Goal: Task Accomplishment & Management: Use online tool/utility

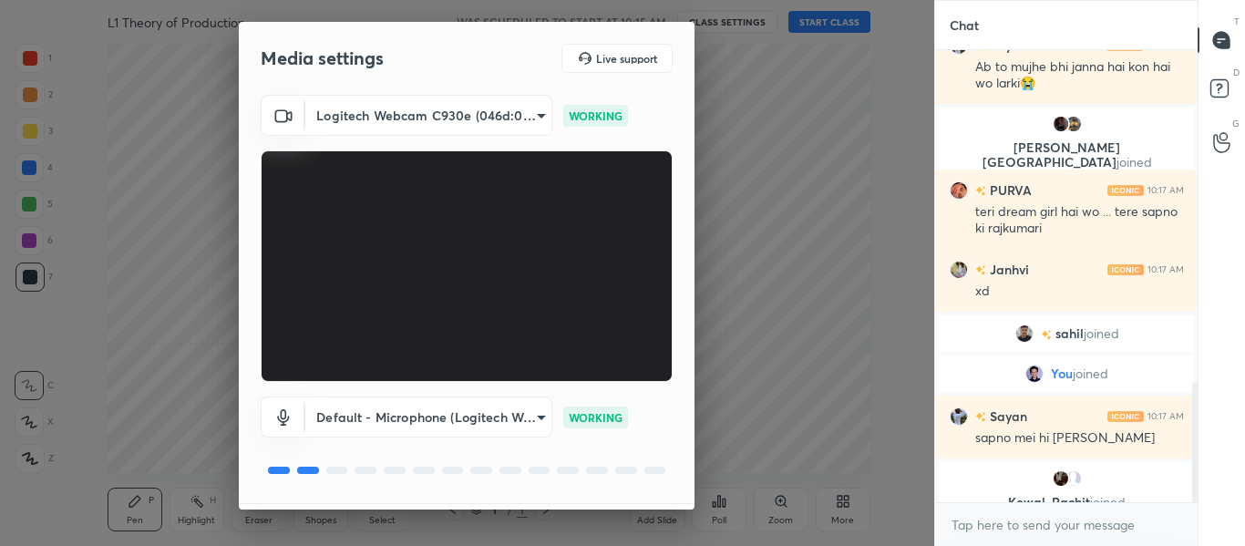
scroll to position [1263, 0]
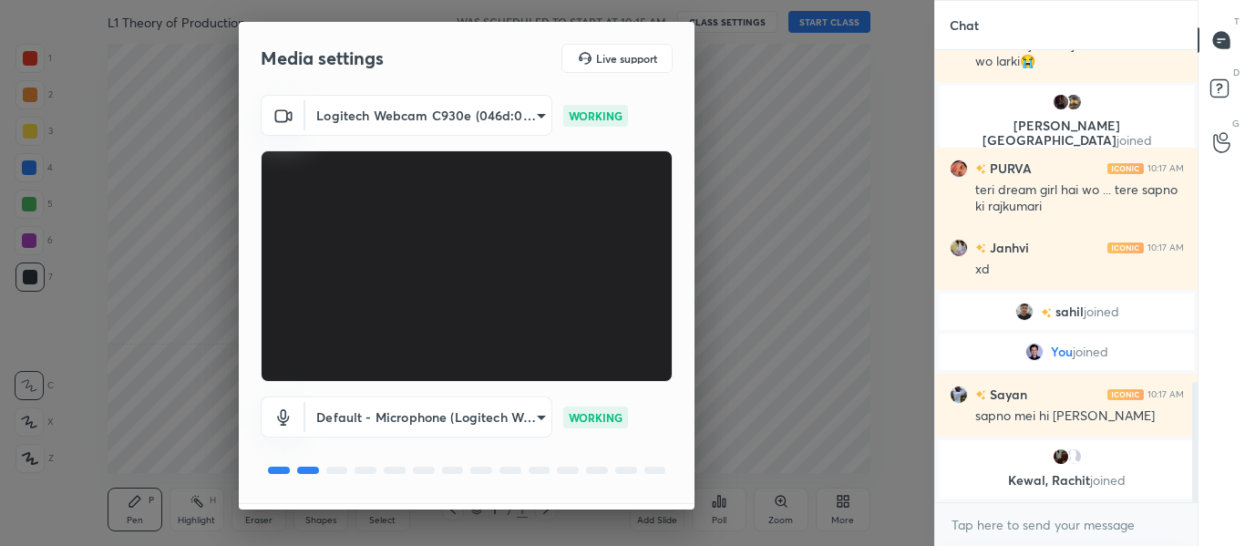
click at [575, 217] on video at bounding box center [467, 265] width 412 height 231
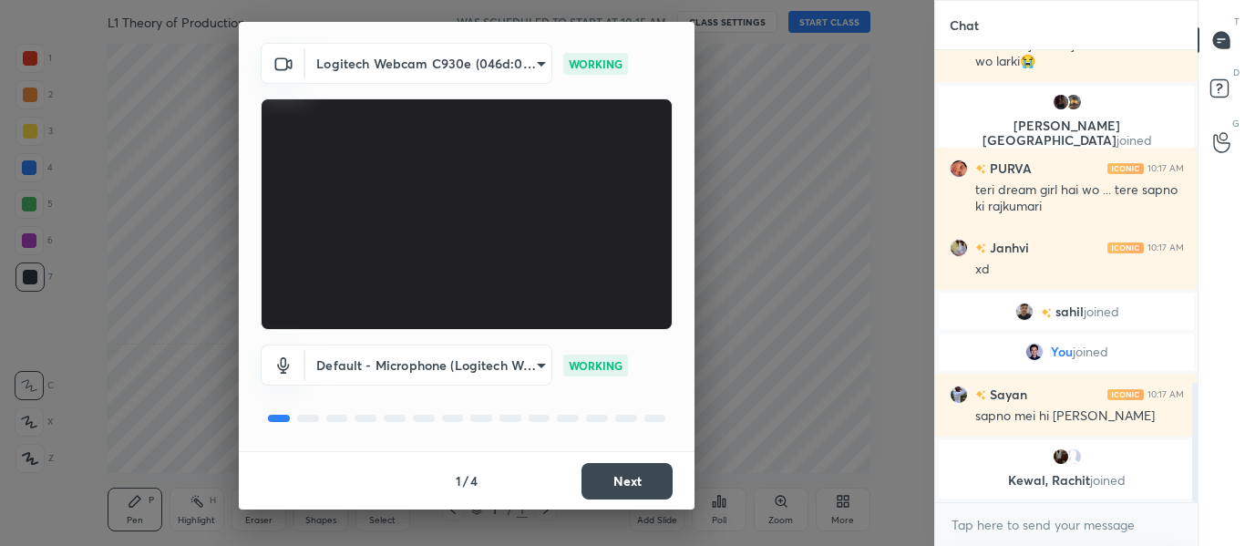
click at [622, 484] on button "Next" at bounding box center [626, 481] width 91 height 36
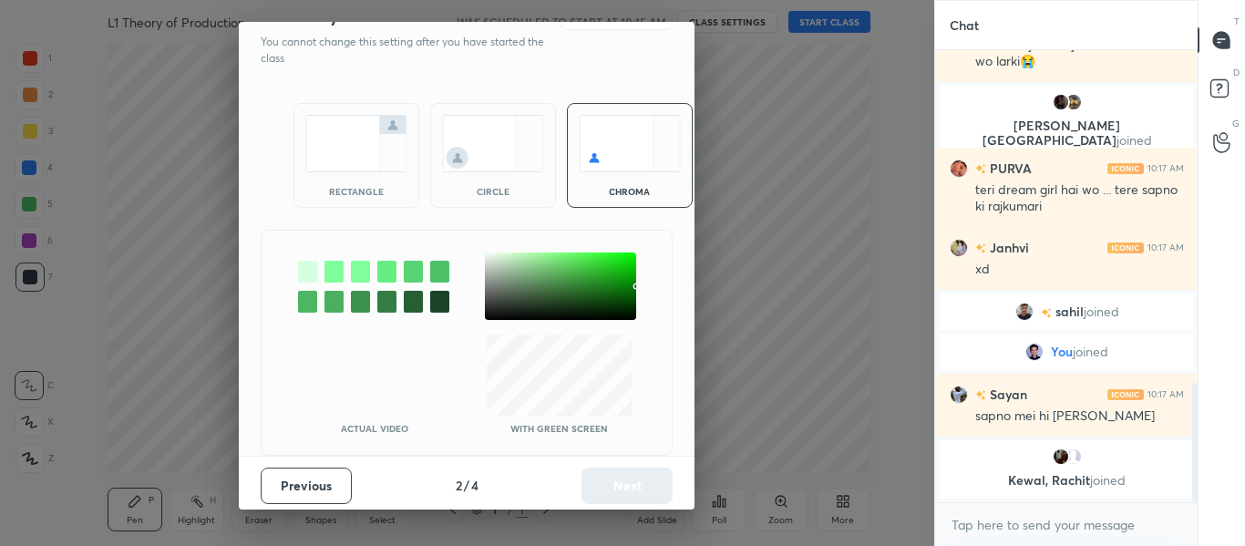
scroll to position [0, 0]
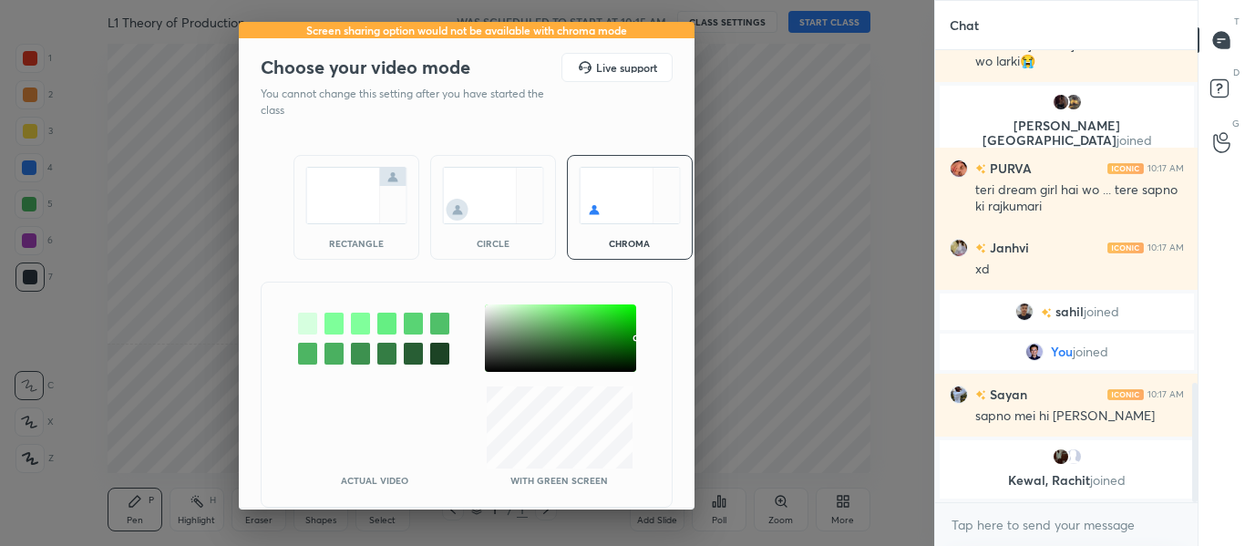
click at [371, 230] on div "rectangle" at bounding box center [356, 207] width 126 height 105
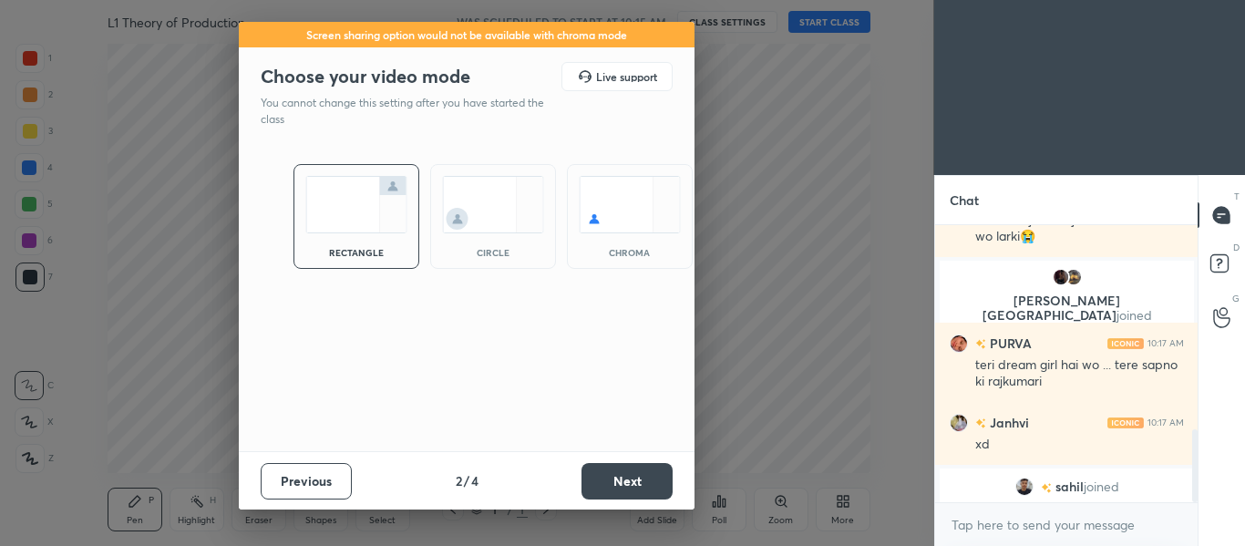
click at [619, 488] on button "Next" at bounding box center [626, 481] width 91 height 36
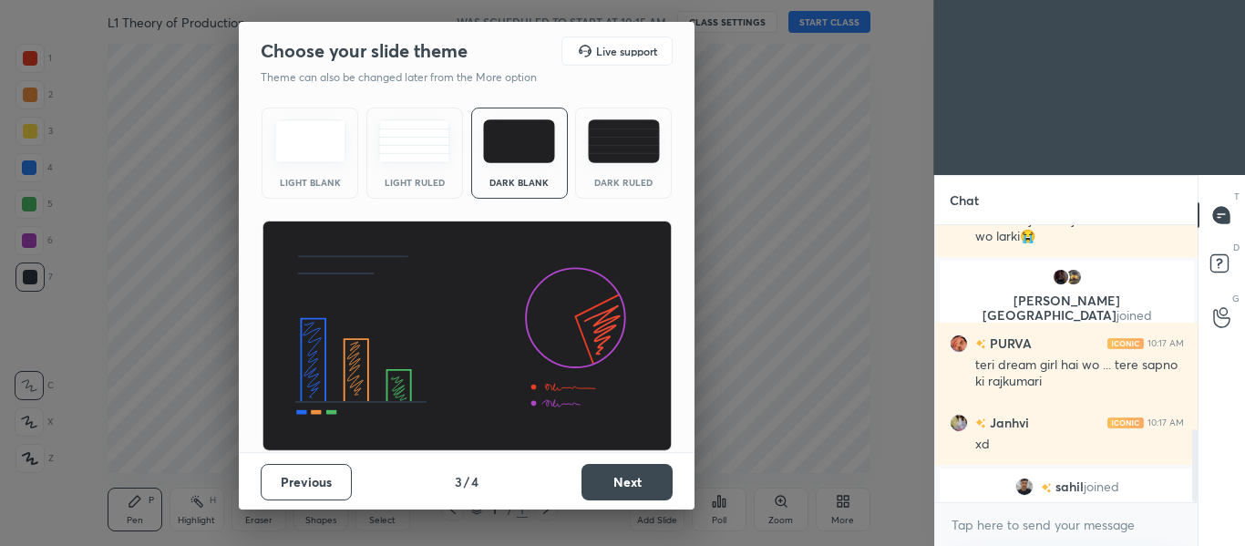
click at [619, 488] on button "Next" at bounding box center [626, 482] width 91 height 36
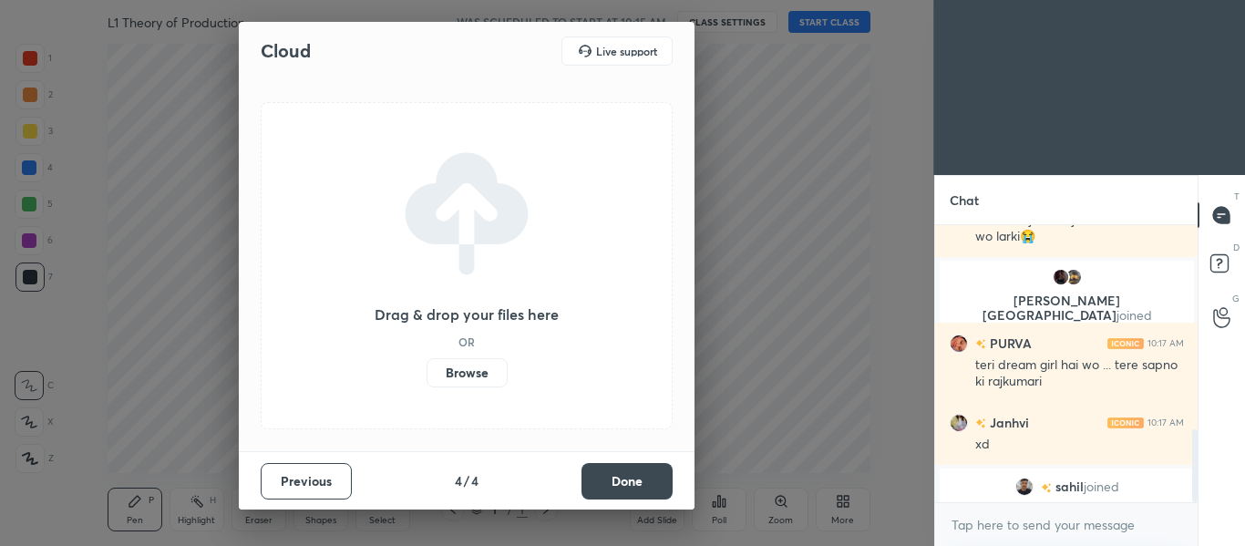
click at [619, 488] on button "Done" at bounding box center [626, 481] width 91 height 36
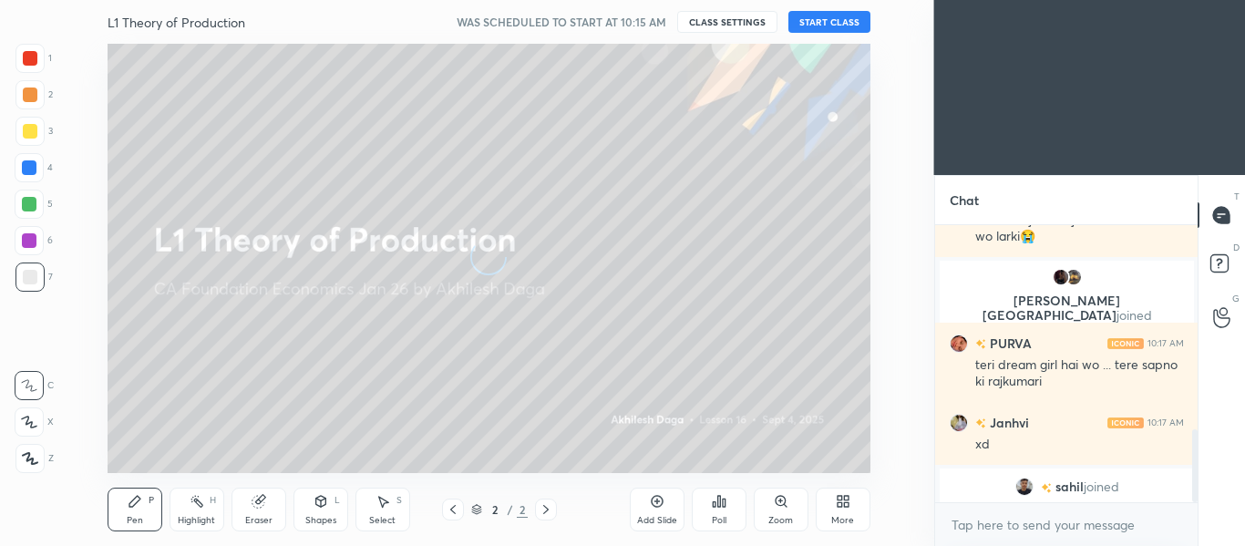
scroll to position [1276, 0]
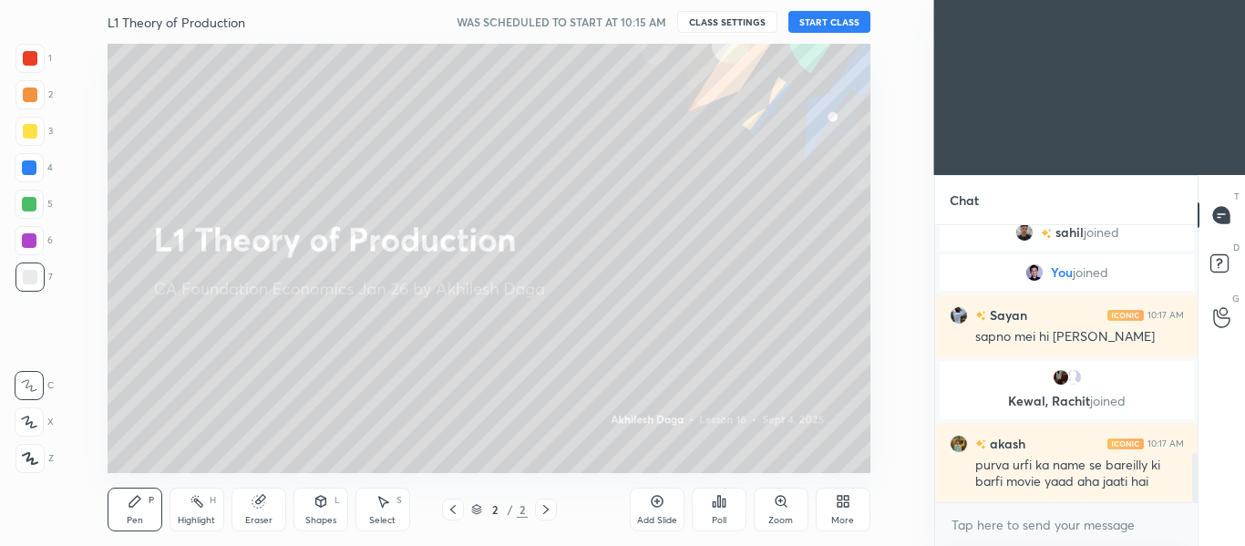
click at [828, 21] on button "START CLASS" at bounding box center [829, 22] width 82 height 22
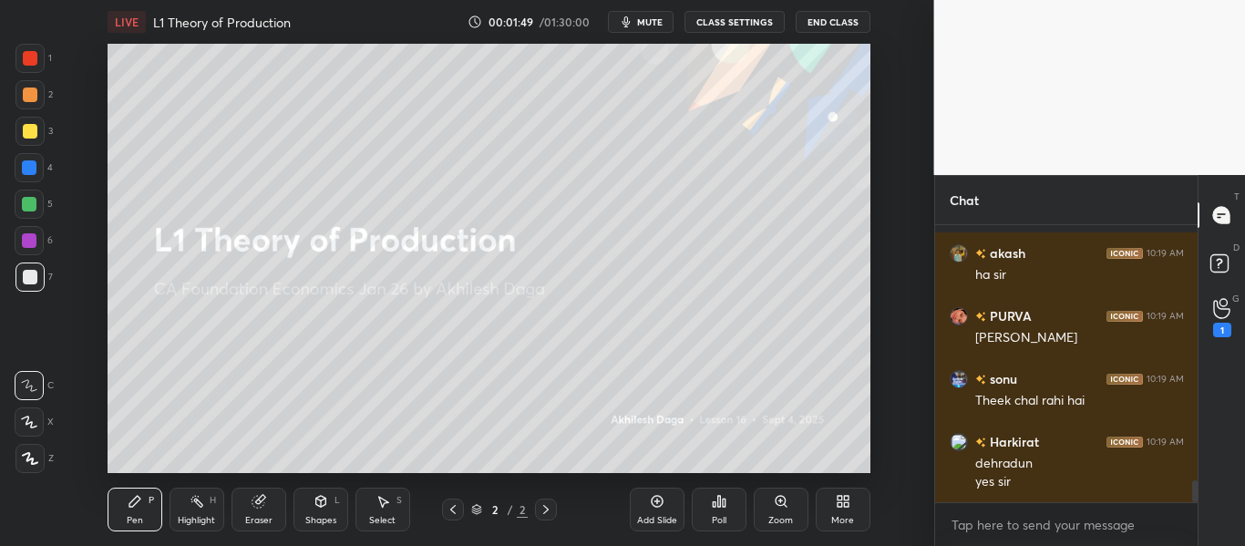
scroll to position [3302, 0]
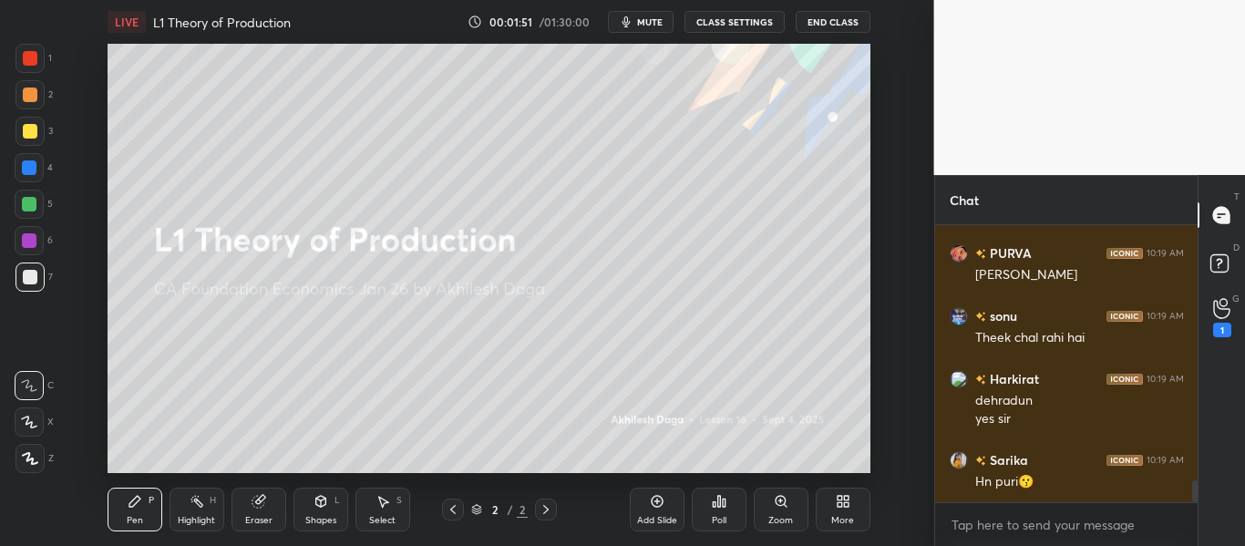
click at [26, 66] on div at bounding box center [29, 58] width 29 height 29
click at [25, 106] on div at bounding box center [29, 94] width 29 height 29
drag, startPoint x: 23, startPoint y: 135, endPoint x: 28, endPoint y: 166, distance: 31.5
click at [25, 136] on div at bounding box center [30, 131] width 15 height 15
drag, startPoint x: 30, startPoint y: 176, endPoint x: 27, endPoint y: 196, distance: 20.2
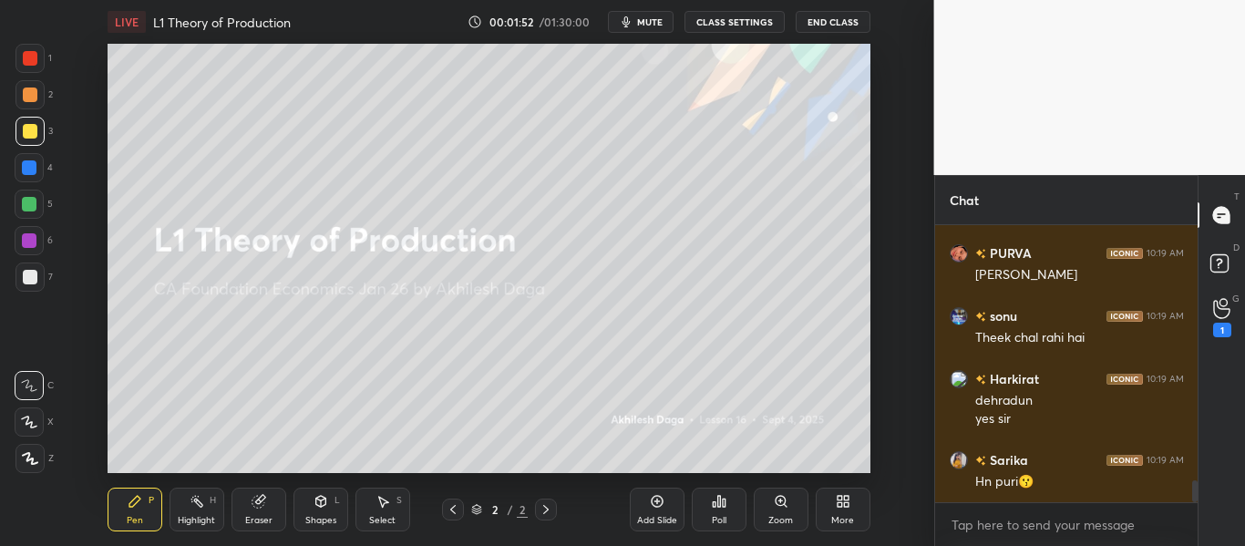
click at [29, 177] on div at bounding box center [29, 167] width 29 height 29
drag, startPoint x: 26, startPoint y: 209, endPoint x: 27, endPoint y: 222, distance: 13.7
click at [27, 209] on div at bounding box center [29, 204] width 15 height 15
click at [29, 242] on div at bounding box center [29, 240] width 15 height 15
click at [29, 276] on div at bounding box center [30, 277] width 15 height 15
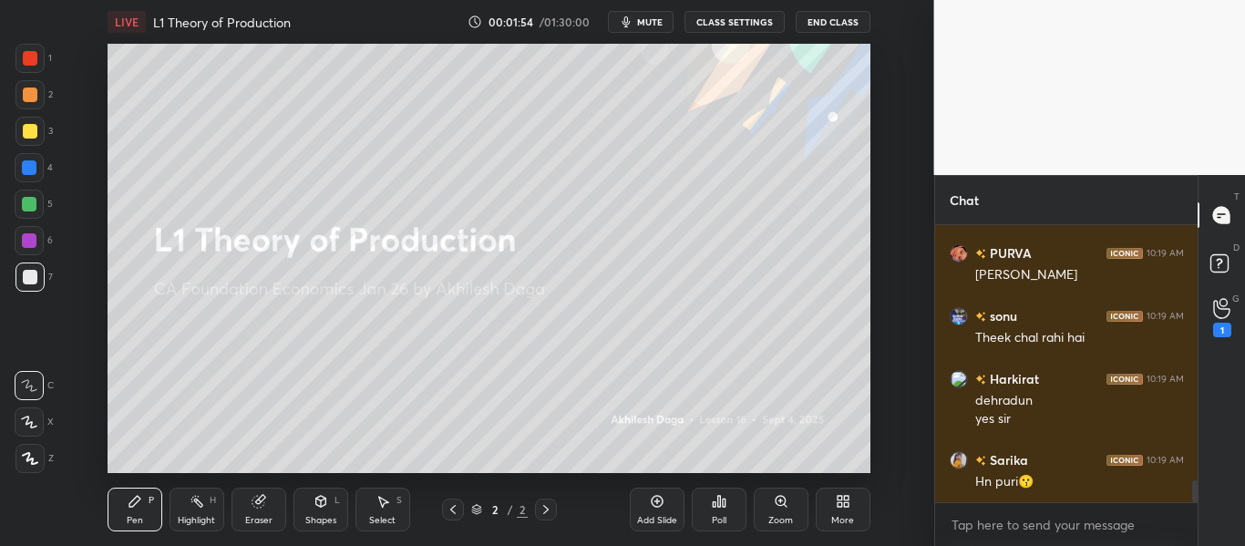
click at [40, 423] on div at bounding box center [29, 421] width 29 height 29
click at [33, 448] on div at bounding box center [29, 458] width 29 height 29
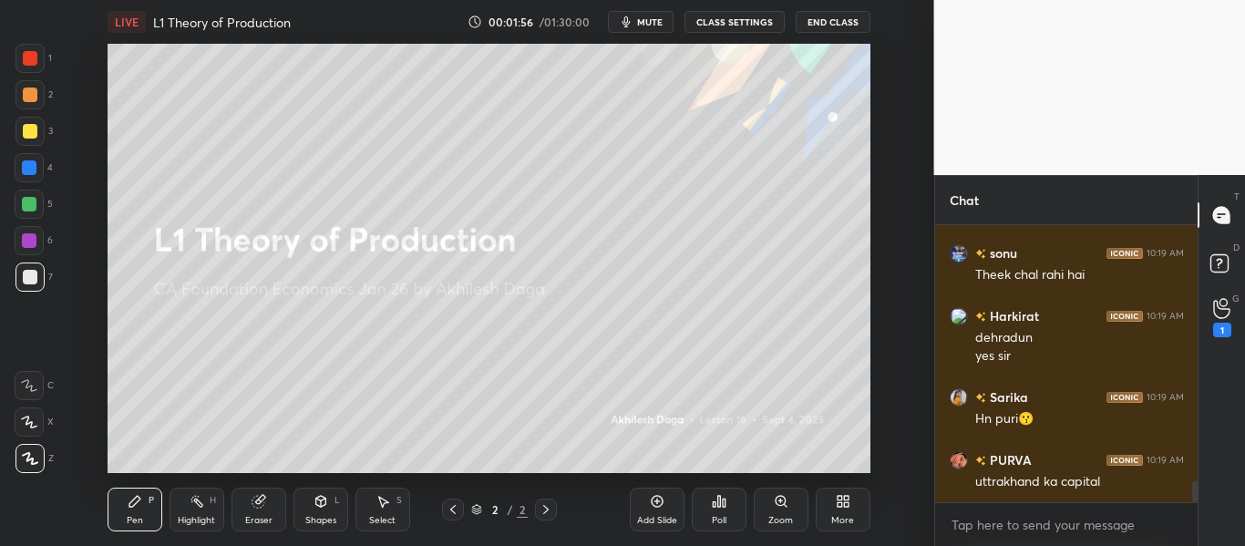
scroll to position [3408, 0]
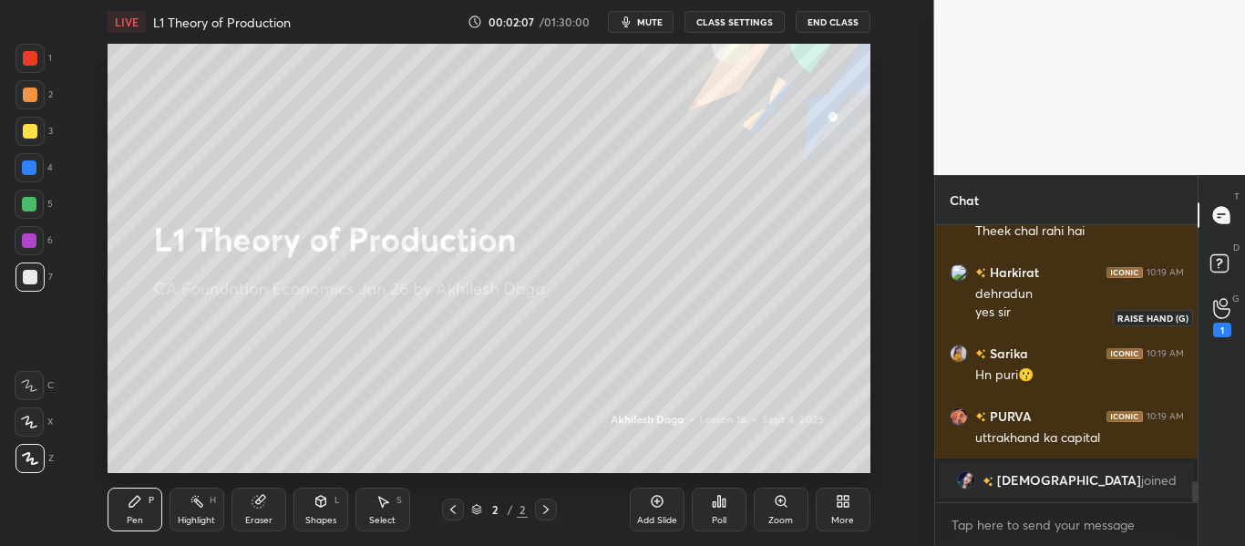
click at [1221, 317] on icon at bounding box center [1221, 308] width 17 height 21
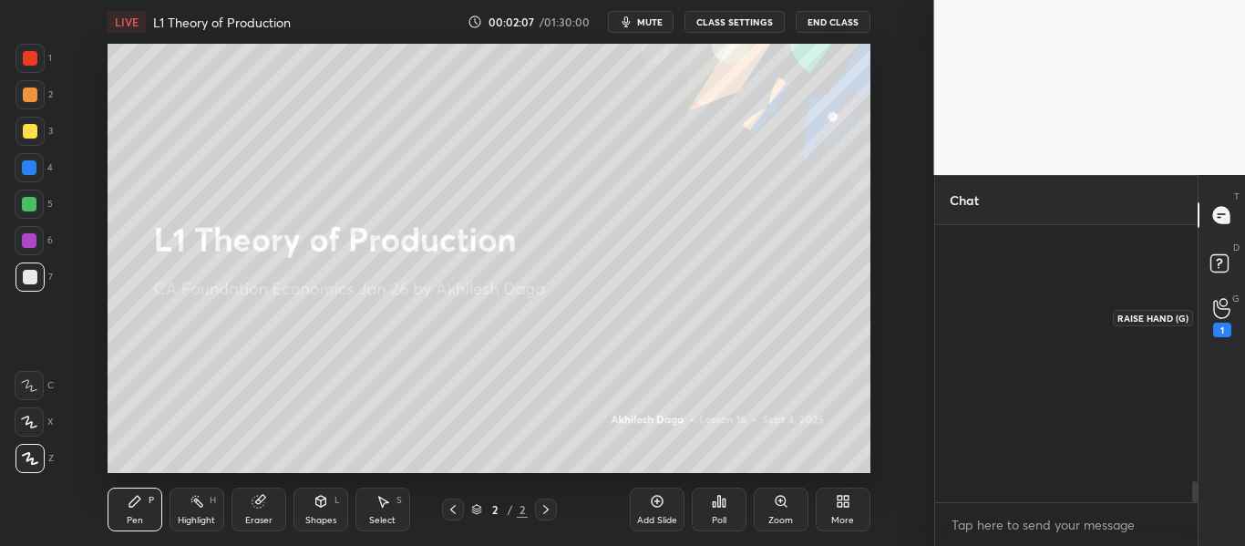
scroll to position [6, 6]
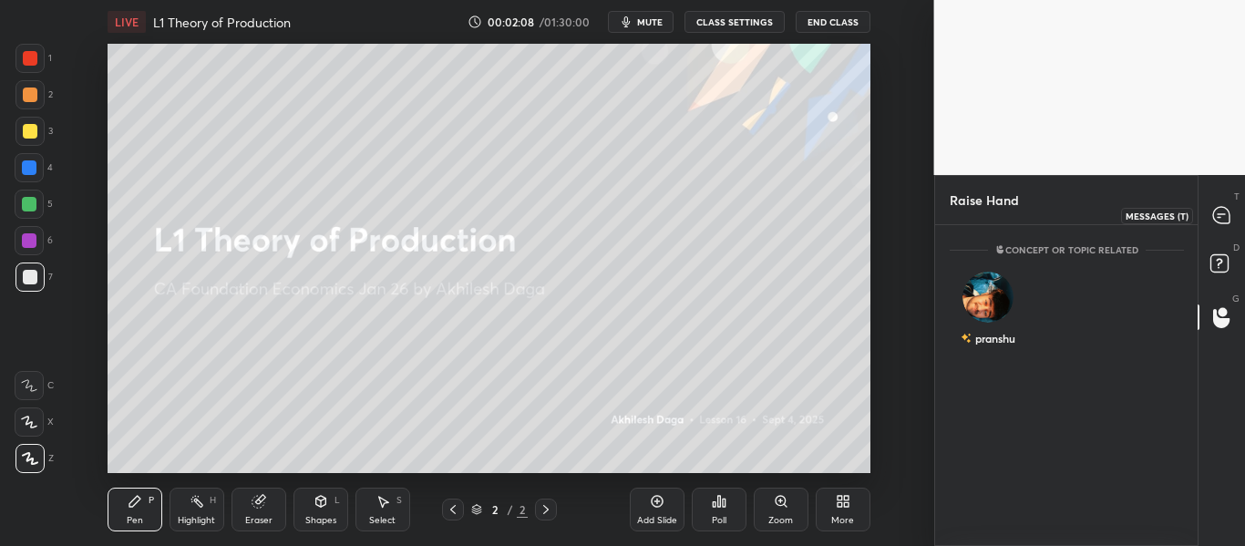
click at [1216, 224] on icon at bounding box center [1221, 215] width 19 height 19
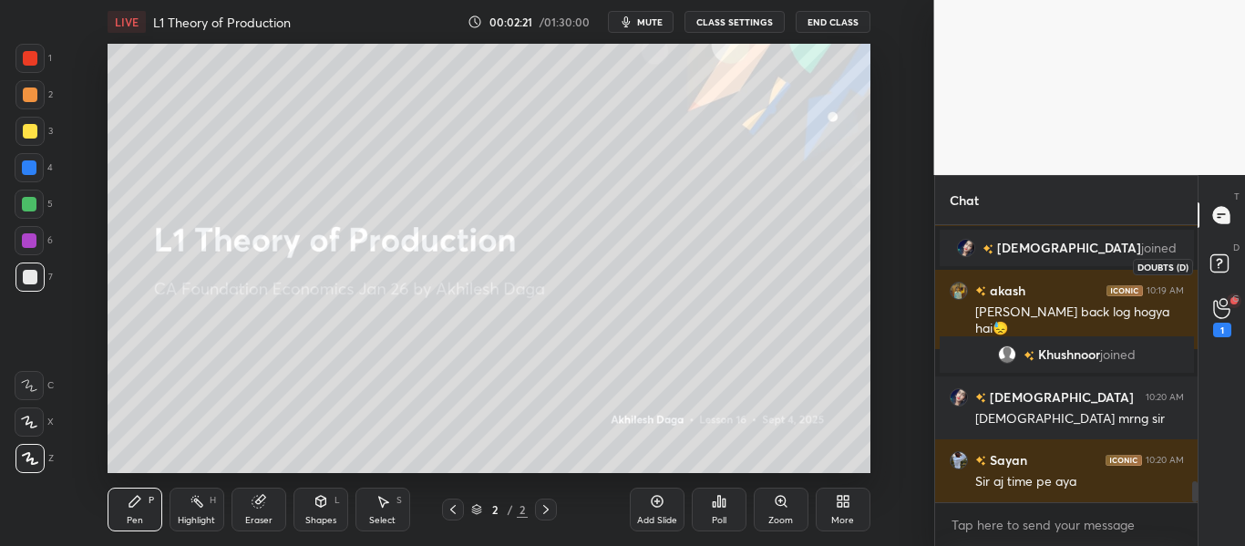
scroll to position [3512, 0]
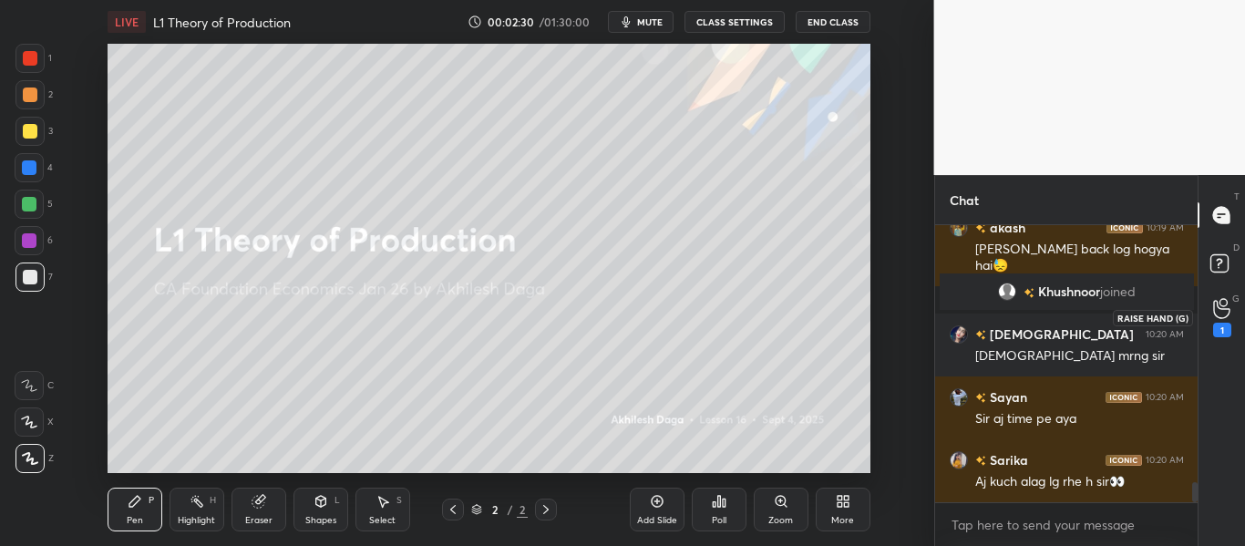
click at [1225, 319] on div "1" at bounding box center [1222, 317] width 18 height 39
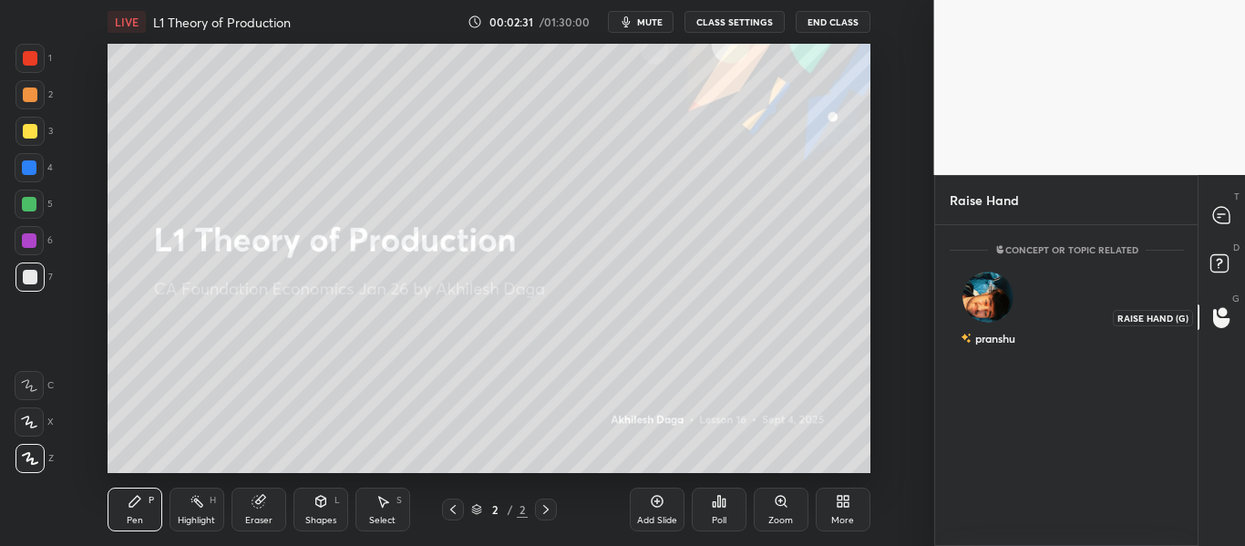
scroll to position [6, 6]
click at [1220, 247] on div "D Doubts (D)" at bounding box center [1221, 266] width 46 height 51
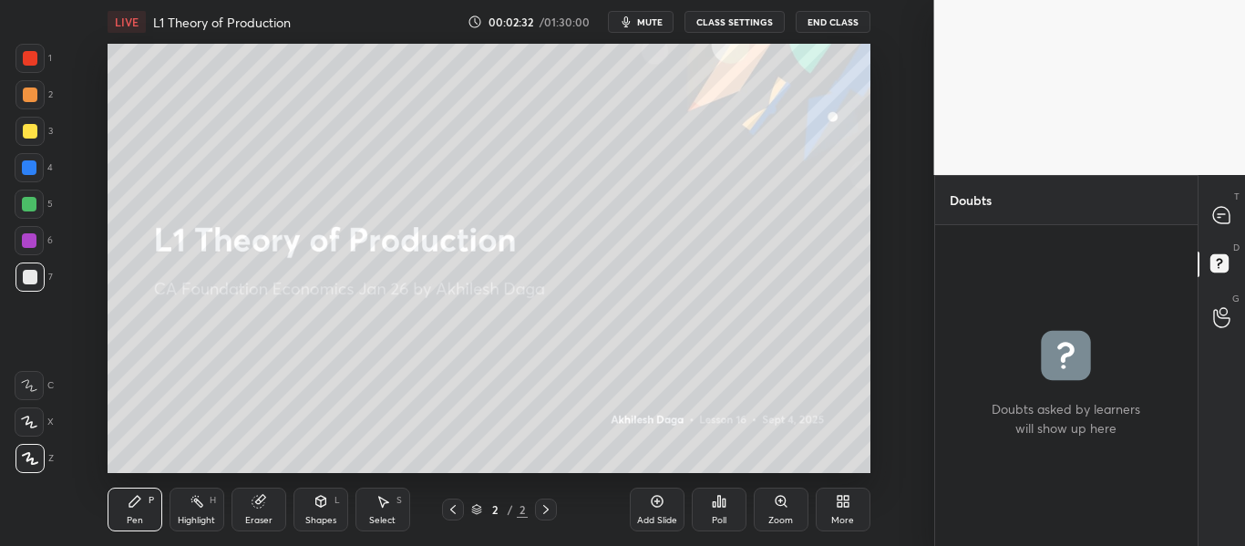
click at [1218, 210] on icon at bounding box center [1221, 215] width 16 height 16
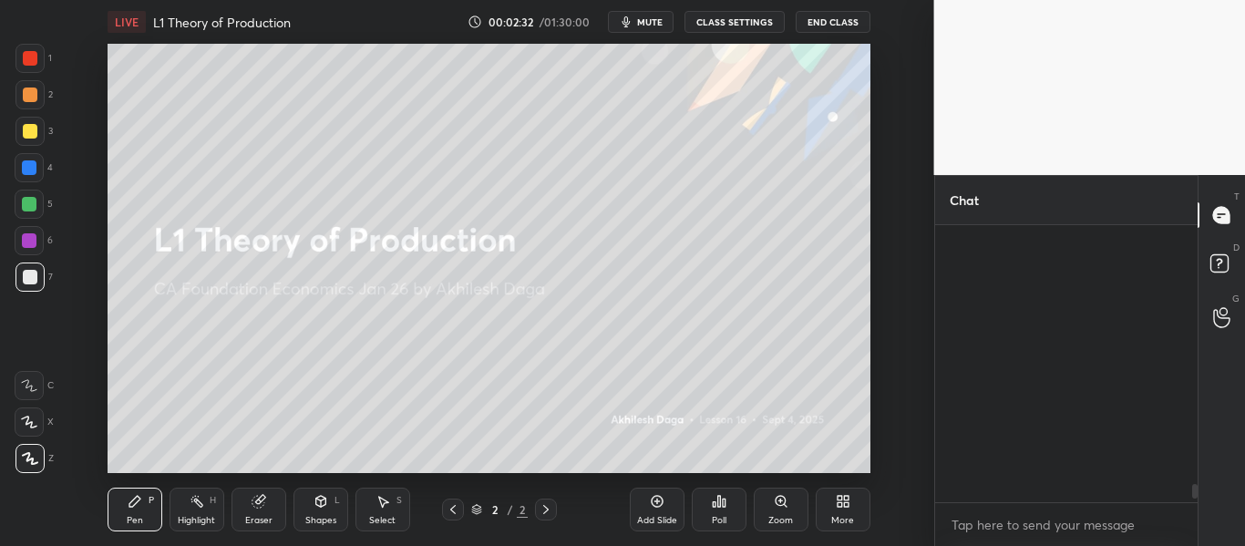
scroll to position [272, 257]
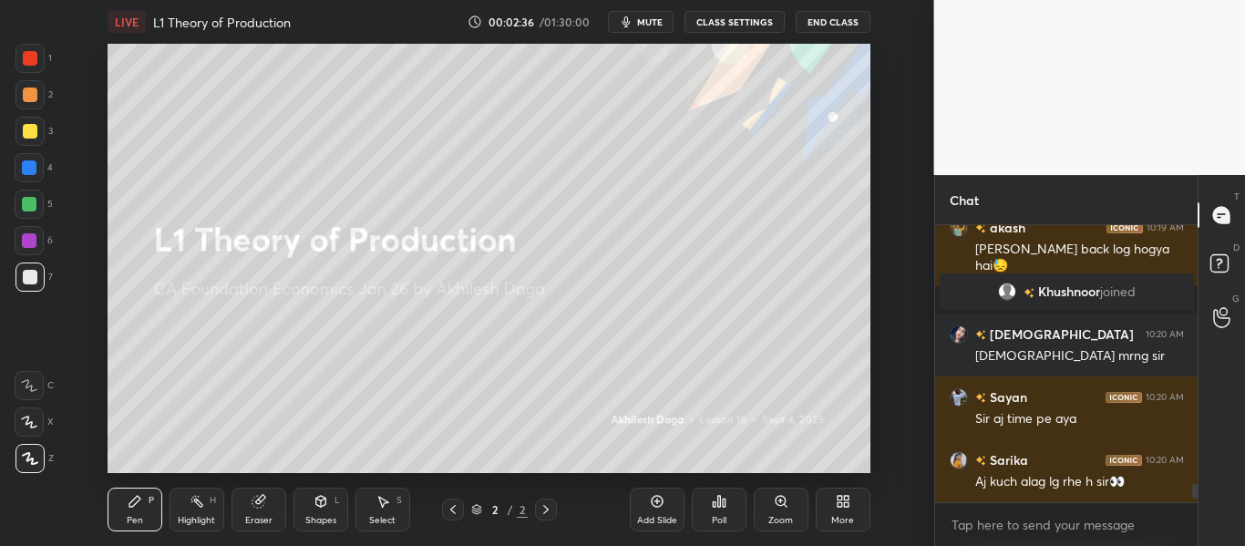
click at [653, 517] on div "Add Slide" at bounding box center [657, 520] width 40 height 9
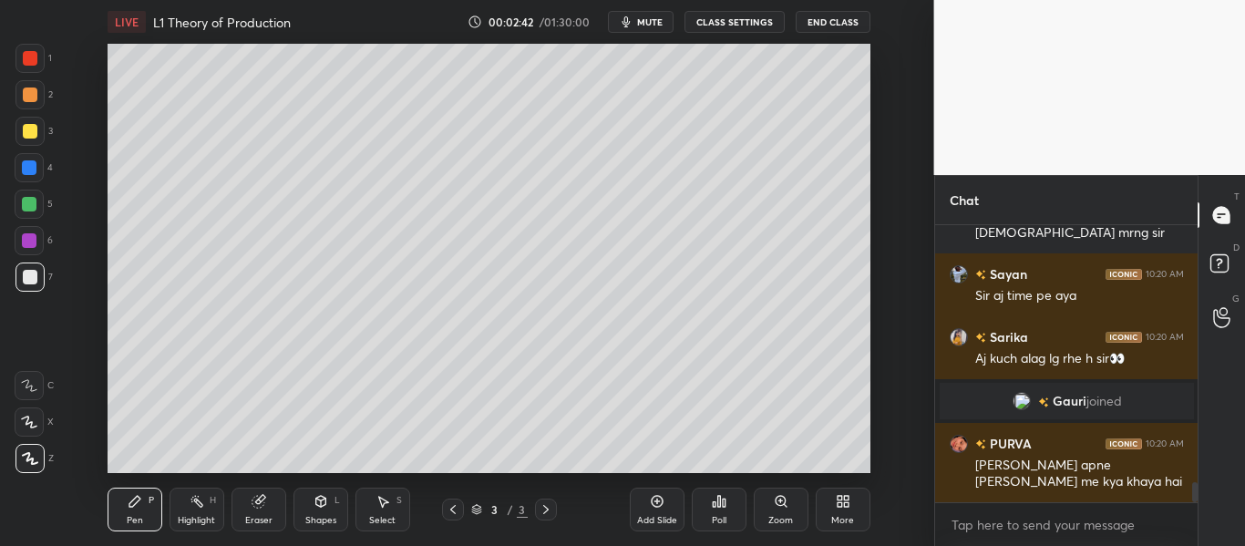
scroll to position [3627, 0]
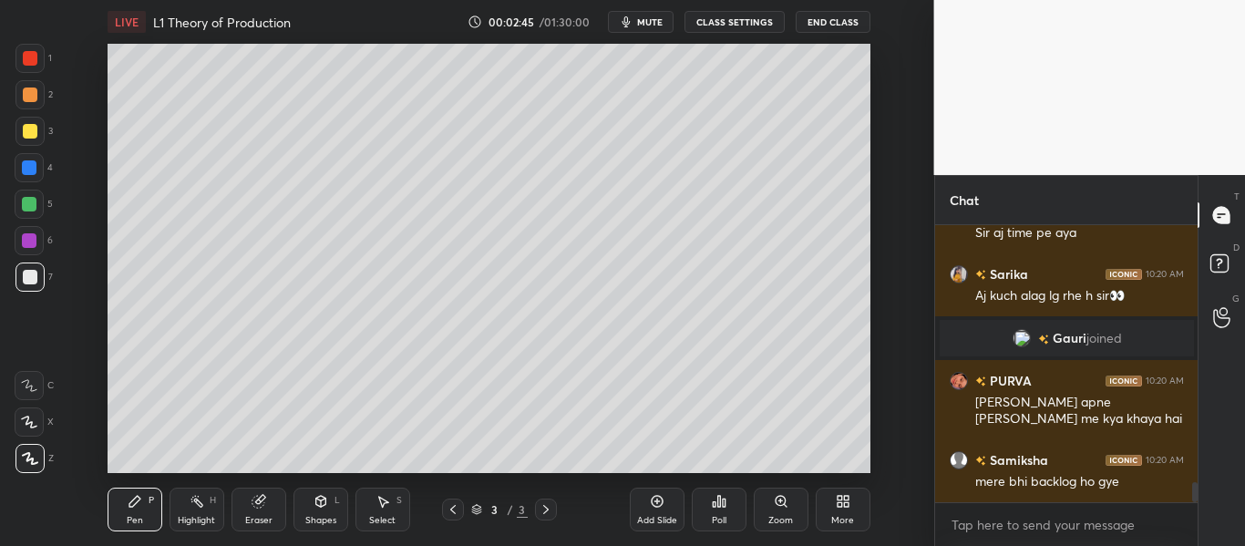
click at [260, 519] on div "Eraser" at bounding box center [258, 520] width 27 height 9
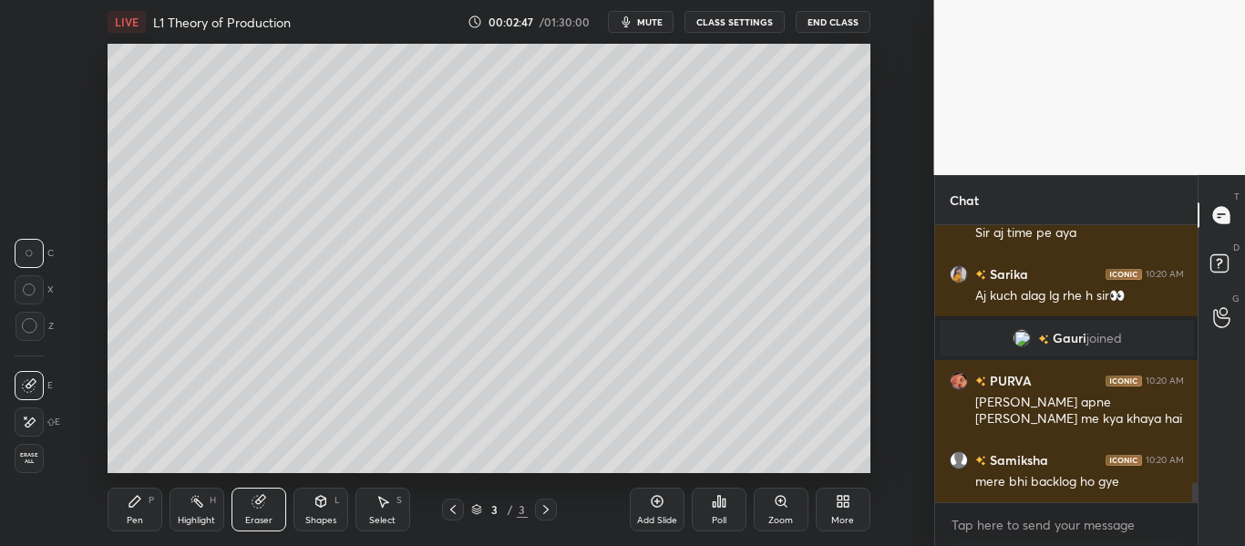
click at [28, 458] on span "Erase all" at bounding box center [28, 458] width 27 height 13
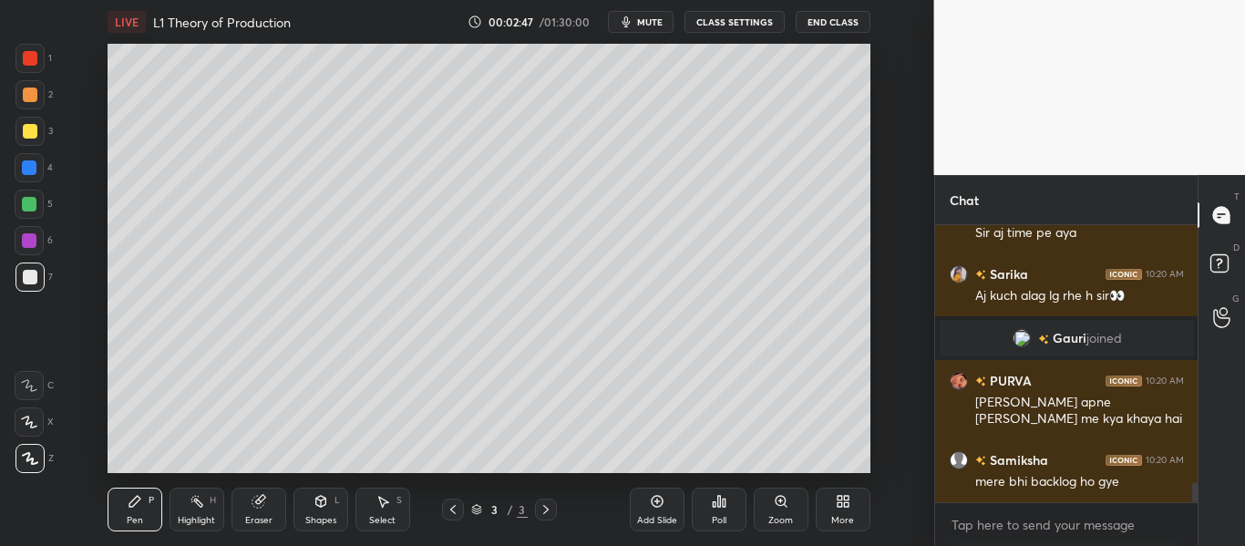
scroll to position [3690, 0]
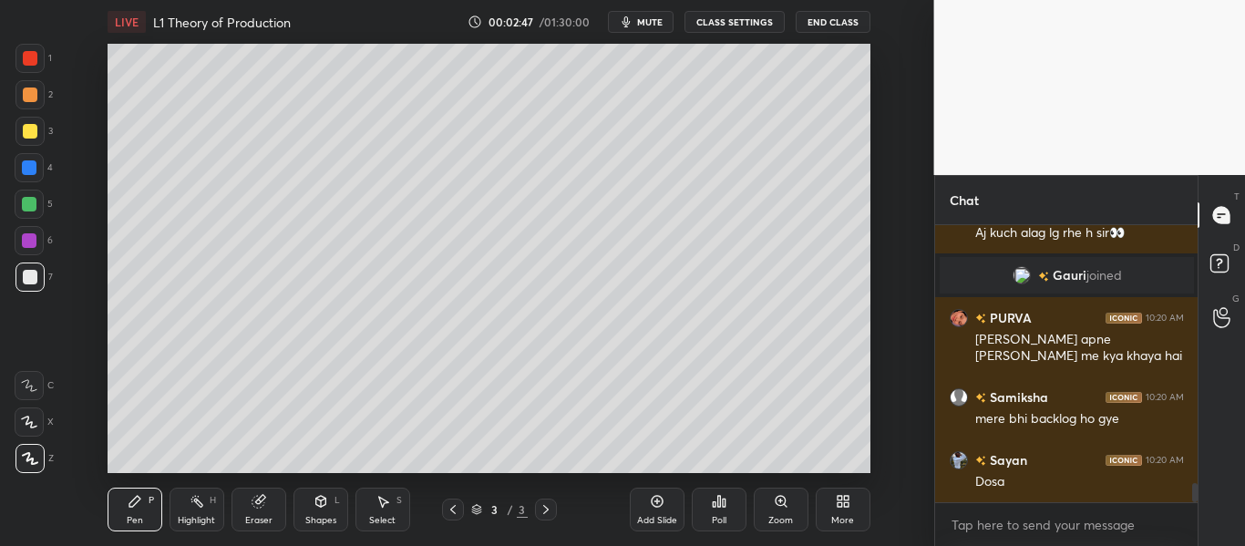
click at [121, 507] on div "Pen P" at bounding box center [135, 510] width 55 height 44
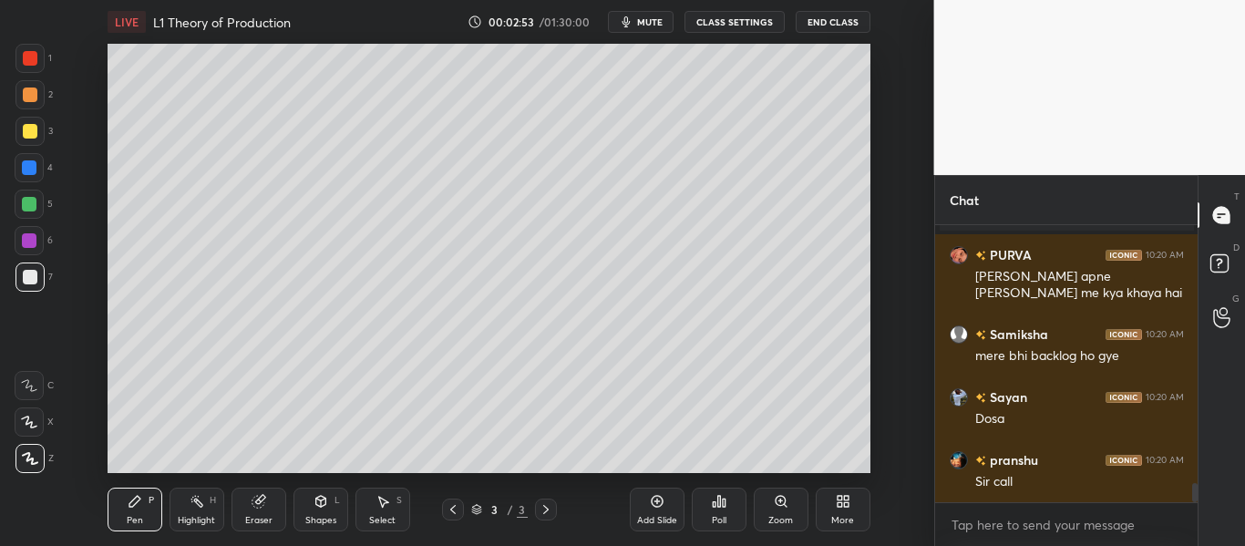
scroll to position [3879, 0]
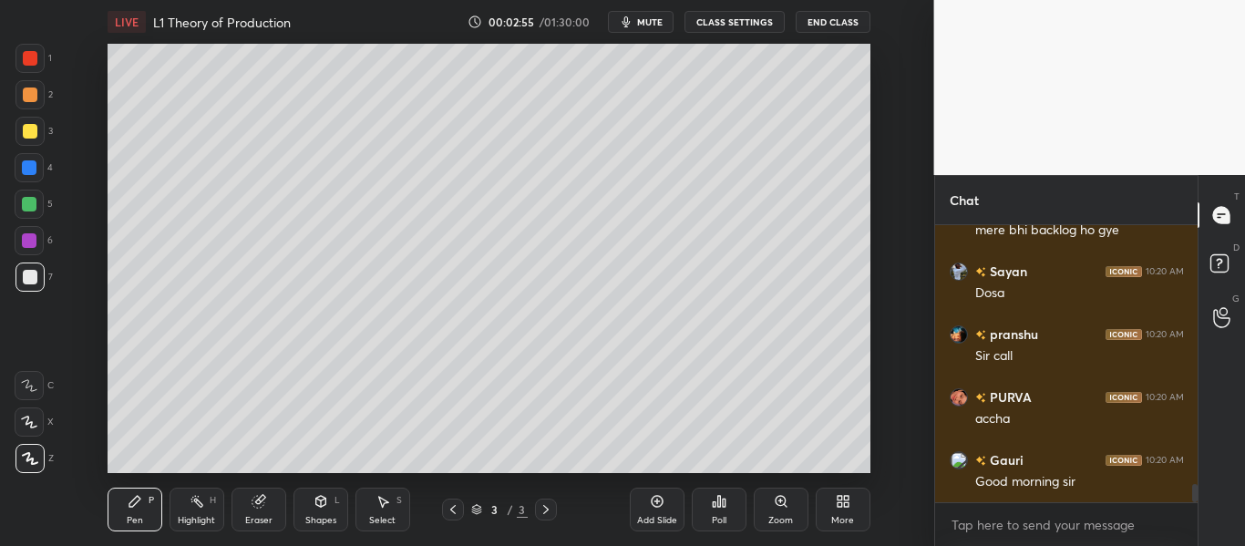
click at [1222, 316] on icon at bounding box center [1221, 317] width 17 height 21
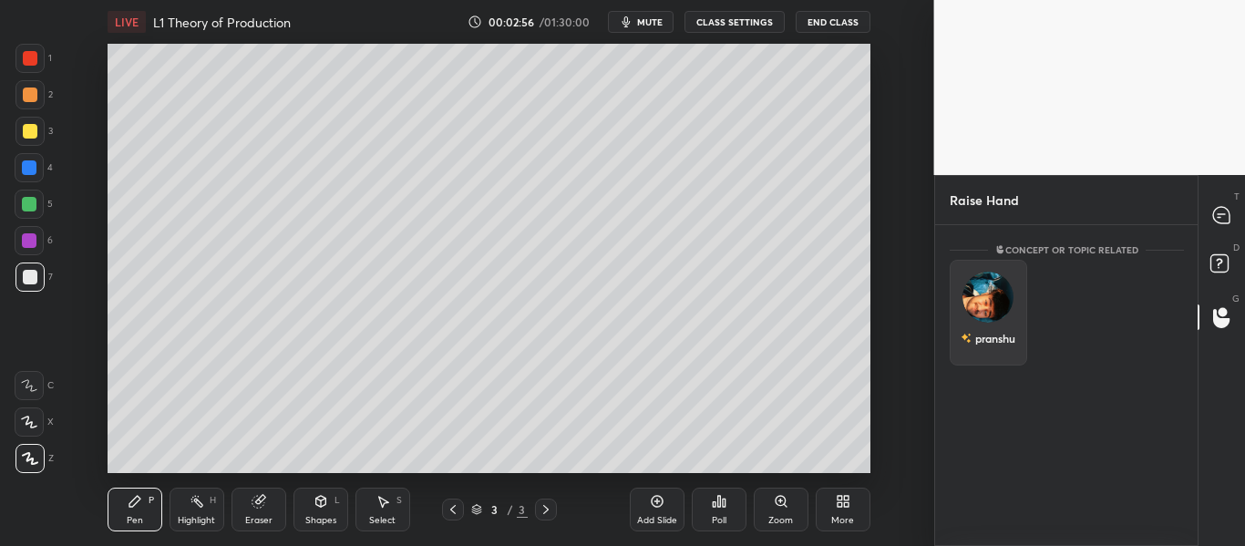
click at [996, 309] on div "pranshu" at bounding box center [988, 313] width 77 height 106
click at [994, 350] on button "INVITE" at bounding box center [988, 351] width 61 height 24
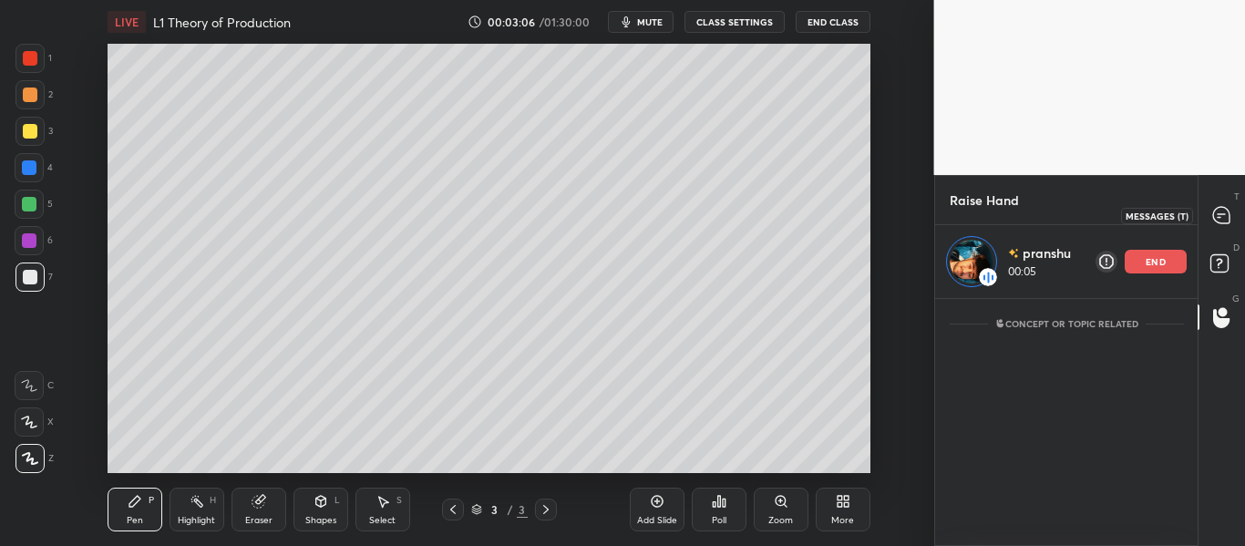
click at [1218, 210] on icon at bounding box center [1221, 215] width 16 height 16
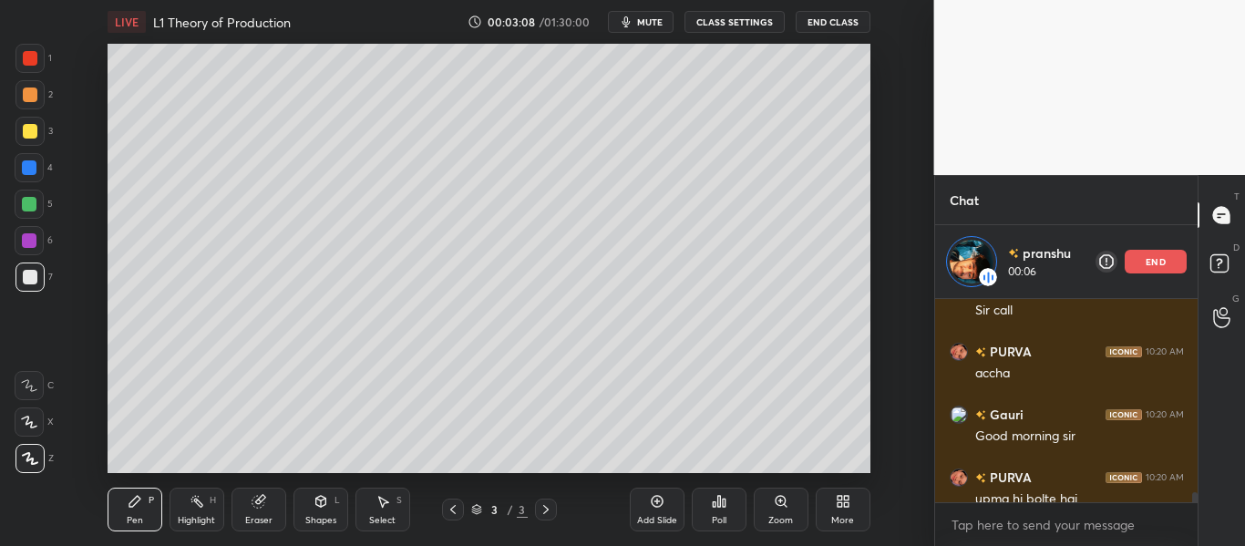
scroll to position [4327, 0]
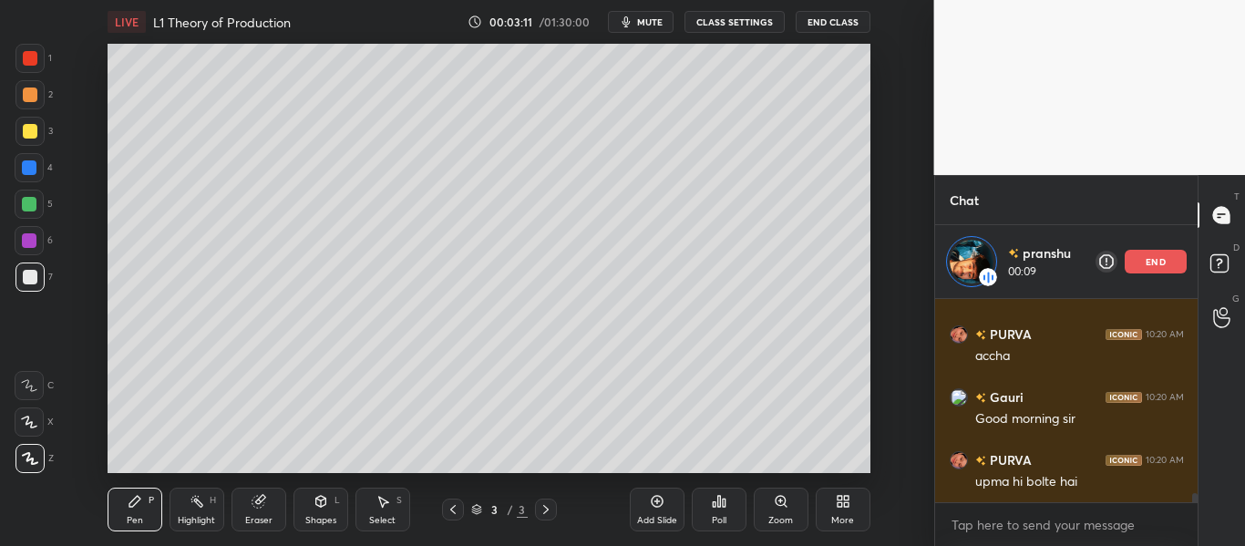
click at [21, 420] on icon at bounding box center [29, 422] width 16 height 13
click at [32, 376] on div at bounding box center [29, 385] width 29 height 29
click at [26, 427] on icon at bounding box center [29, 422] width 16 height 13
click at [29, 456] on icon at bounding box center [30, 458] width 15 height 11
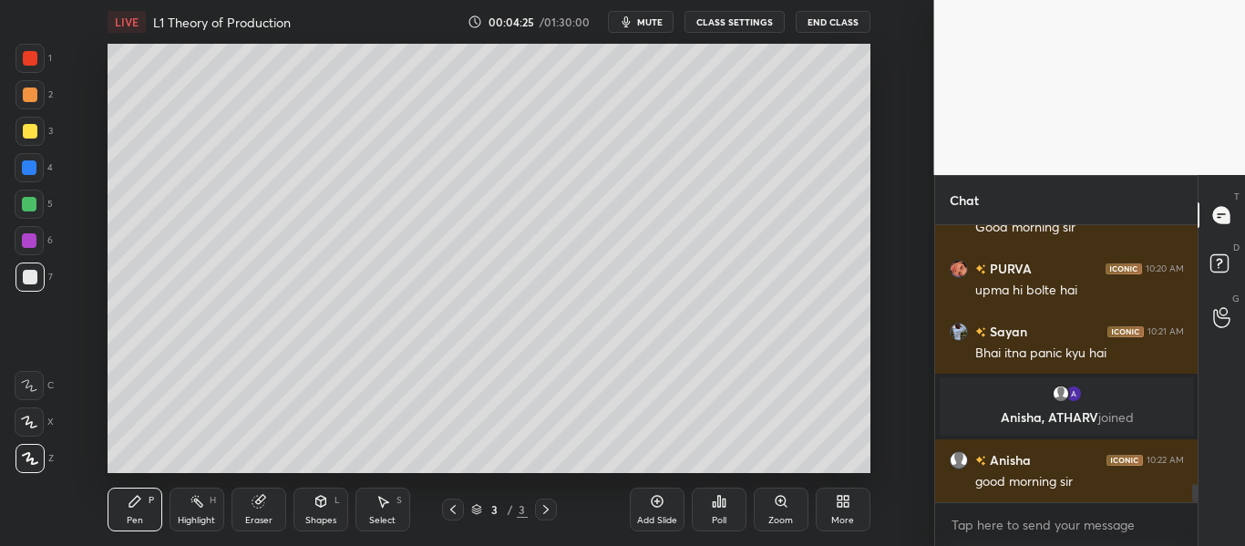
scroll to position [3945, 0]
click at [1138, 257] on div "PURVA 10:20 AM accha Gauri 10:20 AM Good morning [PERSON_NAME] 10:20 AM upma hi…" at bounding box center [1066, 363] width 263 height 277
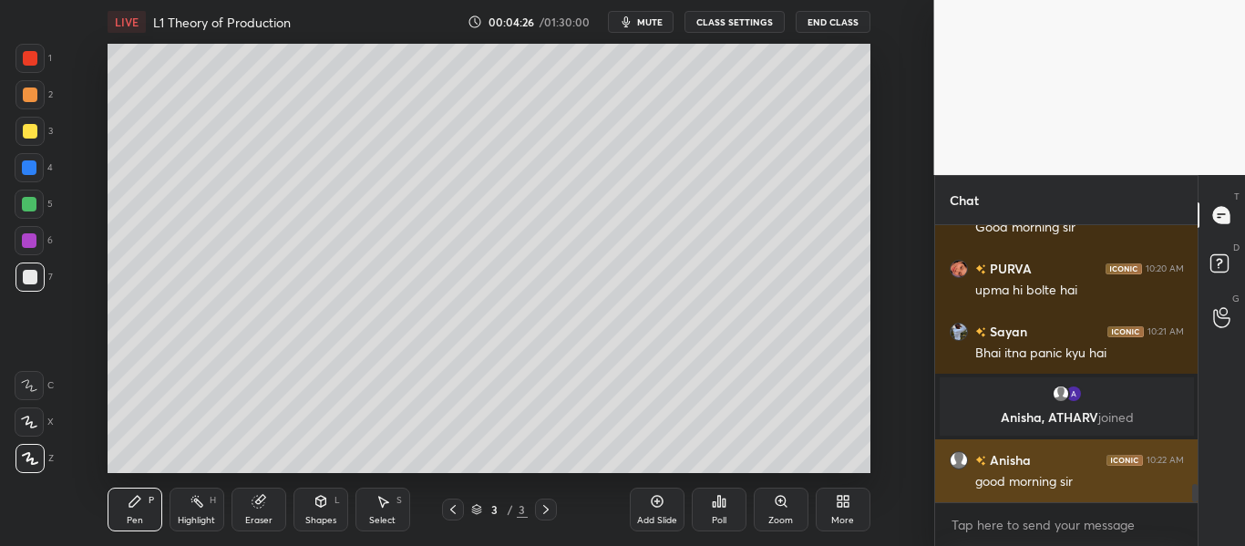
scroll to position [4025, 0]
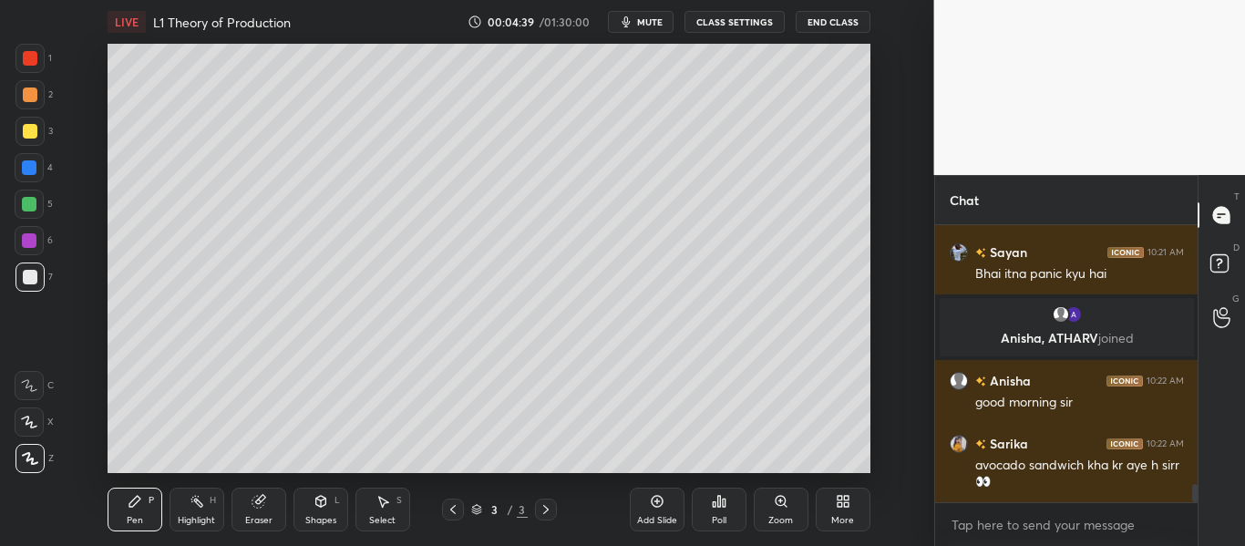
click at [28, 202] on div at bounding box center [29, 204] width 15 height 15
click at [25, 246] on div at bounding box center [29, 240] width 15 height 15
click at [25, 277] on div at bounding box center [30, 277] width 15 height 15
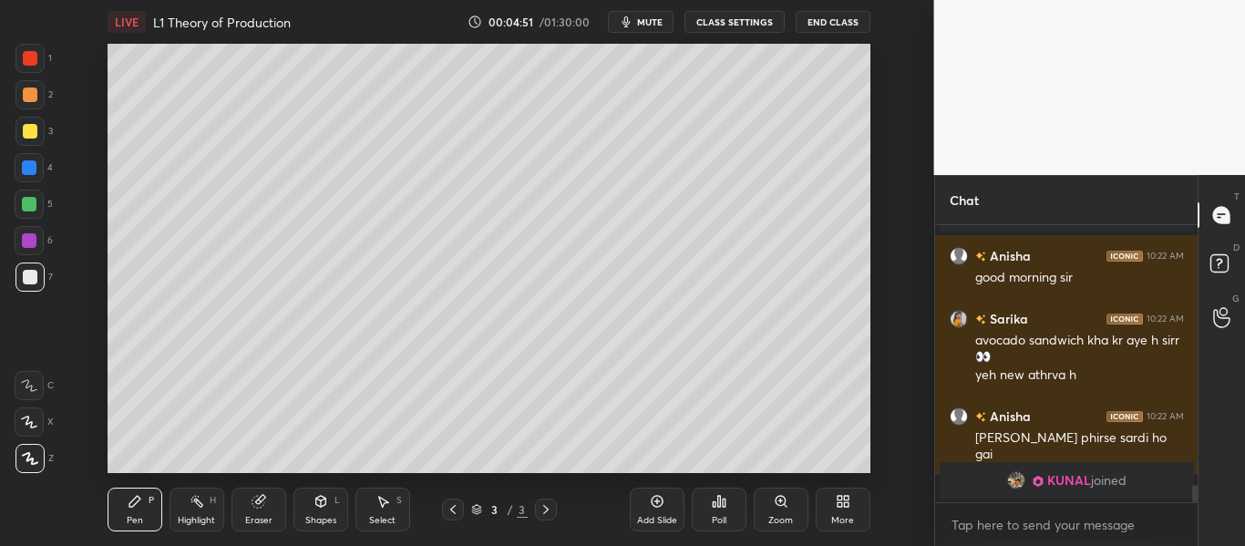
scroll to position [4180, 0]
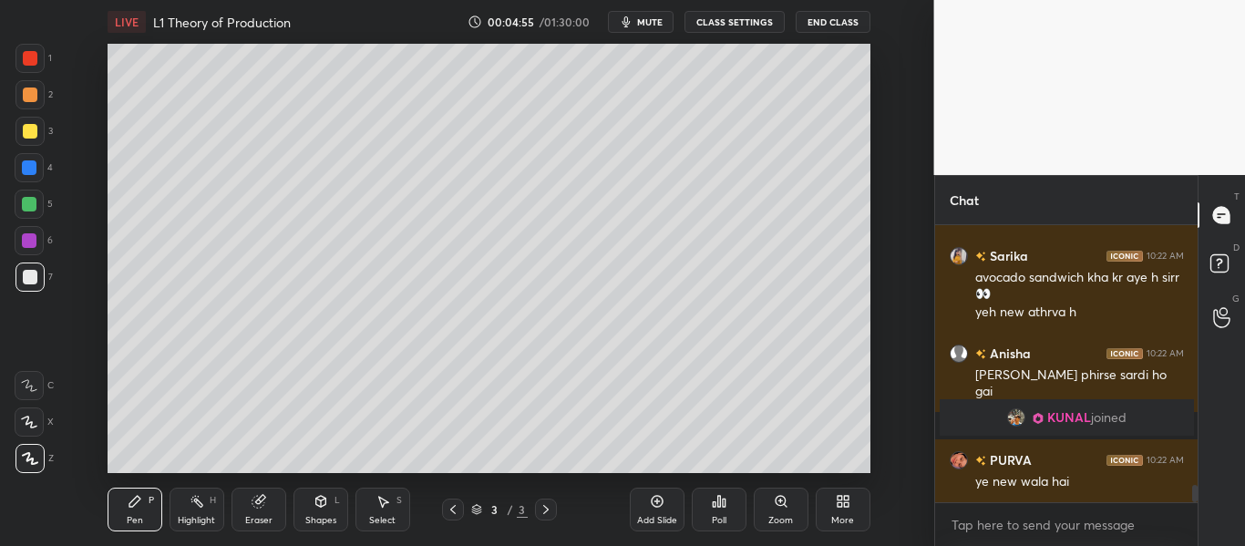
click at [28, 418] on icon at bounding box center [29, 421] width 15 height 11
click at [26, 386] on icon at bounding box center [29, 385] width 16 height 13
click at [42, 426] on div at bounding box center [29, 421] width 29 height 29
click at [29, 466] on div at bounding box center [29, 458] width 29 height 29
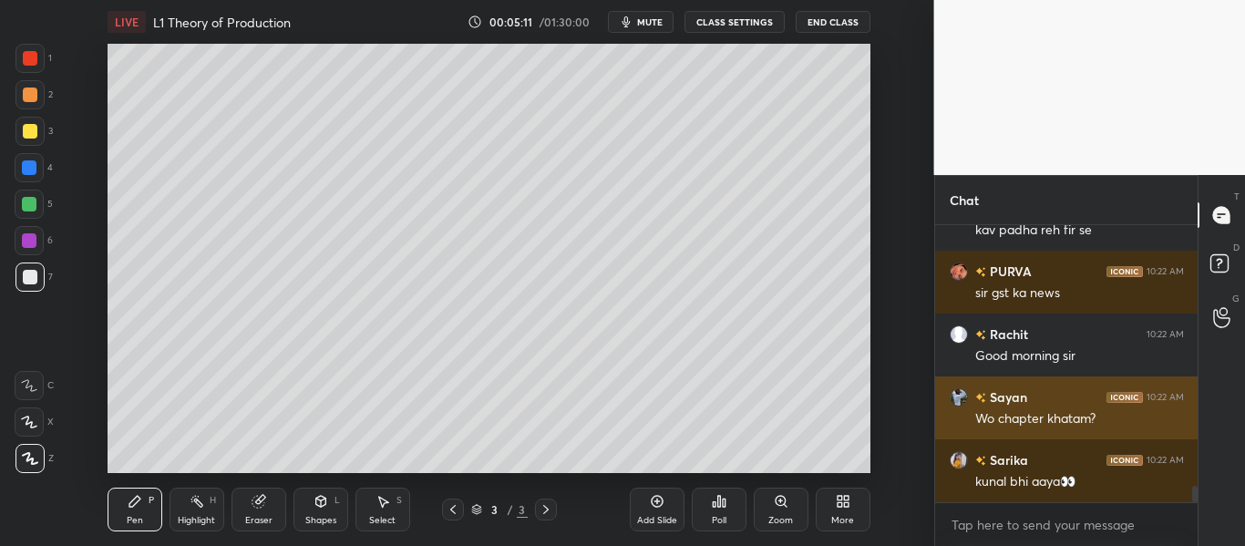
scroll to position [4591, 0]
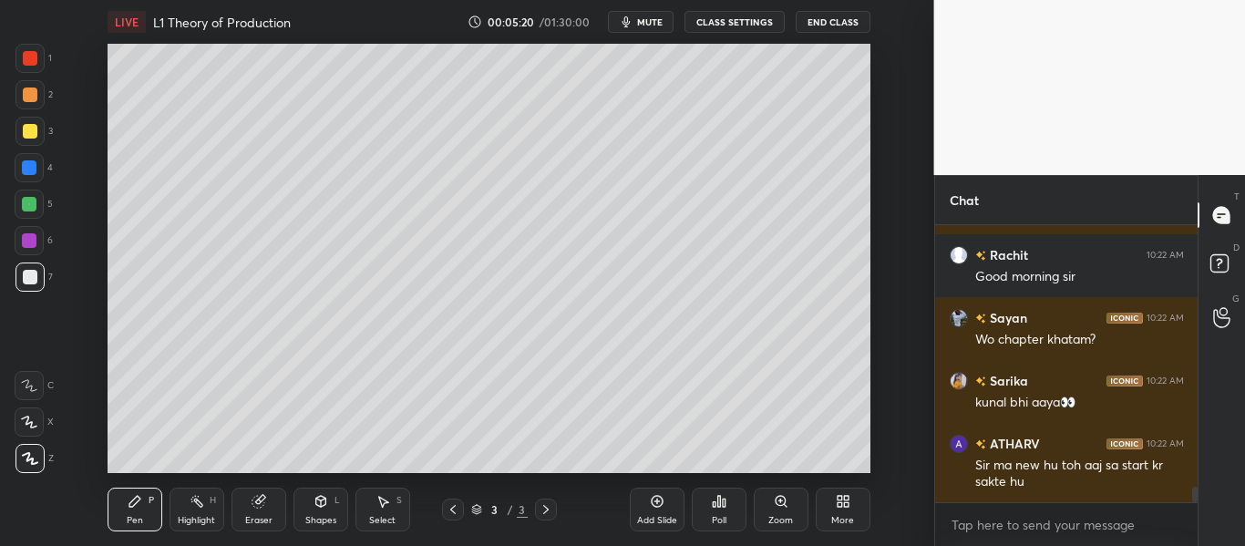
click at [447, 512] on icon at bounding box center [453, 509] width 15 height 15
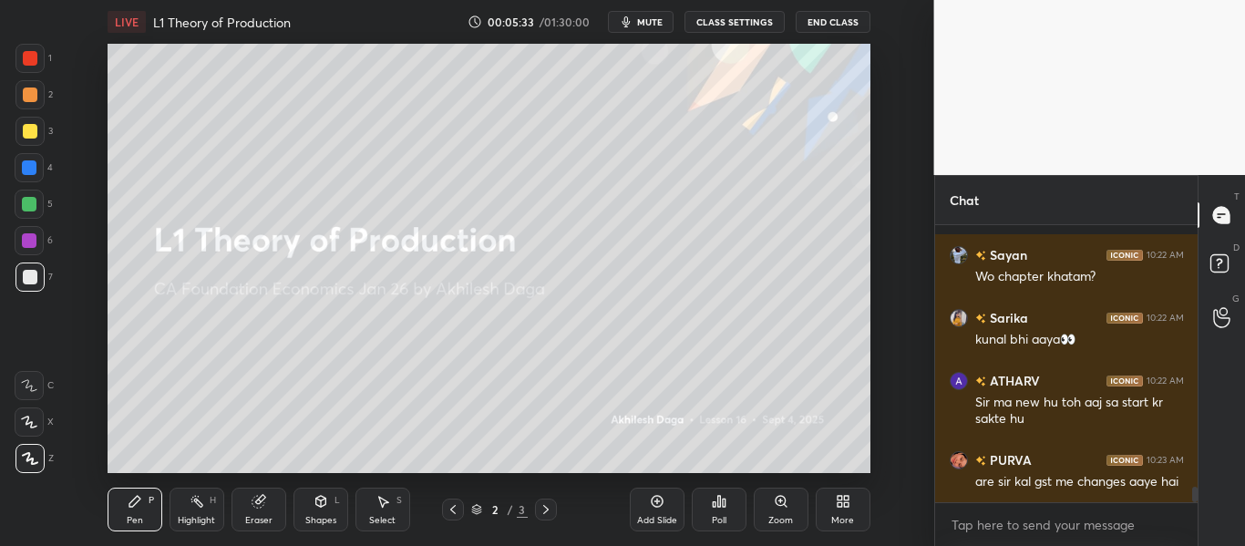
scroll to position [4780, 0]
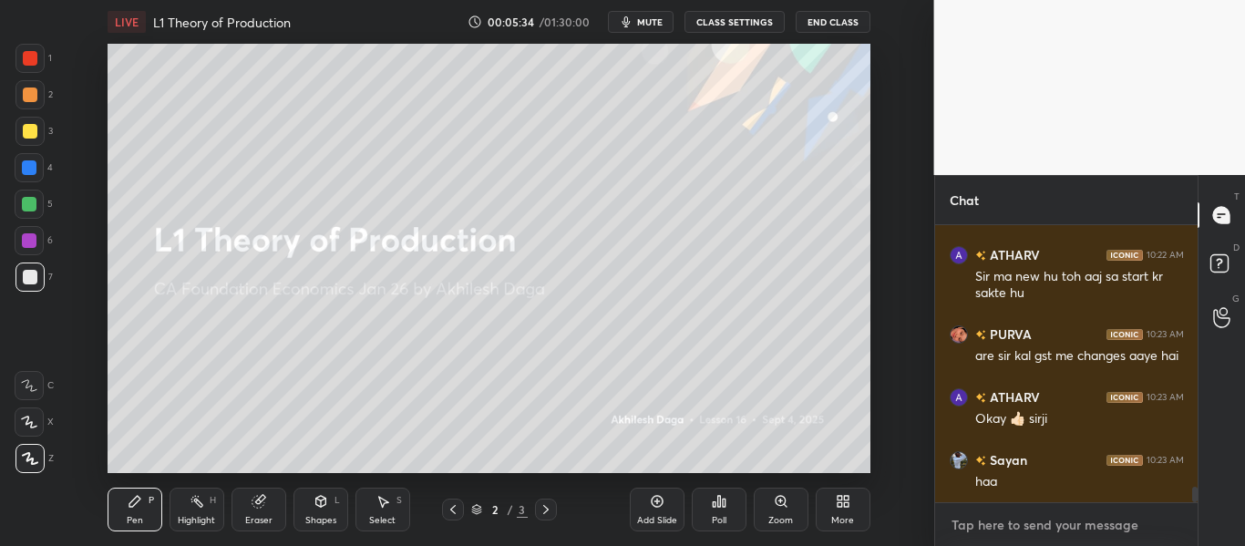
type textarea "x"
click at [994, 530] on textarea at bounding box center [1067, 524] width 234 height 29
paste textarea "[URL][DOMAIN_NAME]"
type textarea "[URL][DOMAIN_NAME]"
type textarea "x"
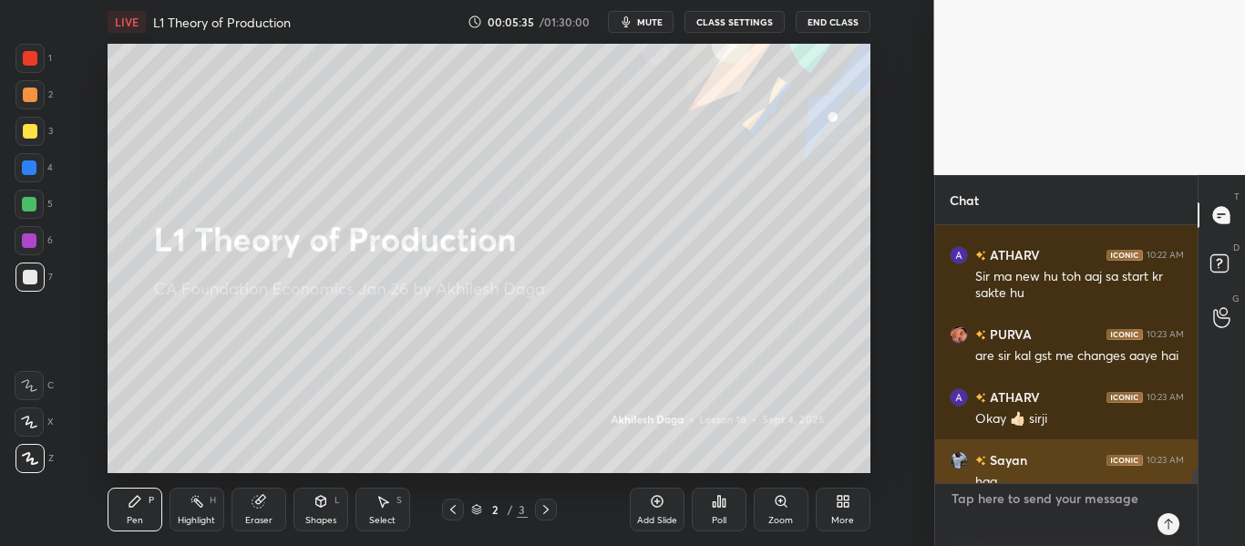
scroll to position [272, 257]
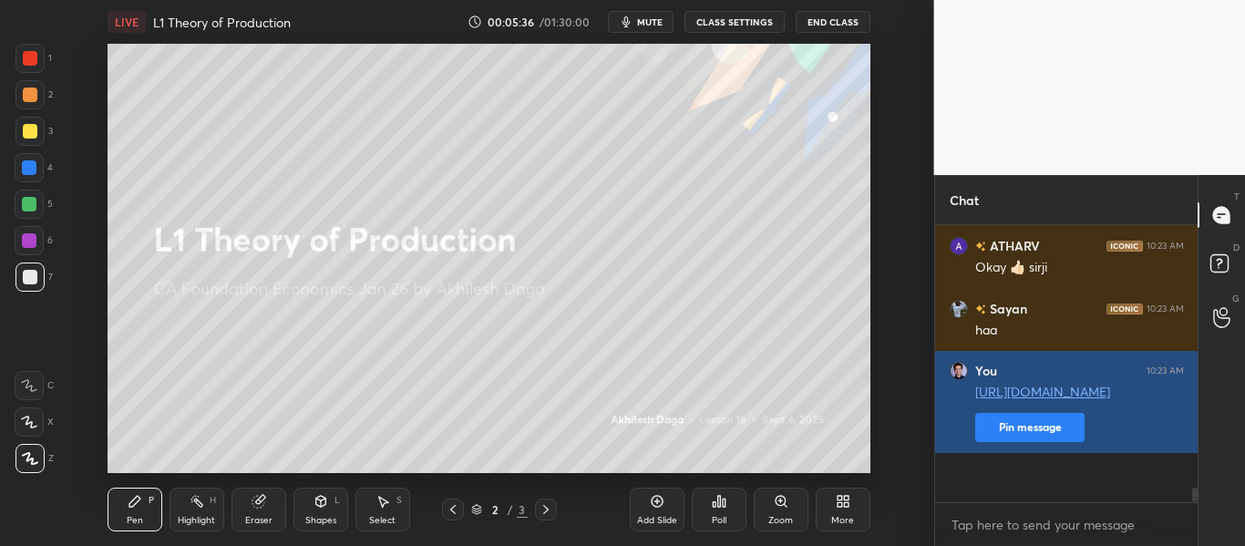
click at [1033, 442] on button "Pin message" at bounding box center [1029, 427] width 109 height 29
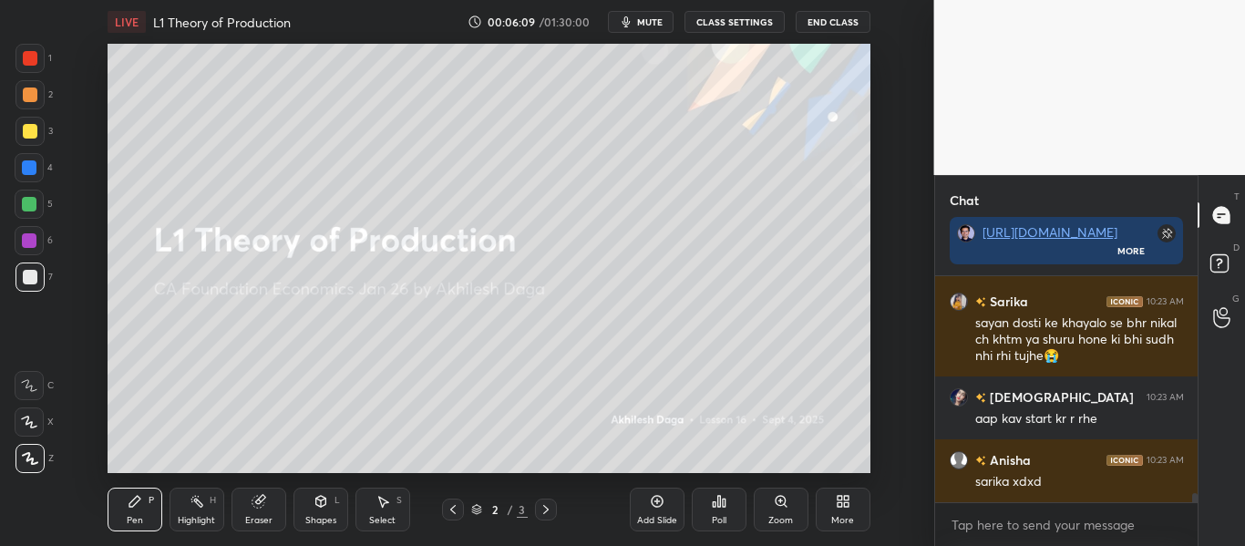
scroll to position [5654, 0]
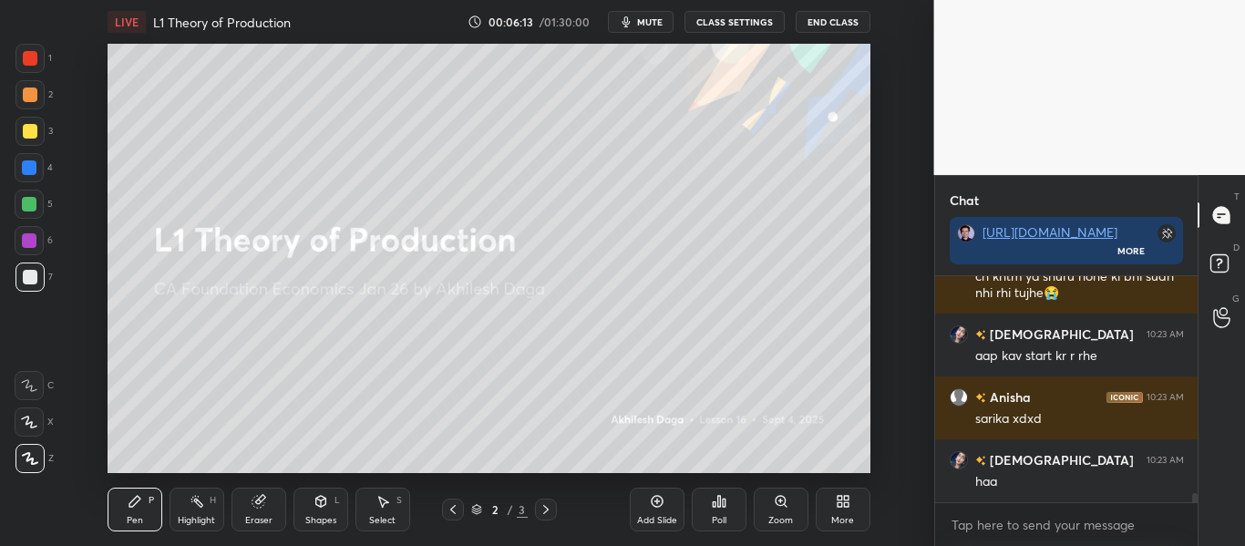
click at [270, 510] on div "Eraser" at bounding box center [258, 510] width 55 height 44
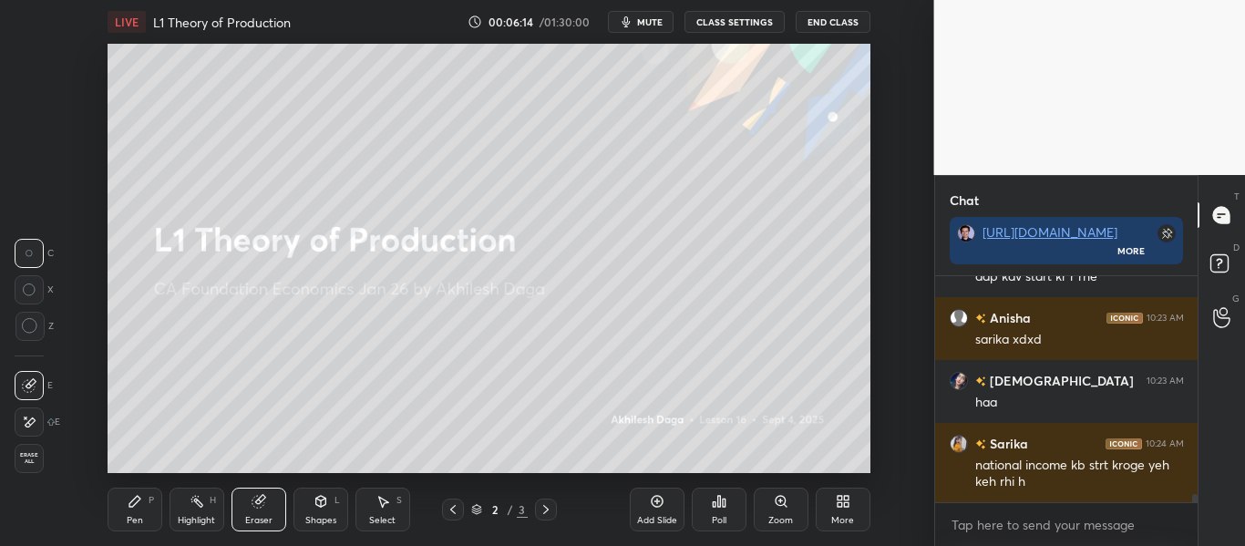
scroll to position [5796, 0]
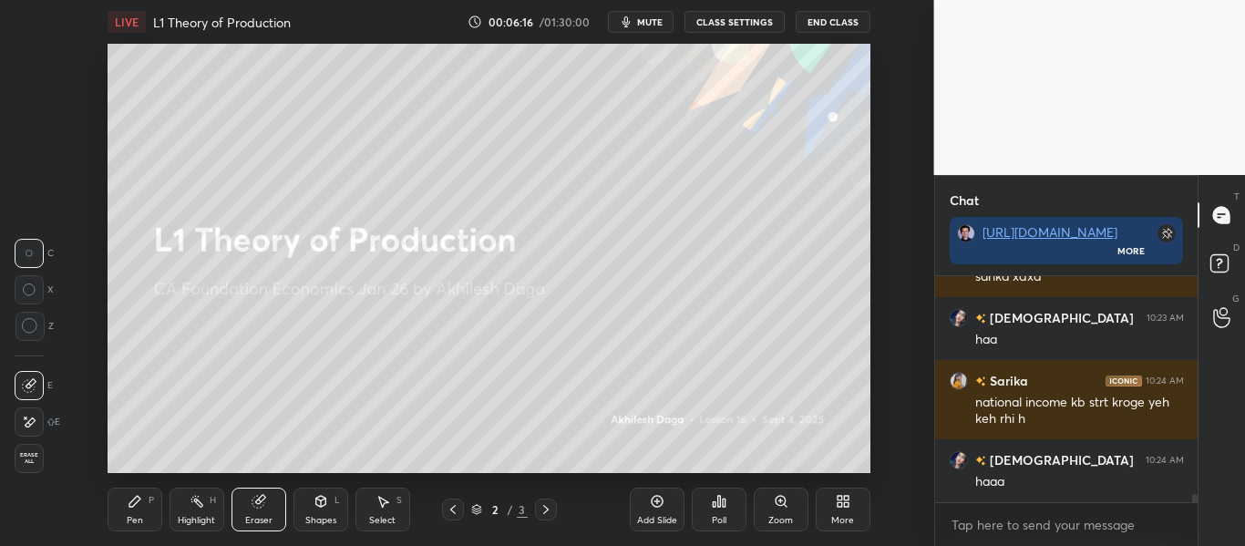
click at [29, 466] on div "Erase all" at bounding box center [29, 458] width 29 height 29
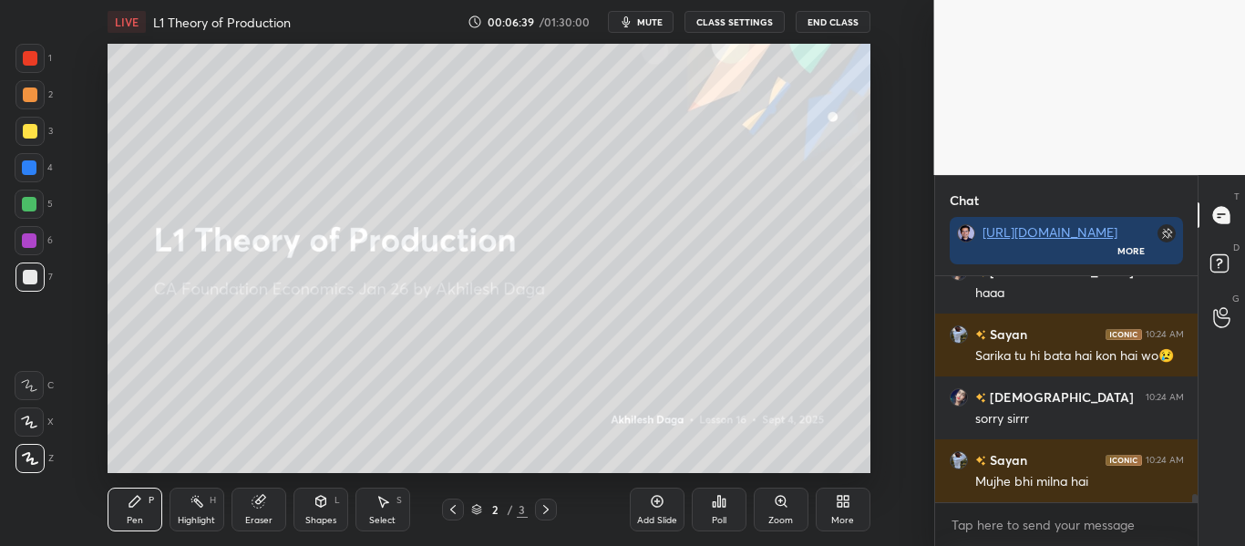
scroll to position [6048, 0]
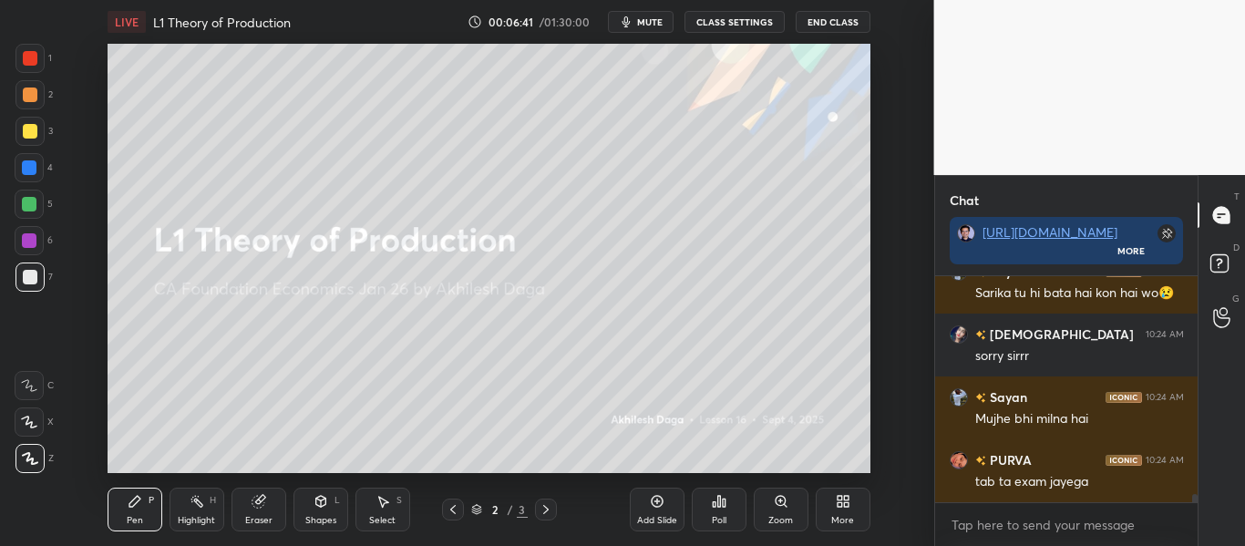
click at [258, 512] on div "Eraser" at bounding box center [258, 510] width 55 height 44
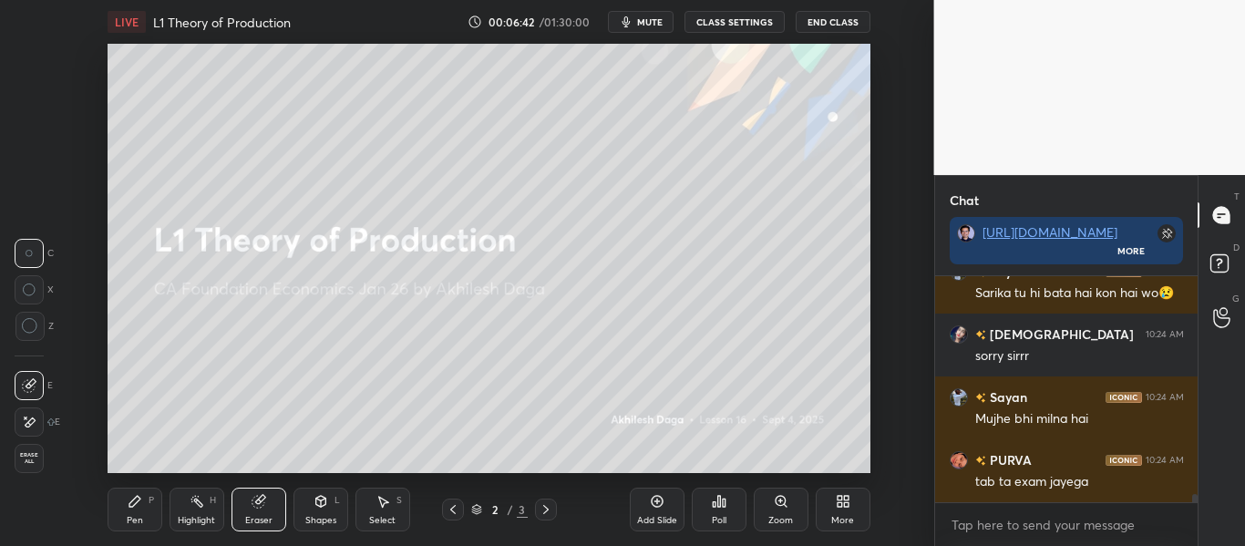
drag, startPoint x: 24, startPoint y: 451, endPoint x: 42, endPoint y: 465, distance: 22.8
click at [24, 452] on div "Erase all" at bounding box center [29, 458] width 29 height 29
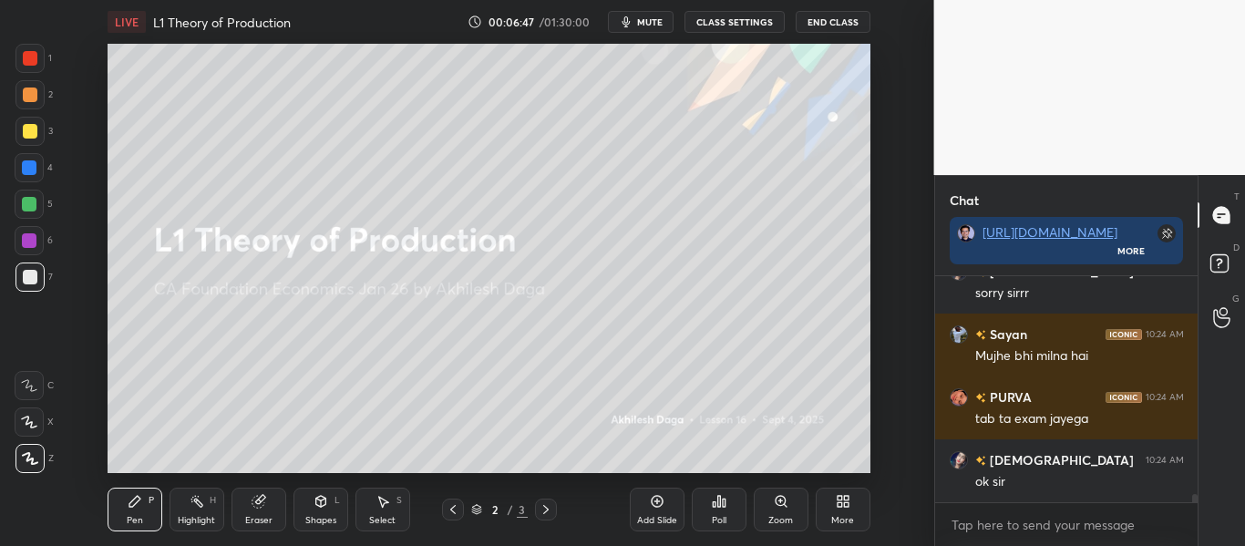
scroll to position [6174, 0]
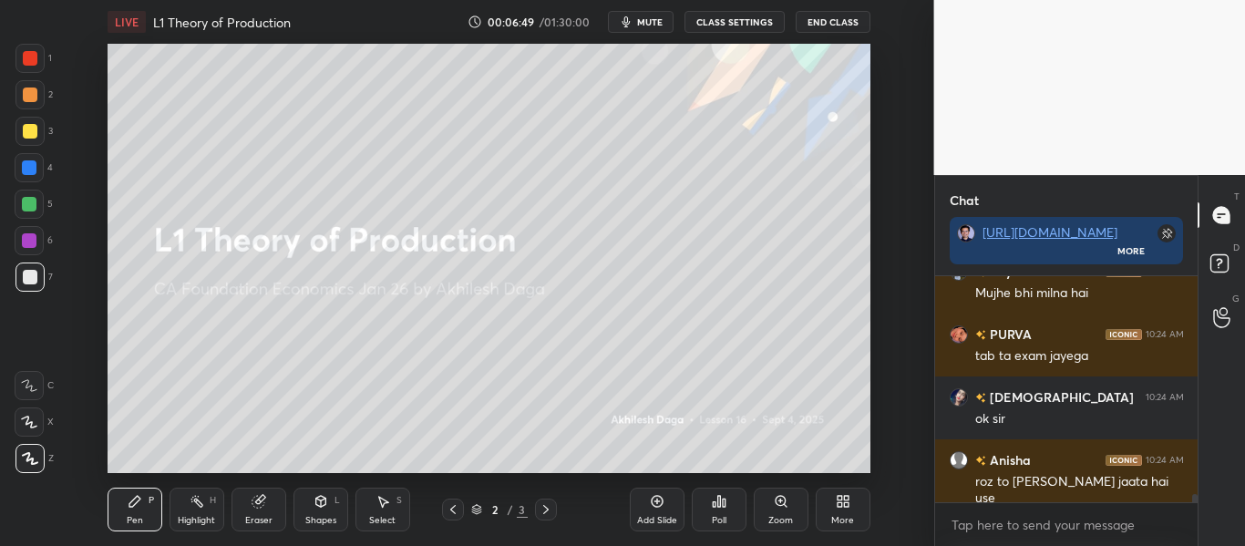
click at [650, 508] on icon at bounding box center [657, 501] width 15 height 15
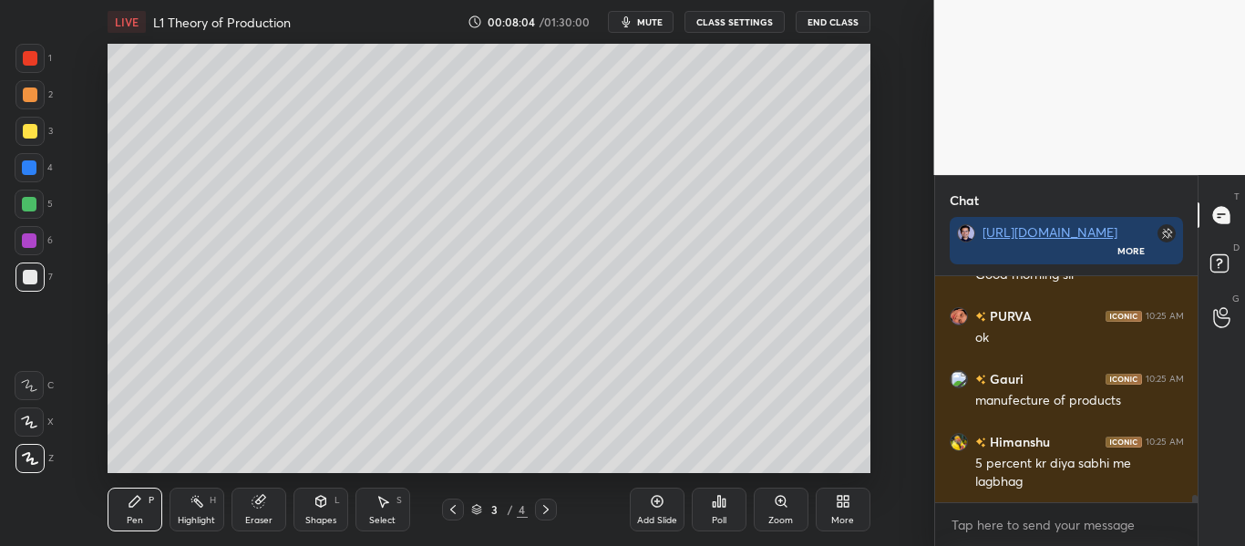
scroll to position [7200, 0]
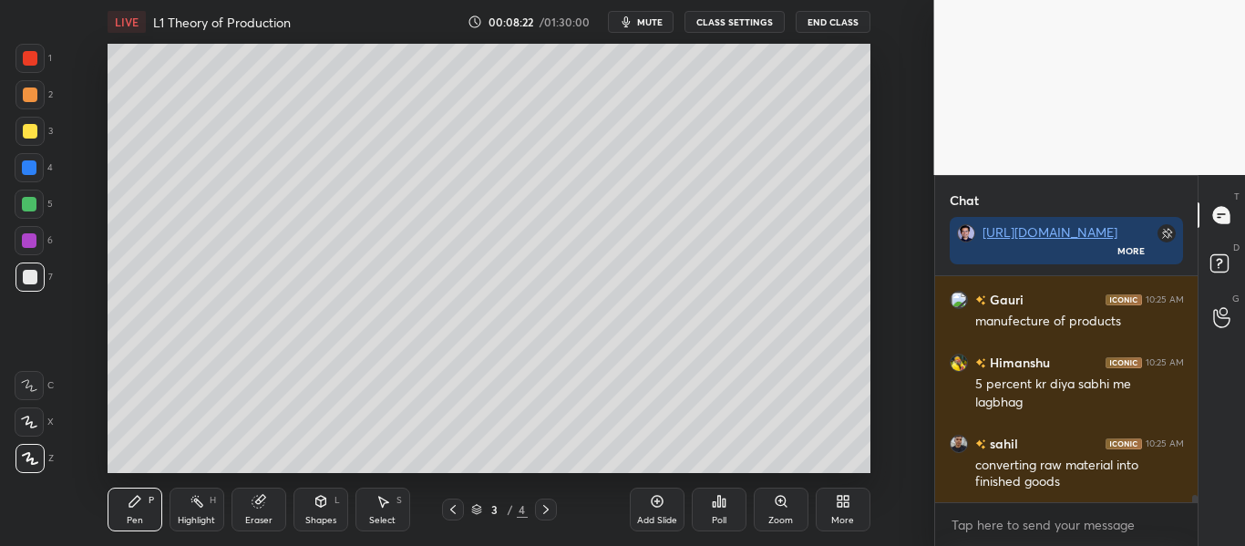
click at [670, 499] on div "Add Slide" at bounding box center [657, 510] width 55 height 44
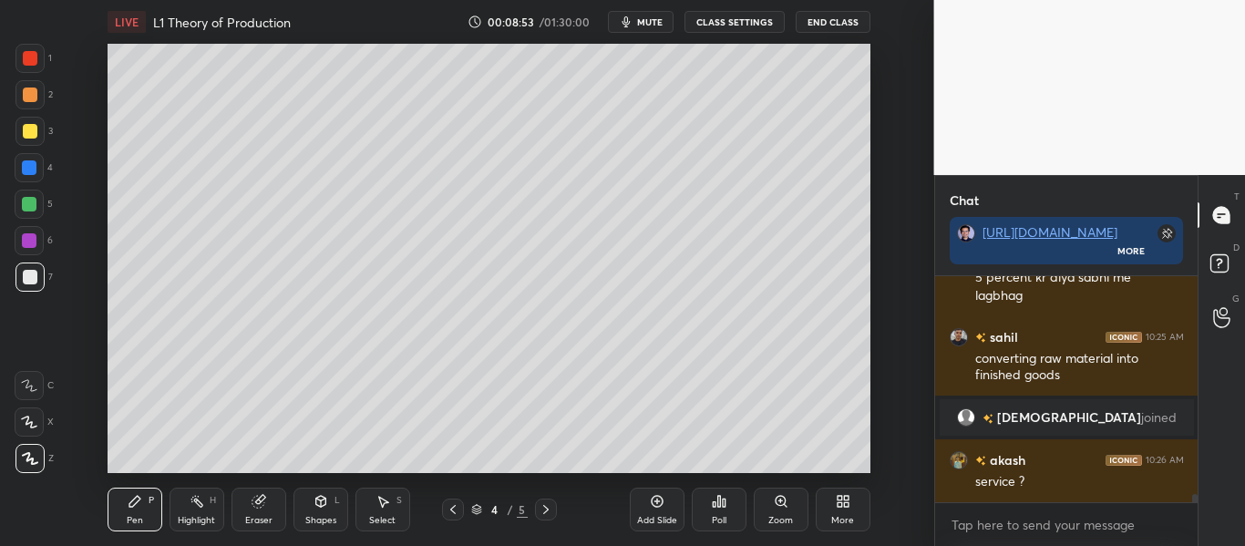
scroll to position [6220, 0]
click at [458, 508] on icon at bounding box center [453, 509] width 15 height 15
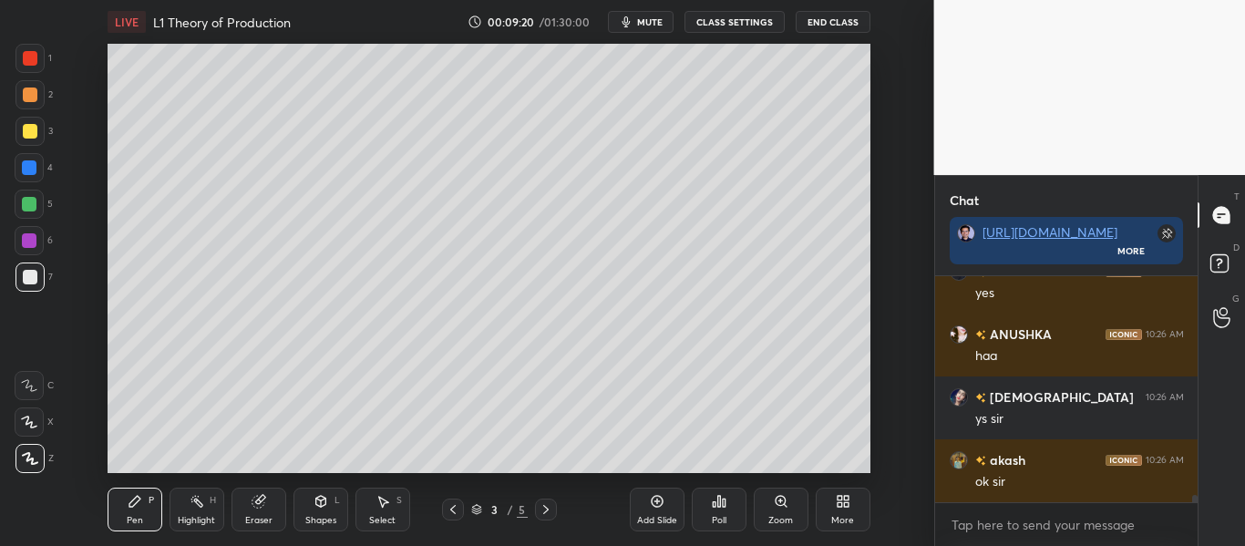
scroll to position [6534, 0]
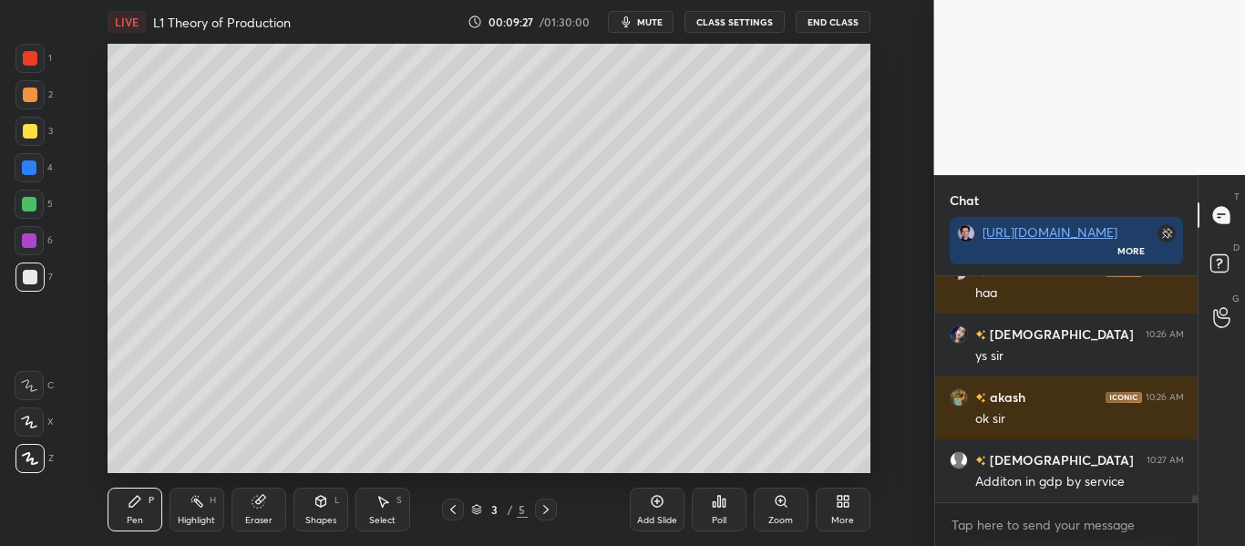
click at [651, 510] on div "Add Slide" at bounding box center [657, 510] width 55 height 44
click at [315, 509] on div "Shapes L" at bounding box center [320, 510] width 55 height 44
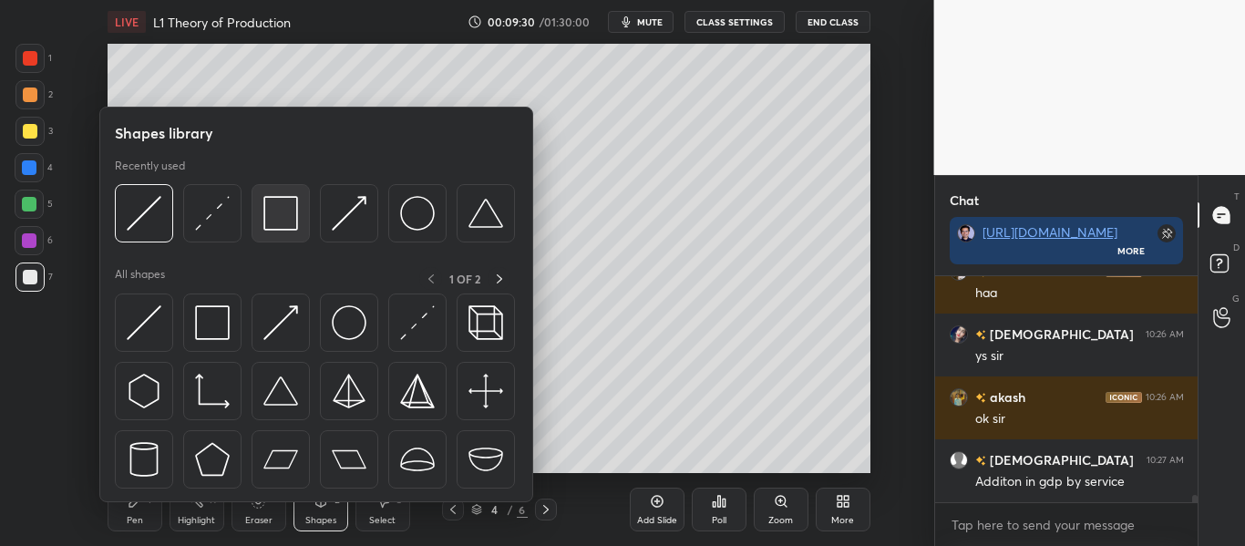
click at [282, 219] on img at bounding box center [280, 213] width 35 height 35
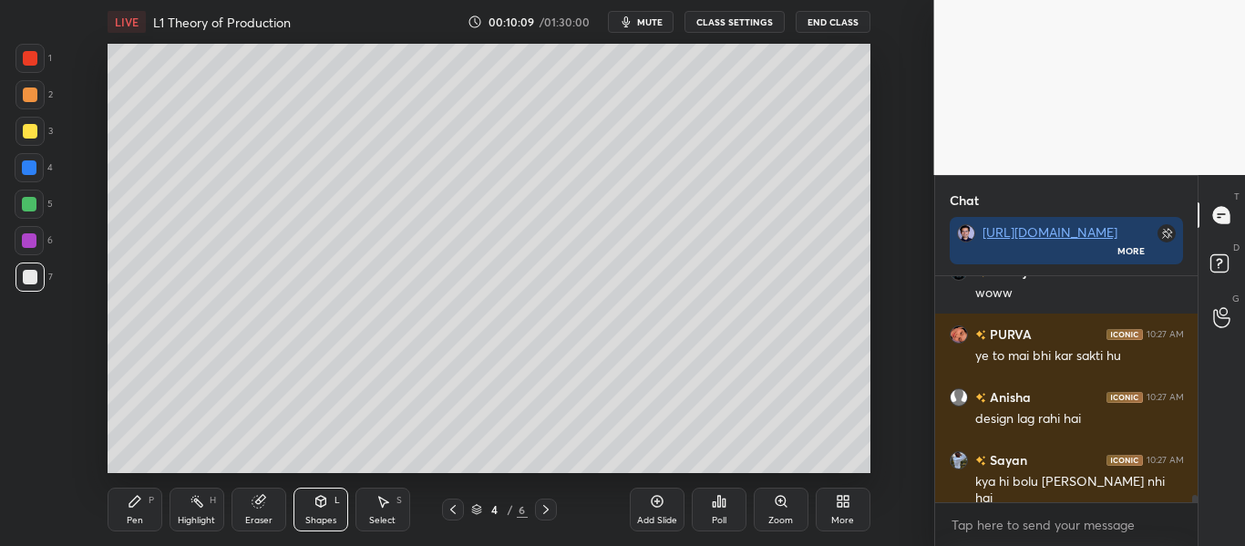
scroll to position [7244, 0]
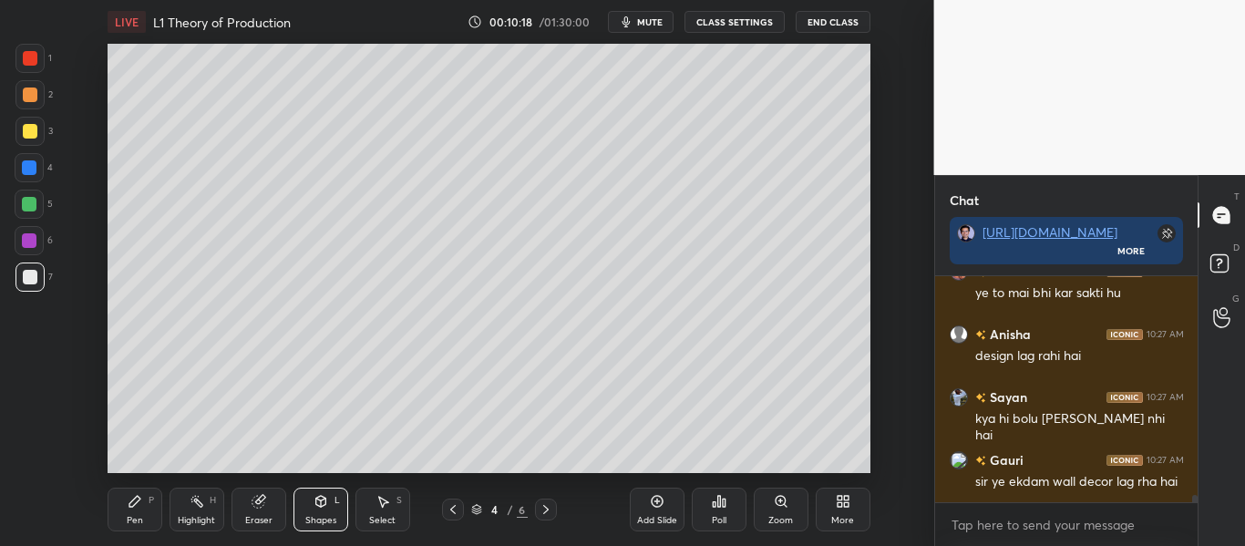
click at [305, 524] on div "Shapes" at bounding box center [320, 520] width 31 height 9
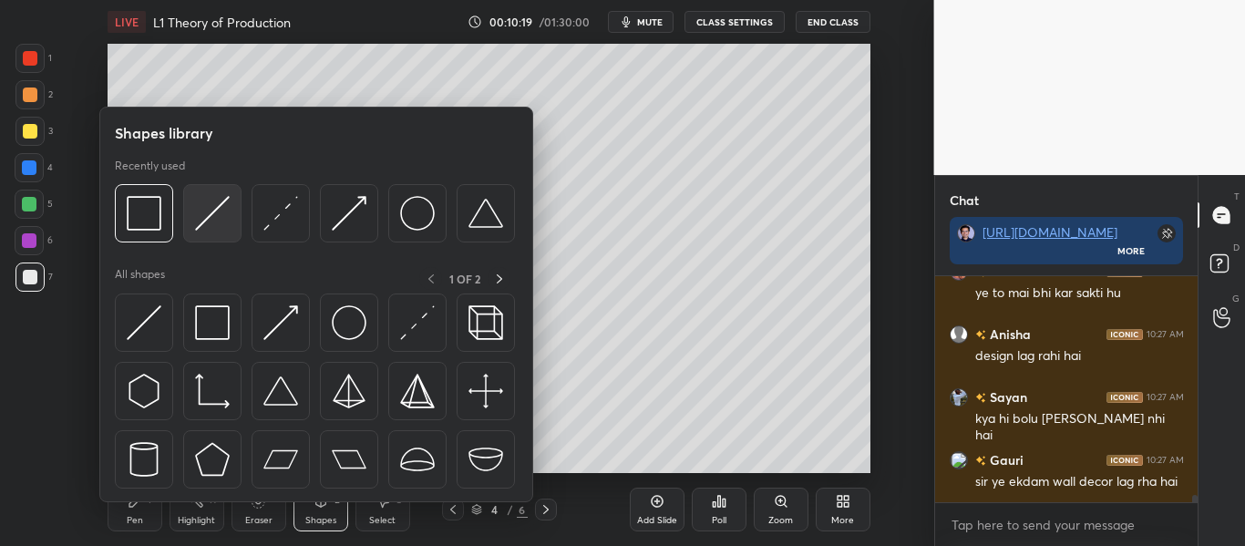
click at [210, 210] on img at bounding box center [212, 213] width 35 height 35
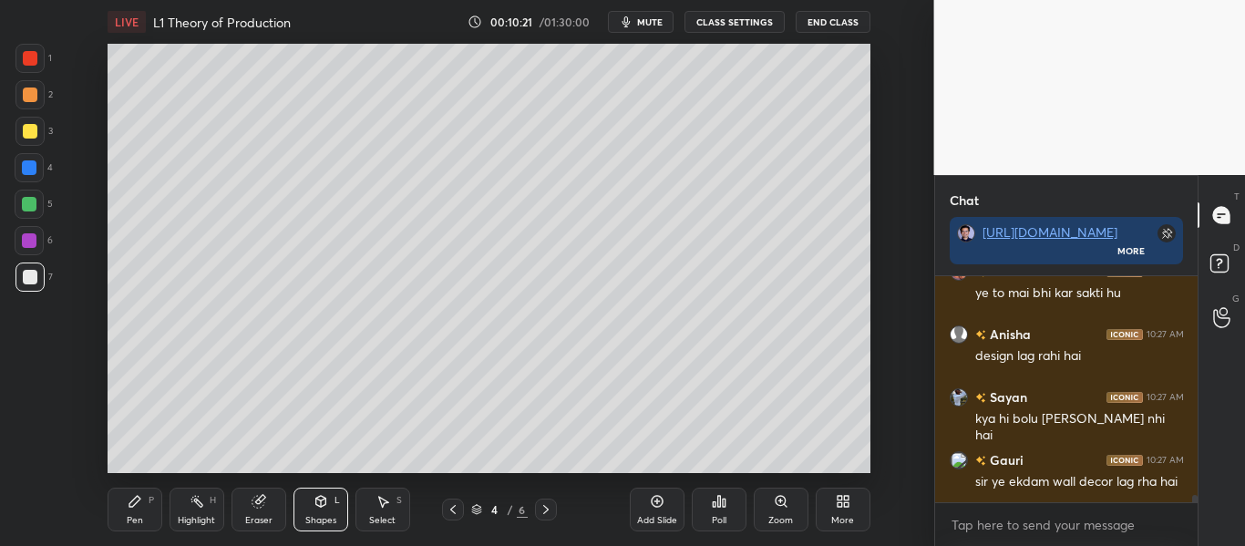
scroll to position [7307, 0]
click at [800, 458] on div "LIVE L1 Theory of Production 00:10:28 / 01:30:00 mute CLASS SETTINGS End Class …" at bounding box center [488, 273] width 861 height 546
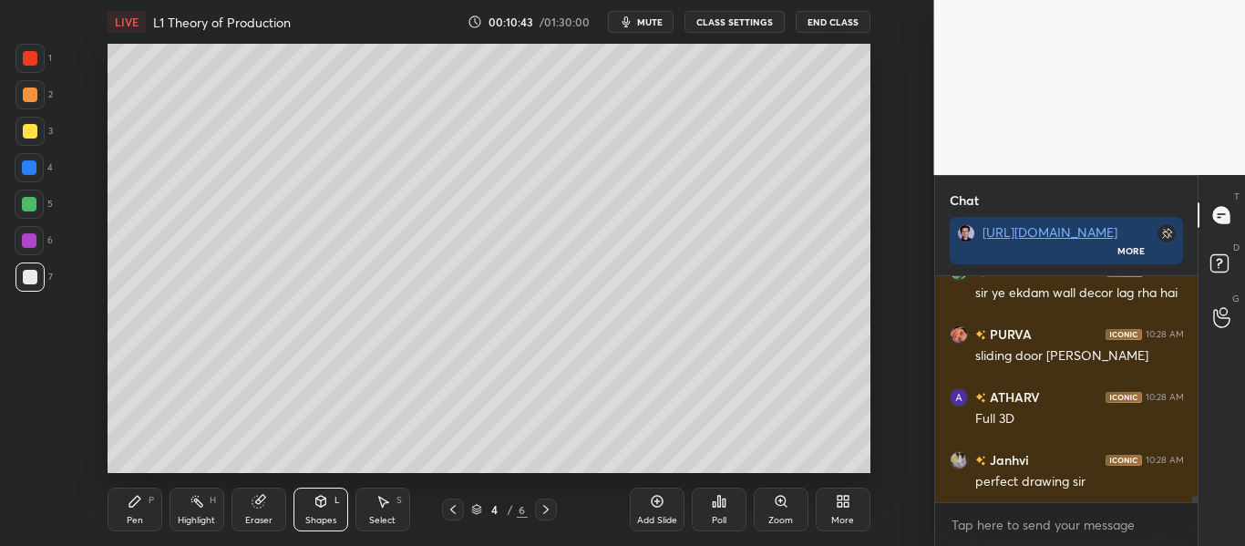
scroll to position [7512, 0]
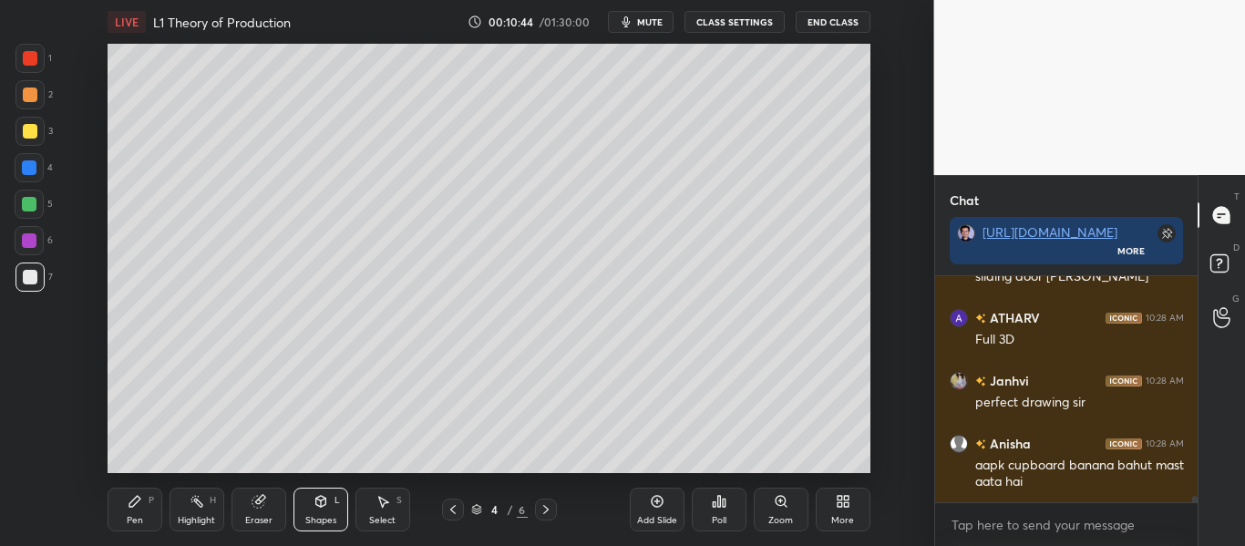
click at [139, 502] on icon at bounding box center [135, 501] width 15 height 15
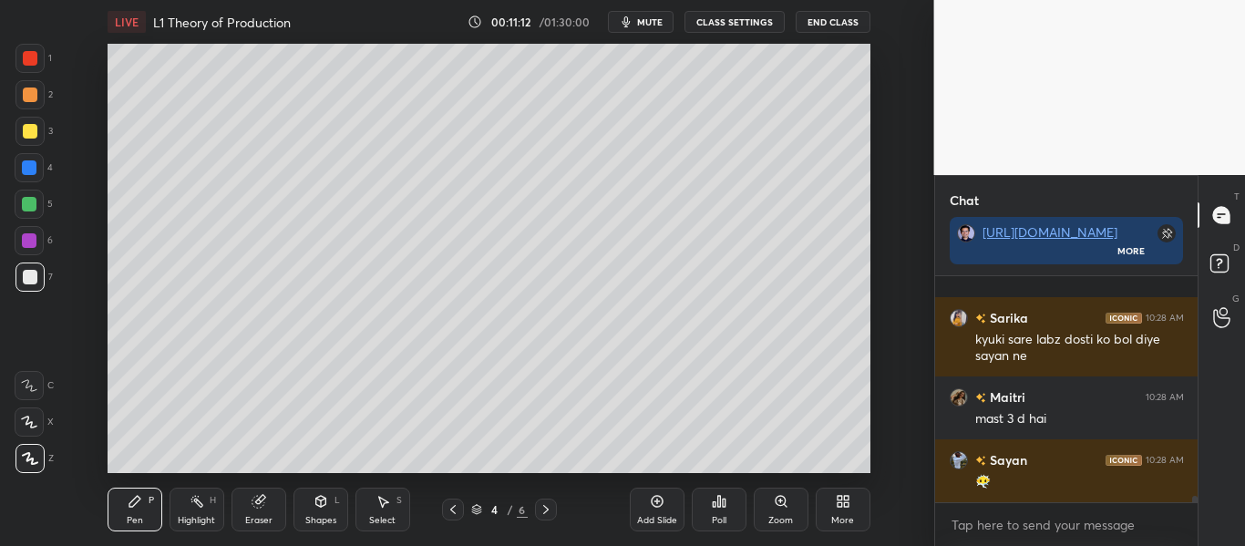
scroll to position [8095, 0]
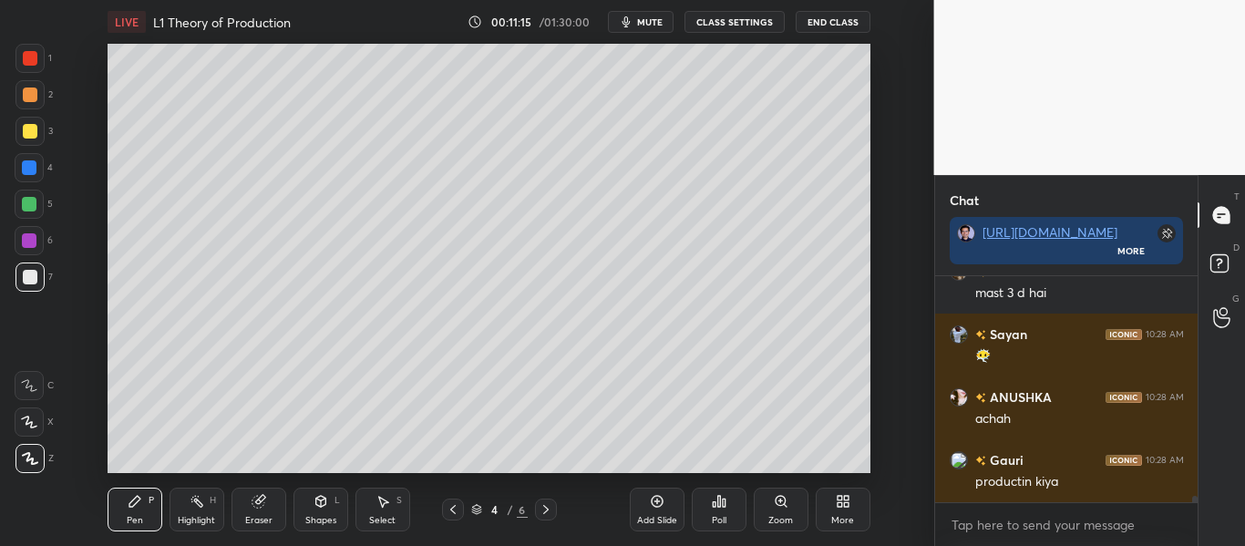
click at [646, 505] on div "Add Slide" at bounding box center [657, 510] width 55 height 44
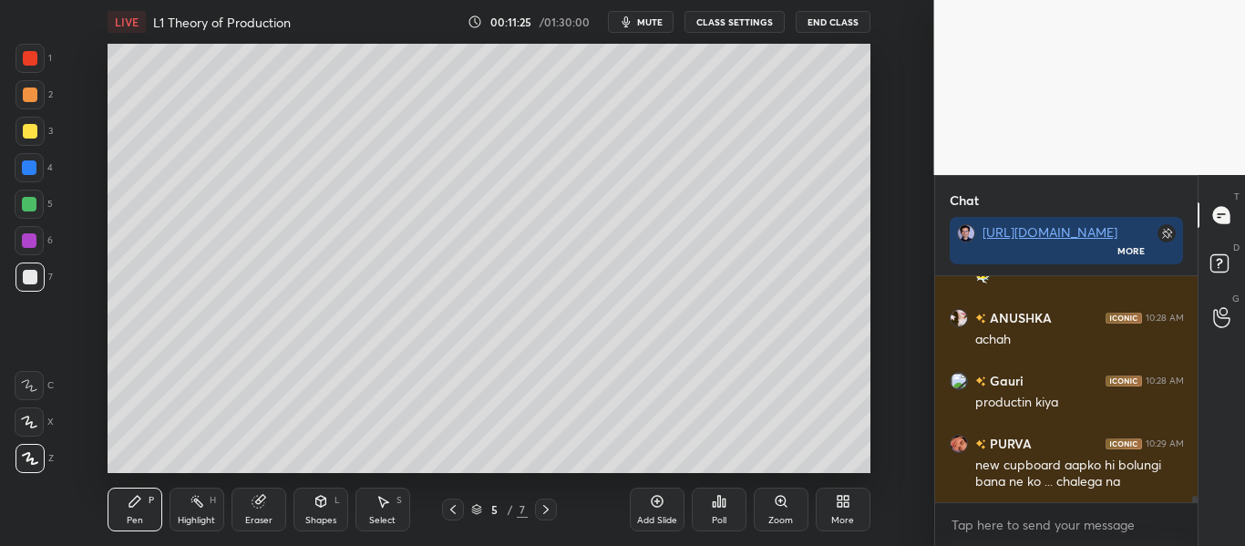
click at [457, 511] on icon at bounding box center [453, 509] width 15 height 15
click at [547, 511] on icon at bounding box center [546, 509] width 15 height 15
click at [447, 516] on div at bounding box center [453, 510] width 22 height 22
click at [451, 506] on icon at bounding box center [453, 509] width 15 height 15
click at [454, 509] on icon at bounding box center [453, 509] width 15 height 15
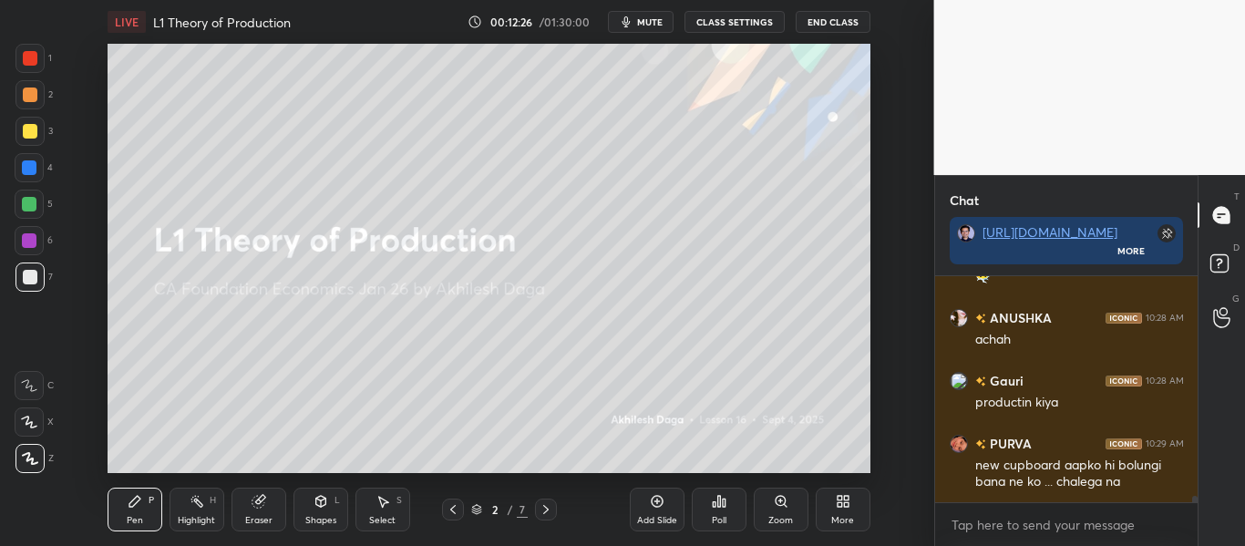
click at [544, 504] on icon at bounding box center [546, 509] width 15 height 15
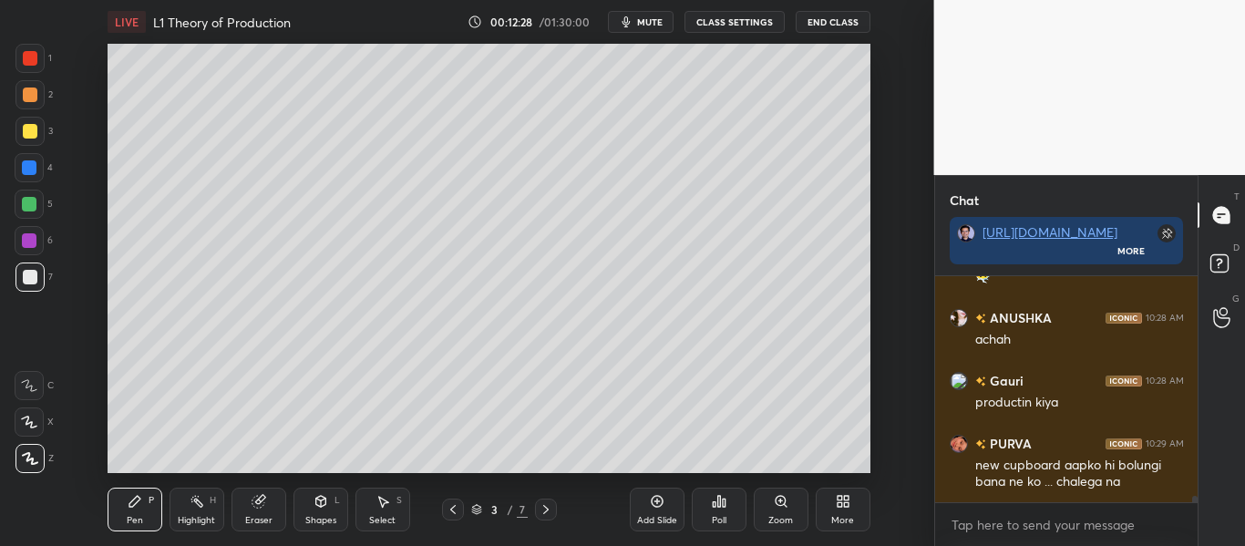
click at [331, 512] on div "Shapes L" at bounding box center [320, 510] width 55 height 44
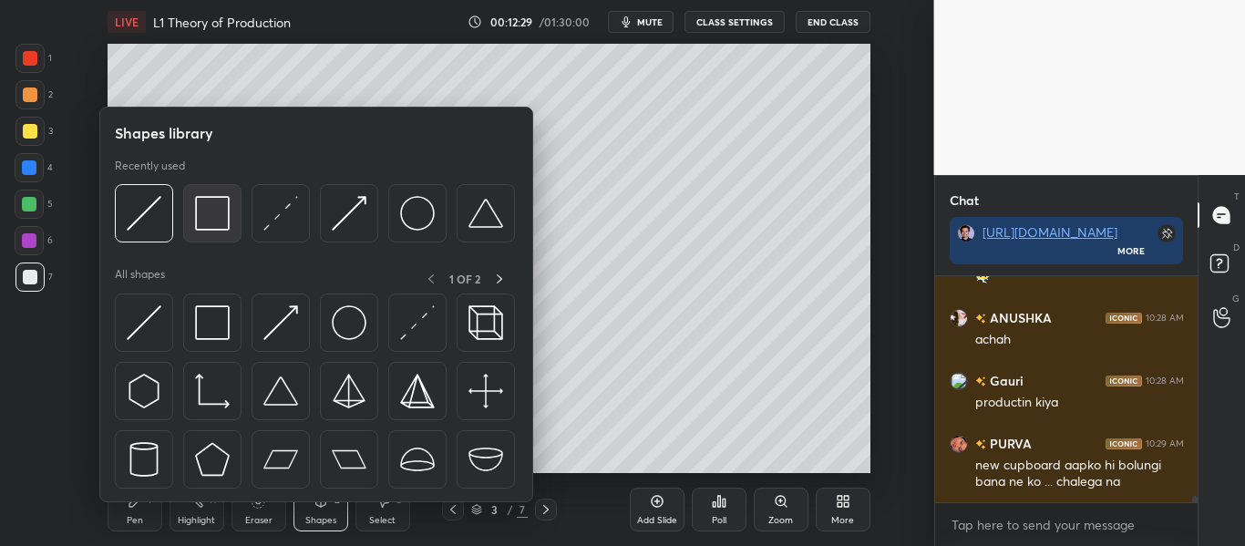
click at [223, 221] on img at bounding box center [212, 213] width 35 height 35
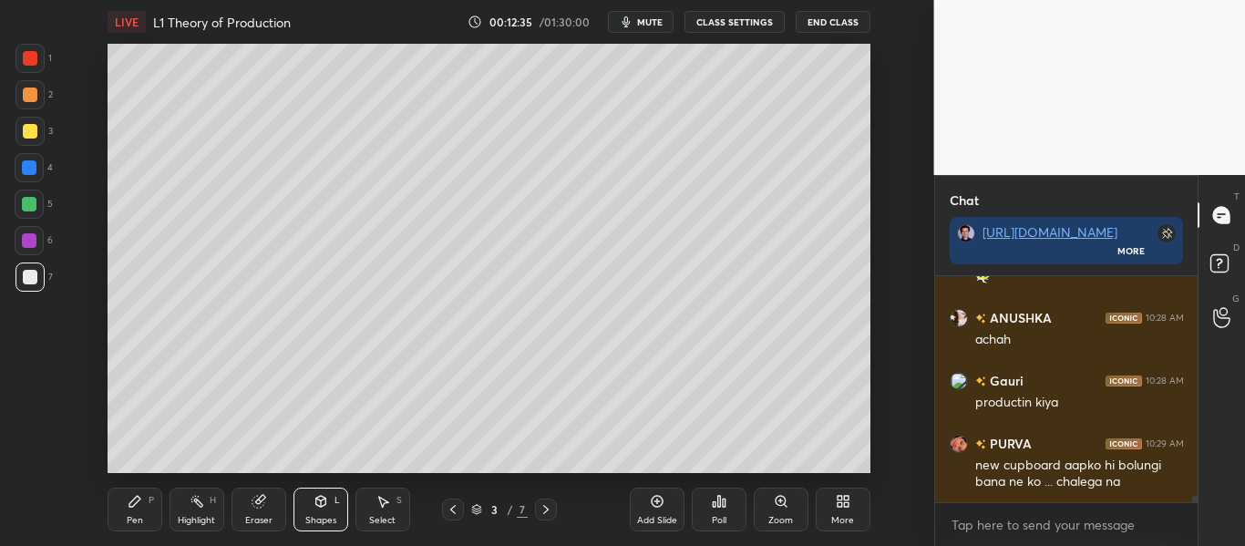
click at [547, 509] on icon at bounding box center [546, 509] width 15 height 15
click at [553, 503] on div at bounding box center [546, 510] width 22 height 22
click at [143, 491] on div "Pen P" at bounding box center [135, 510] width 55 height 44
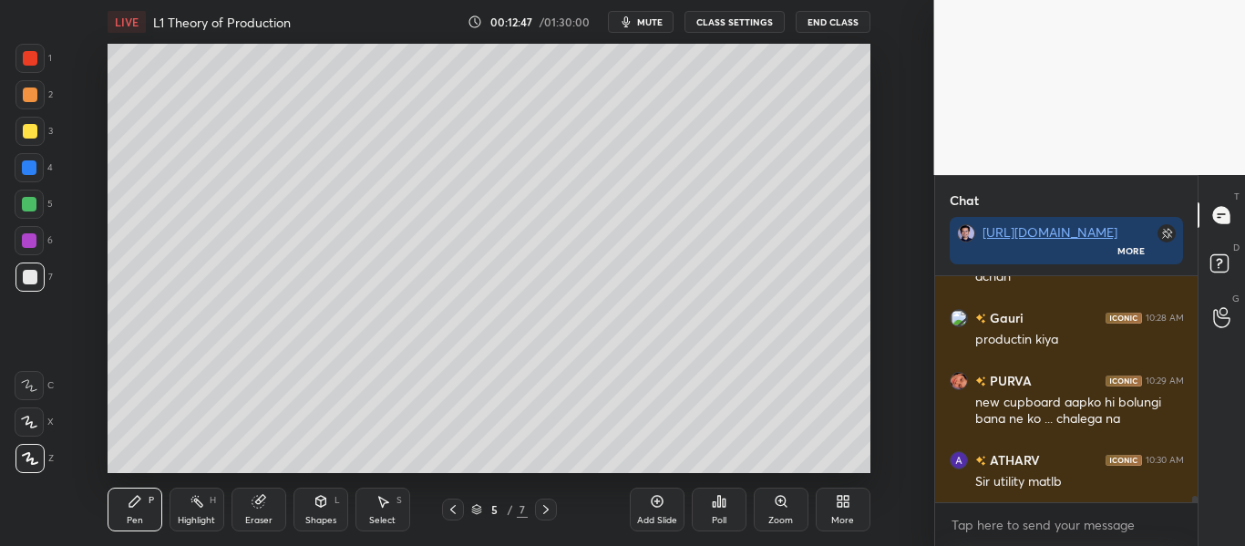
click at [454, 510] on icon at bounding box center [453, 509] width 15 height 15
click at [456, 510] on icon at bounding box center [453, 509] width 15 height 15
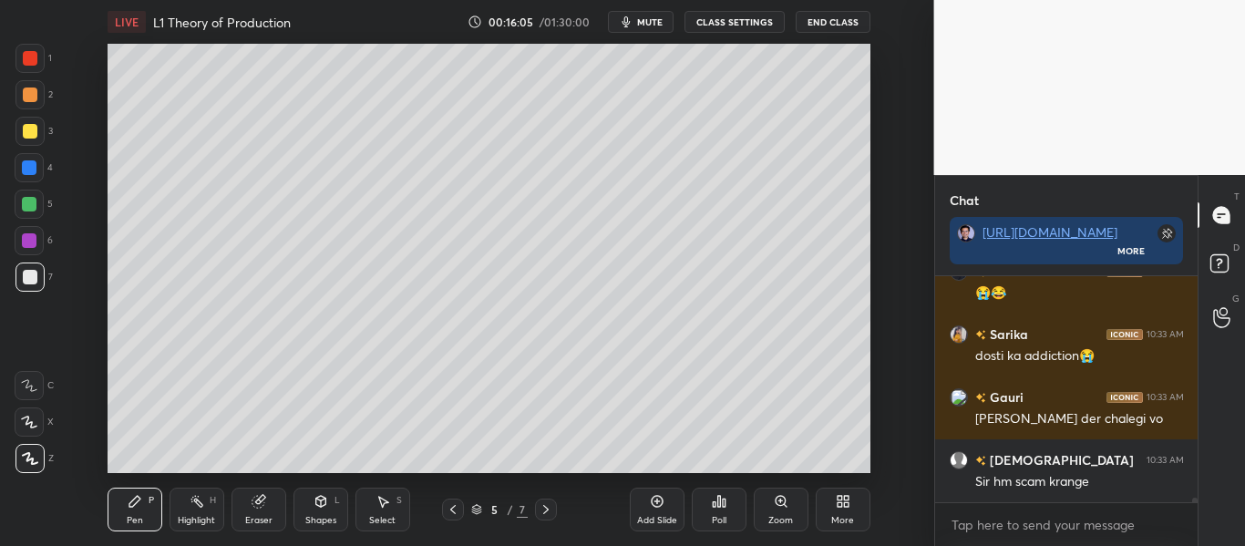
scroll to position [10406, 0]
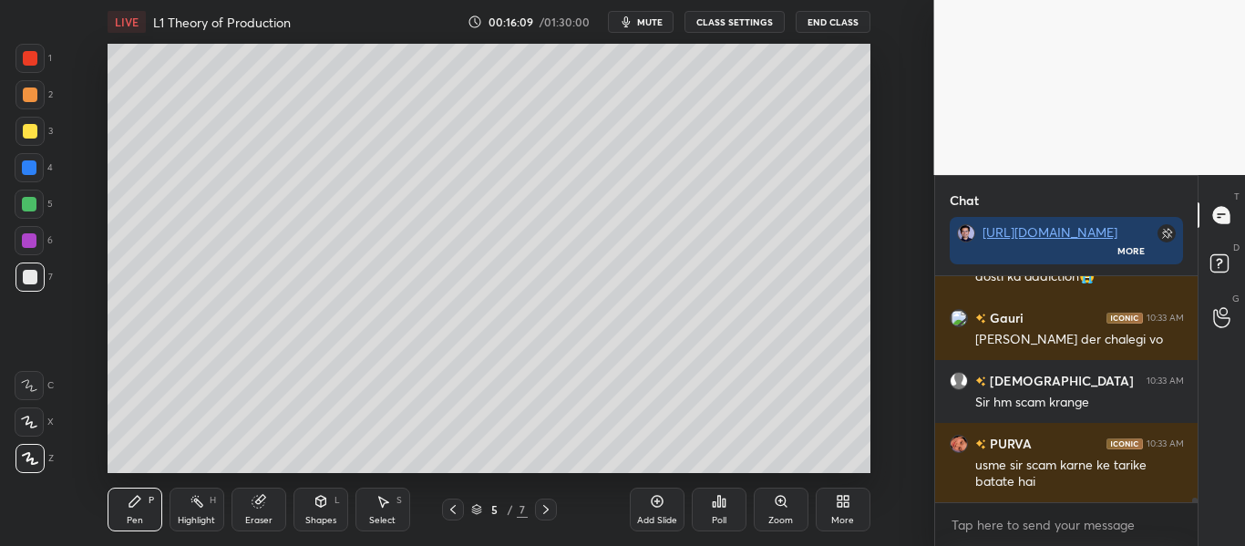
click at [458, 509] on icon at bounding box center [453, 509] width 15 height 15
click at [550, 507] on icon at bounding box center [546, 509] width 15 height 15
click at [549, 505] on icon at bounding box center [546, 509] width 15 height 15
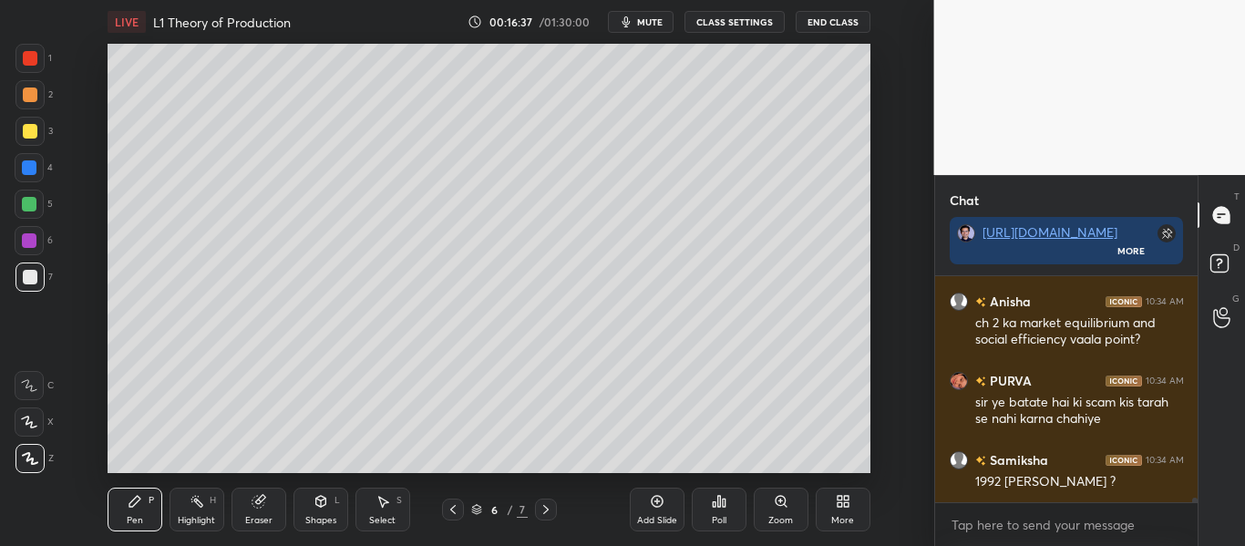
scroll to position [10753, 0]
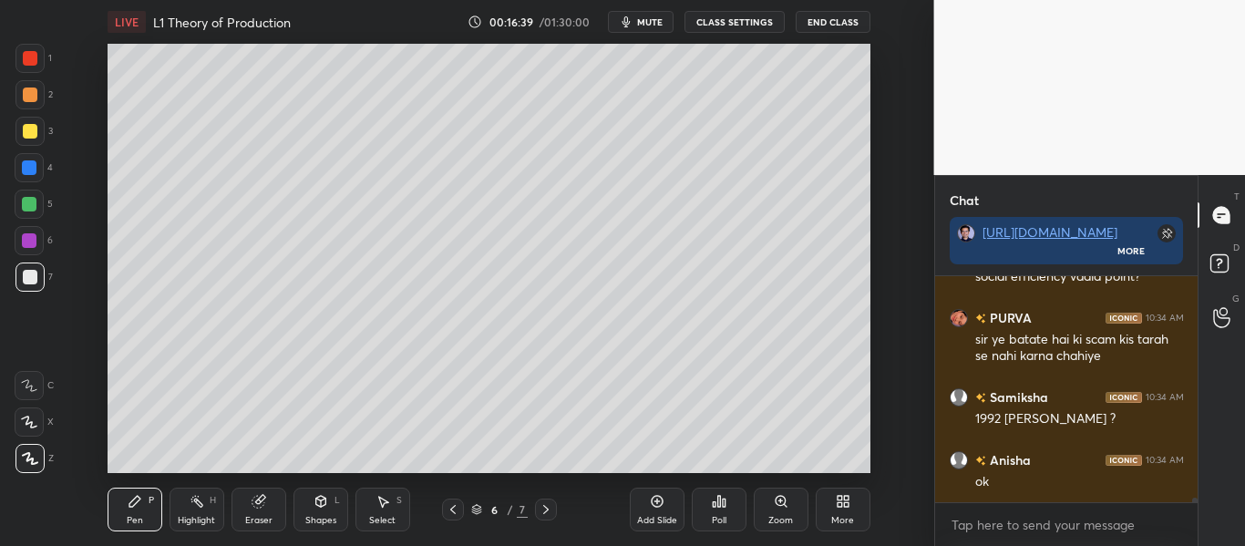
click at [453, 510] on icon at bounding box center [453, 509] width 15 height 15
click at [452, 510] on icon at bounding box center [452, 509] width 5 height 9
click at [451, 511] on icon at bounding box center [453, 509] width 15 height 15
click at [449, 516] on icon at bounding box center [453, 509] width 15 height 15
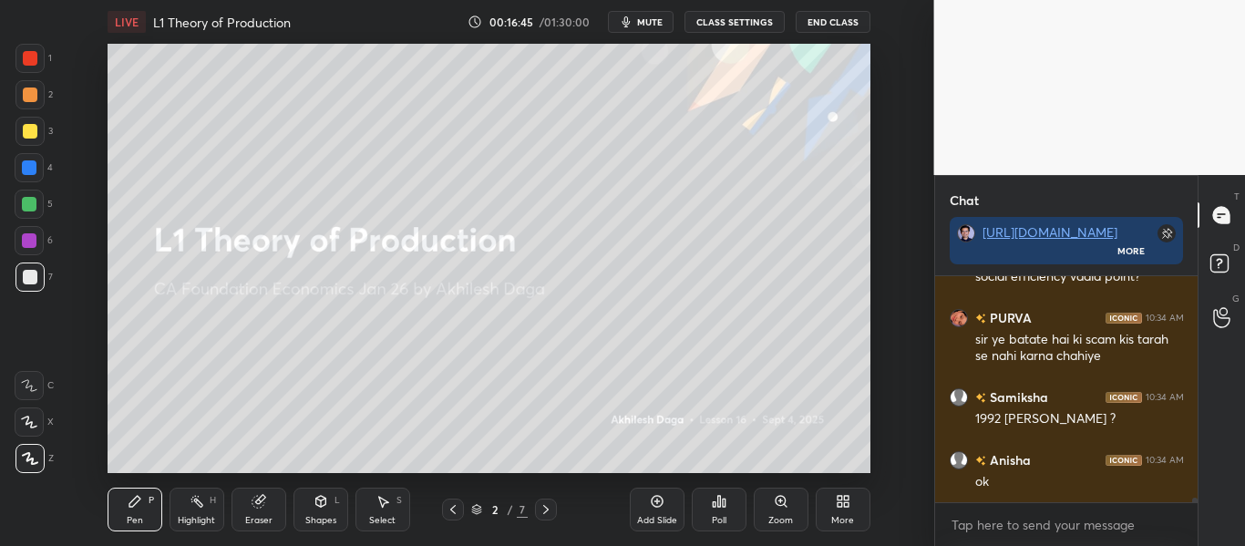
click at [542, 509] on icon at bounding box center [546, 509] width 15 height 15
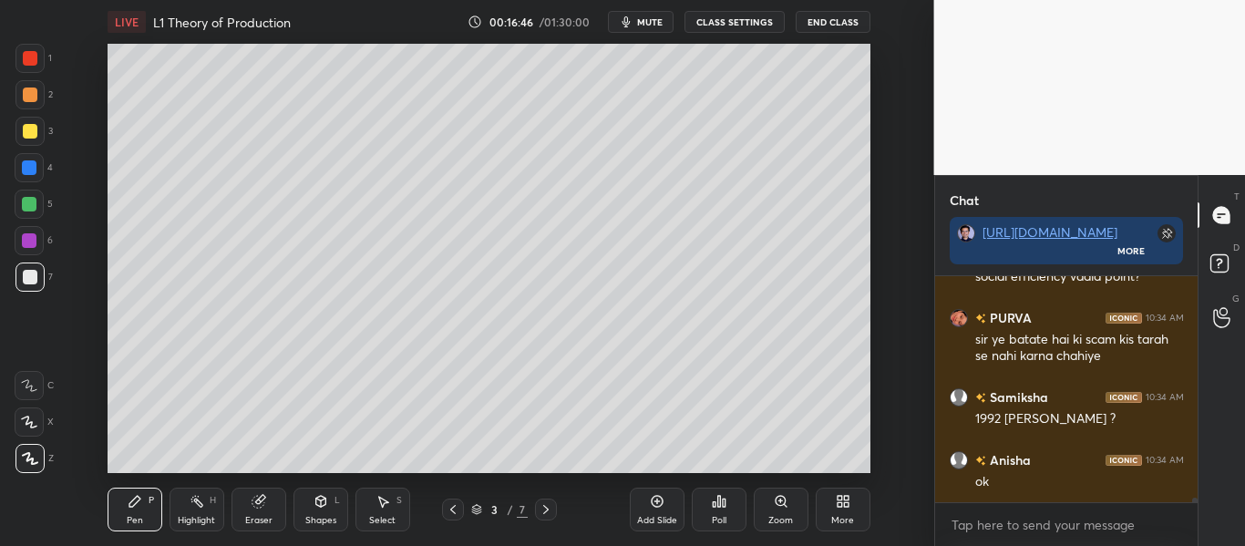
click at [543, 509] on icon at bounding box center [546, 509] width 15 height 15
click at [546, 509] on icon at bounding box center [546, 509] width 15 height 15
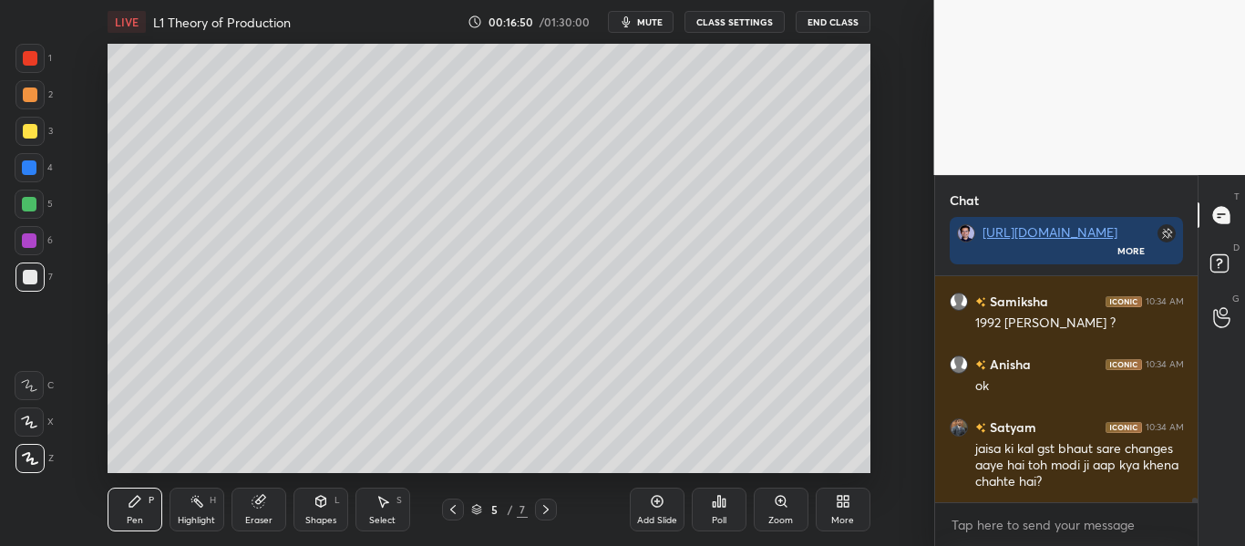
click at [543, 513] on icon at bounding box center [545, 509] width 5 height 9
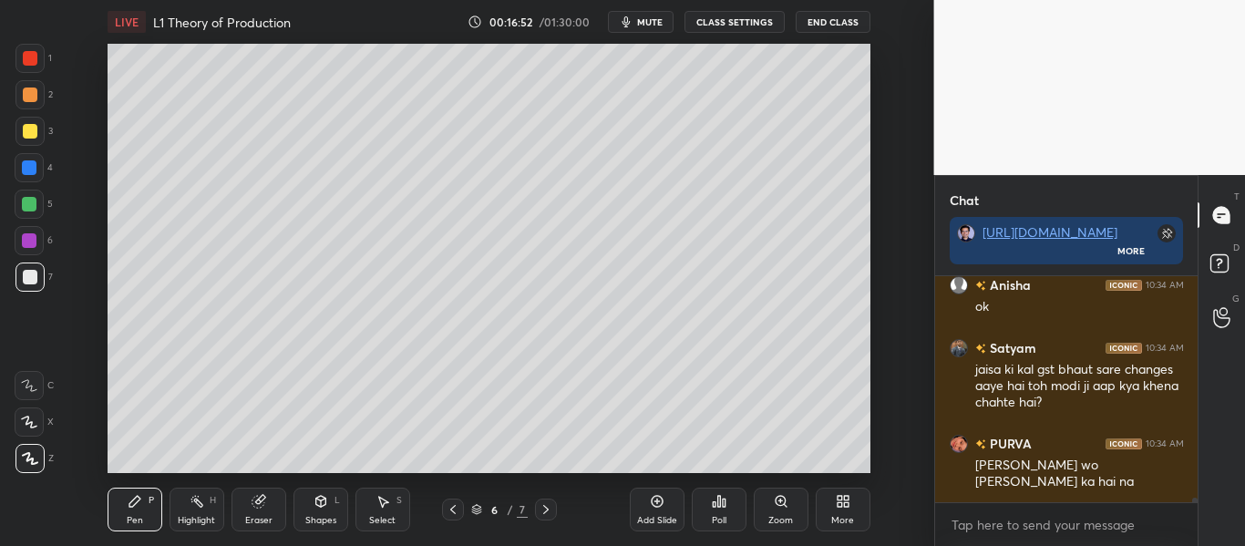
click at [548, 513] on icon at bounding box center [546, 509] width 15 height 15
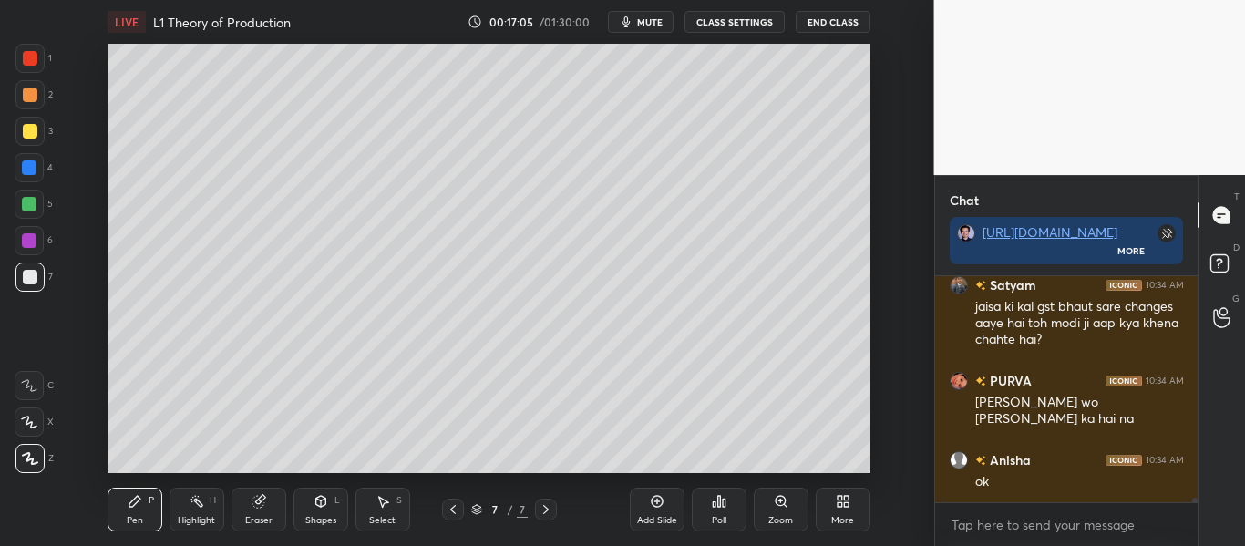
scroll to position [11054, 0]
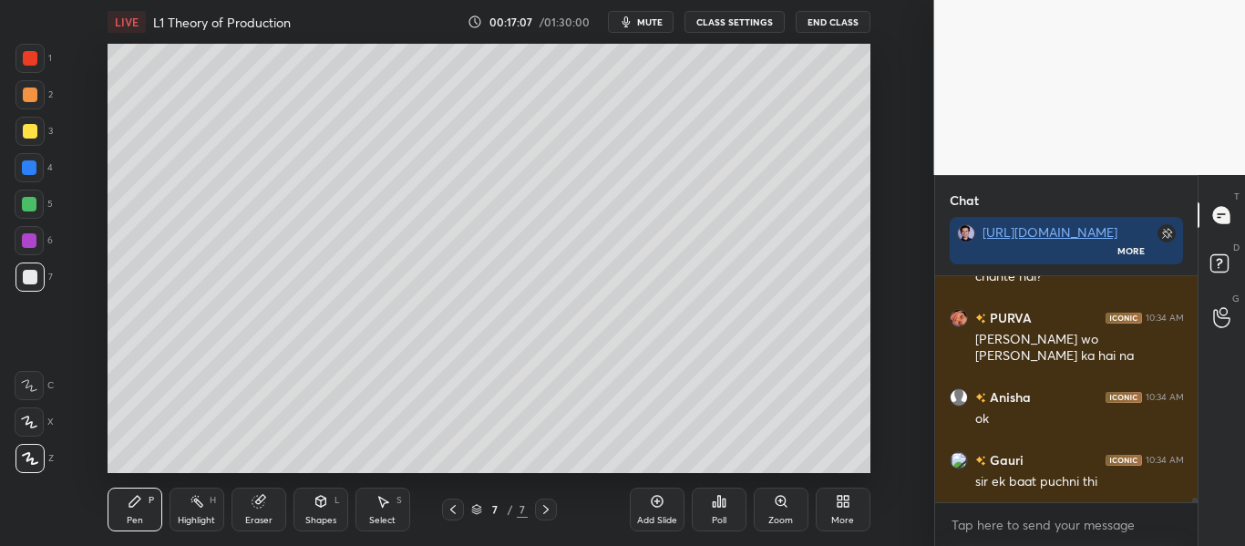
click at [839, 516] on div "More" at bounding box center [842, 520] width 23 height 9
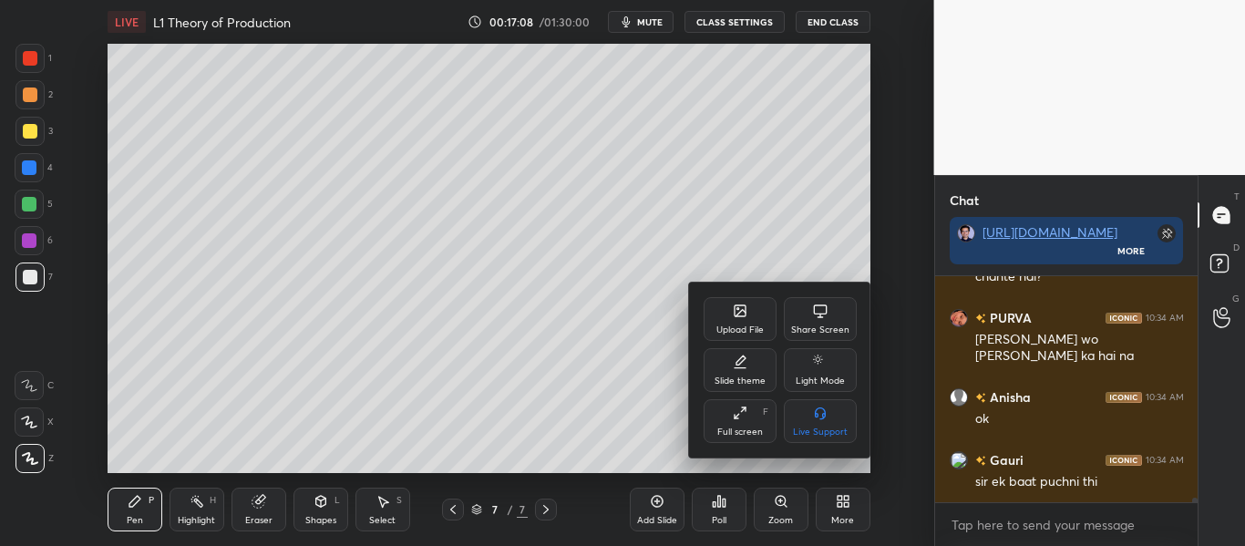
click at [730, 320] on div "Upload File" at bounding box center [740, 319] width 73 height 44
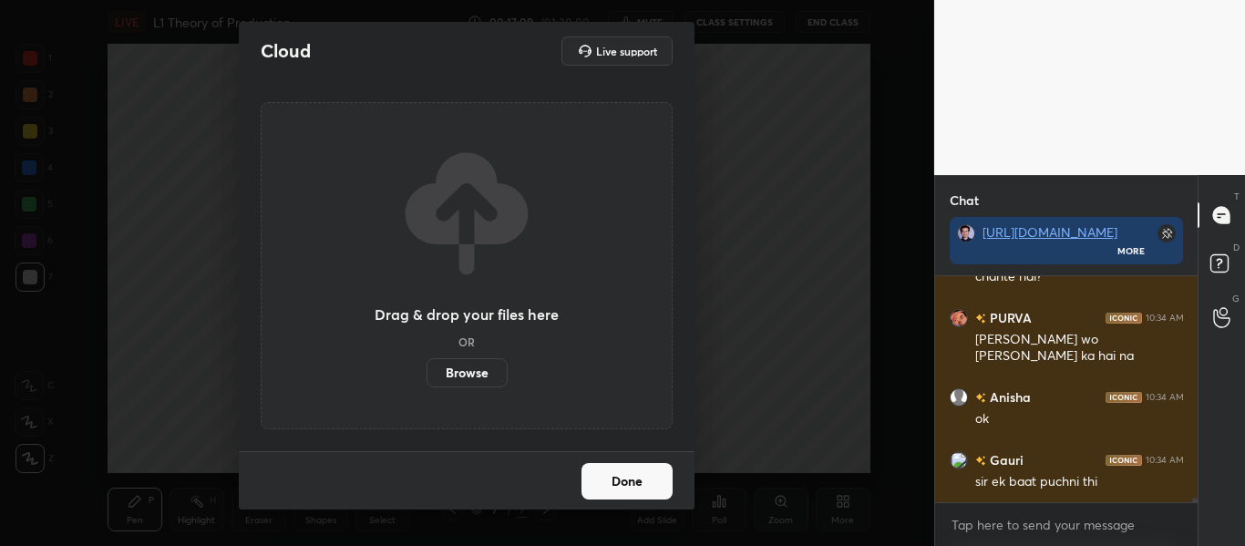
click at [465, 374] on label "Browse" at bounding box center [467, 372] width 81 height 29
click at [427, 374] on input "Browse" at bounding box center [427, 372] width 0 height 29
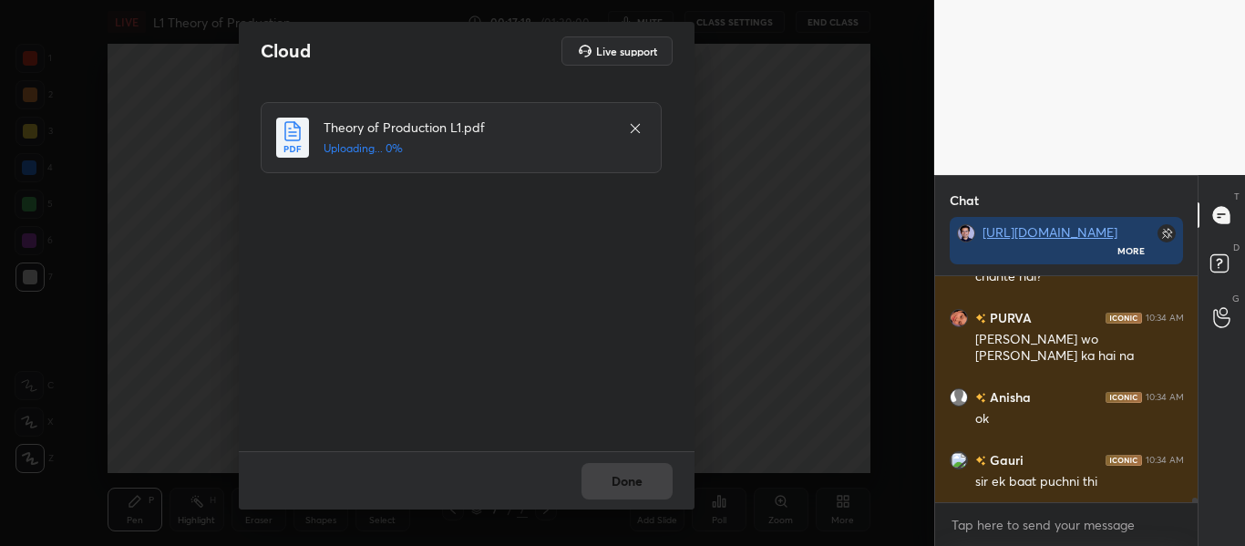
scroll to position [11117, 0]
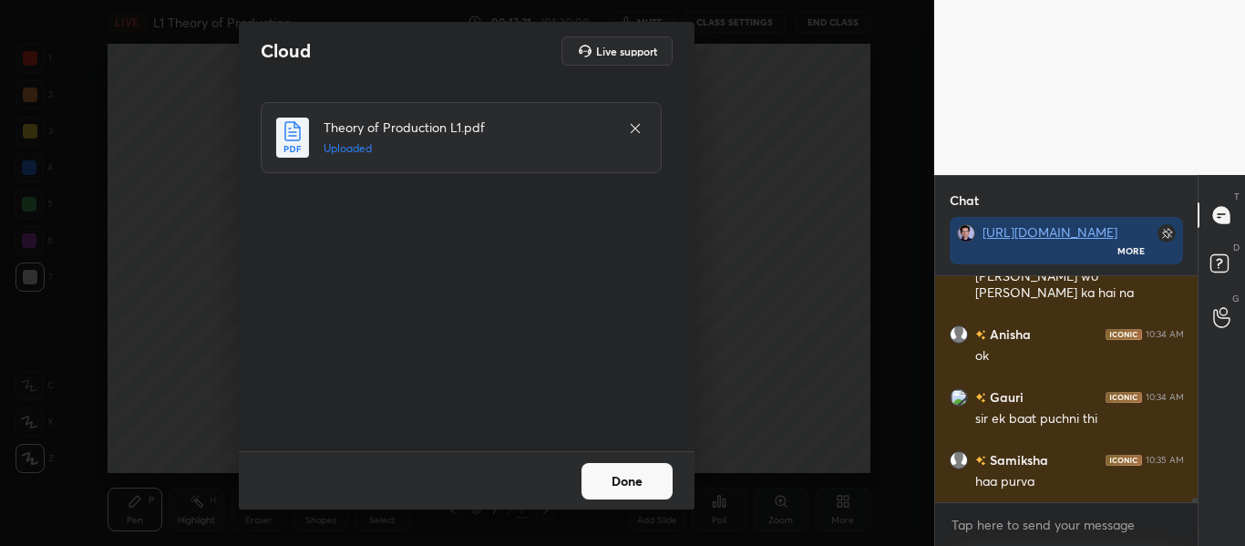
click at [643, 478] on button "Done" at bounding box center [626, 481] width 91 height 36
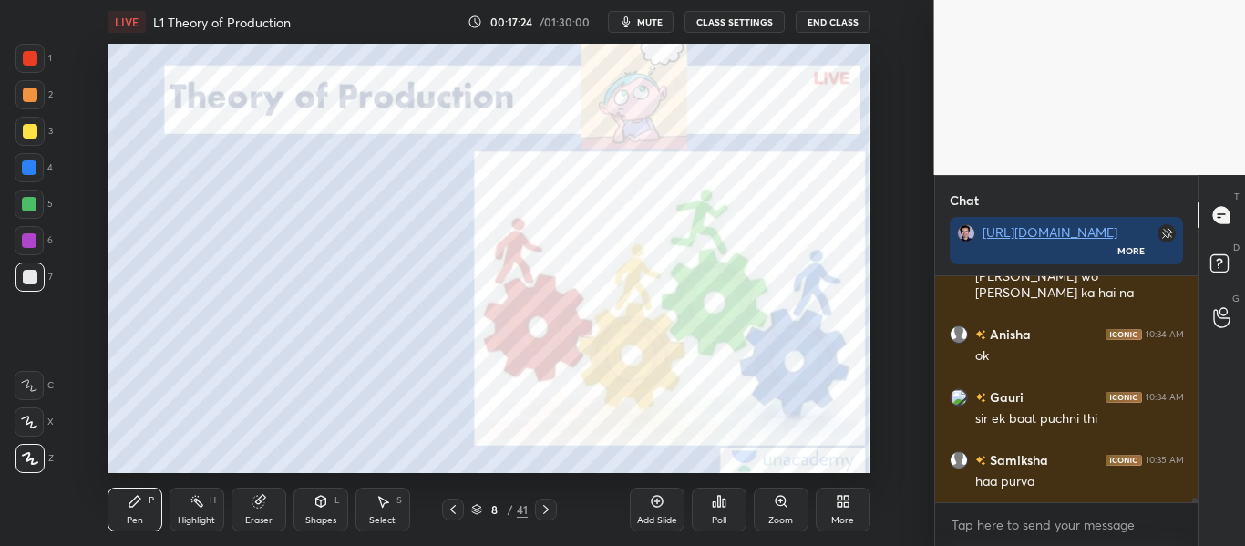
click at [478, 504] on icon at bounding box center [476, 509] width 11 height 11
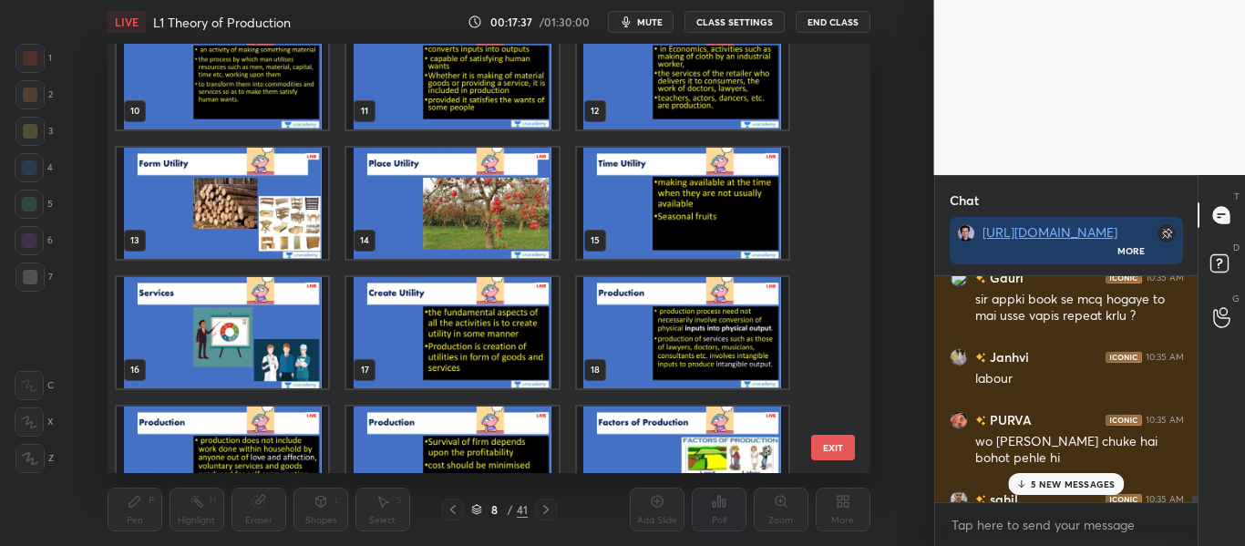
scroll to position [424, 0]
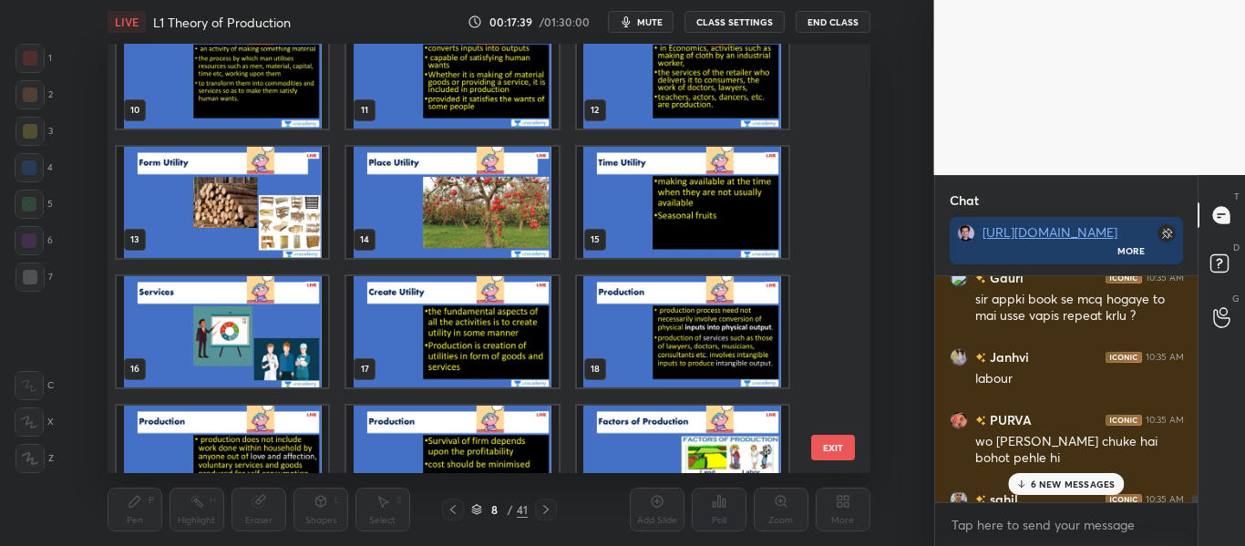
click at [635, 340] on img "grid" at bounding box center [681, 331] width 211 height 111
click at [638, 340] on img "grid" at bounding box center [681, 331] width 211 height 111
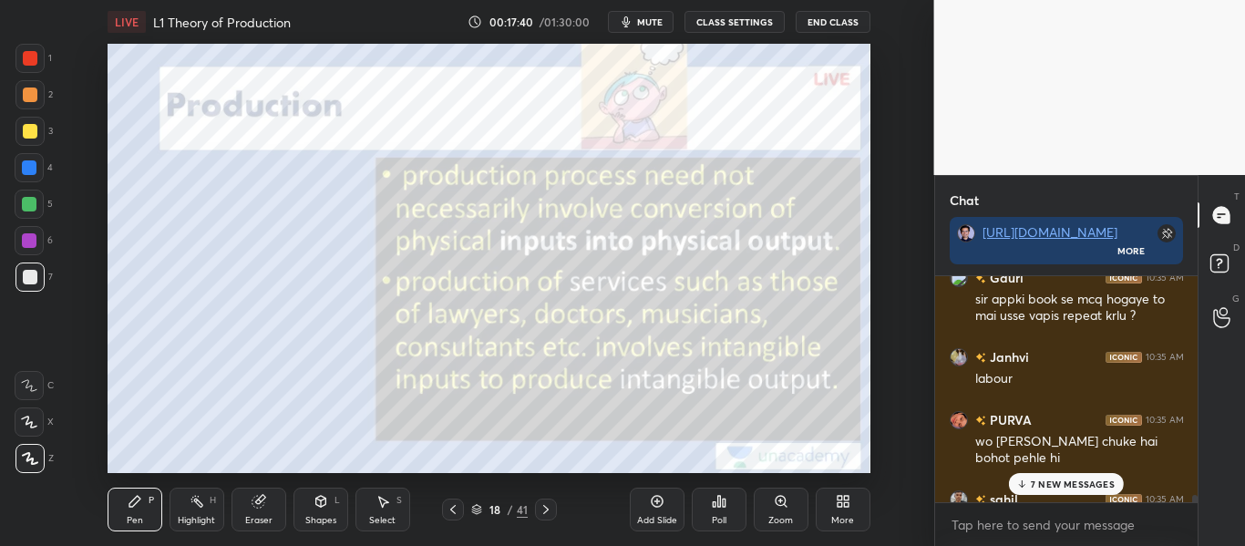
click at [639, 340] on img "grid" at bounding box center [681, 331] width 211 height 111
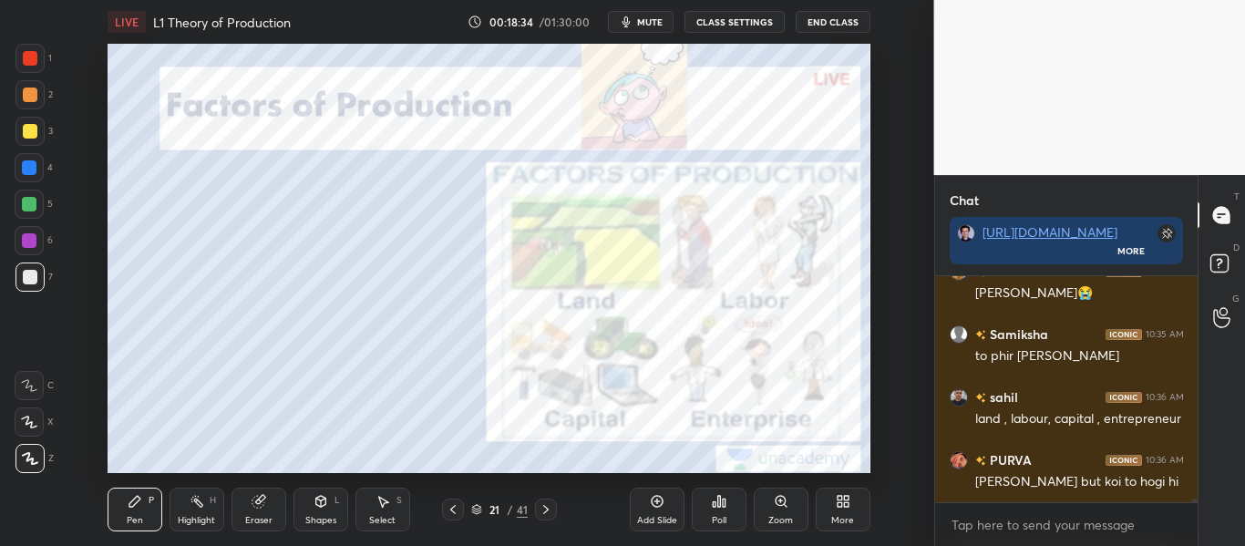
scroll to position [13178, 0]
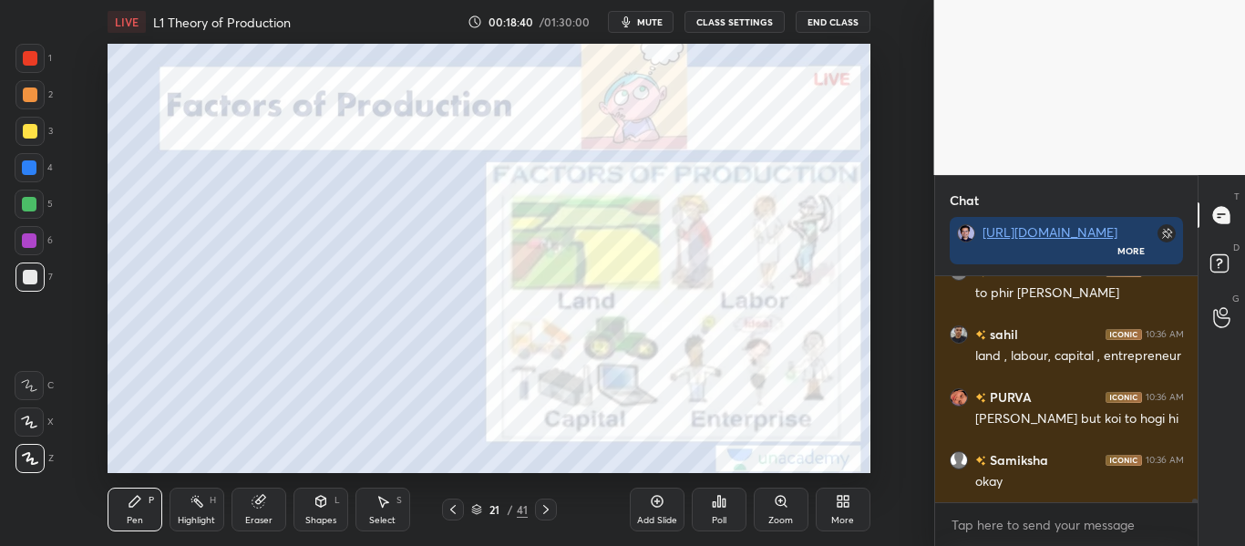
click at [478, 508] on icon at bounding box center [476, 509] width 11 height 11
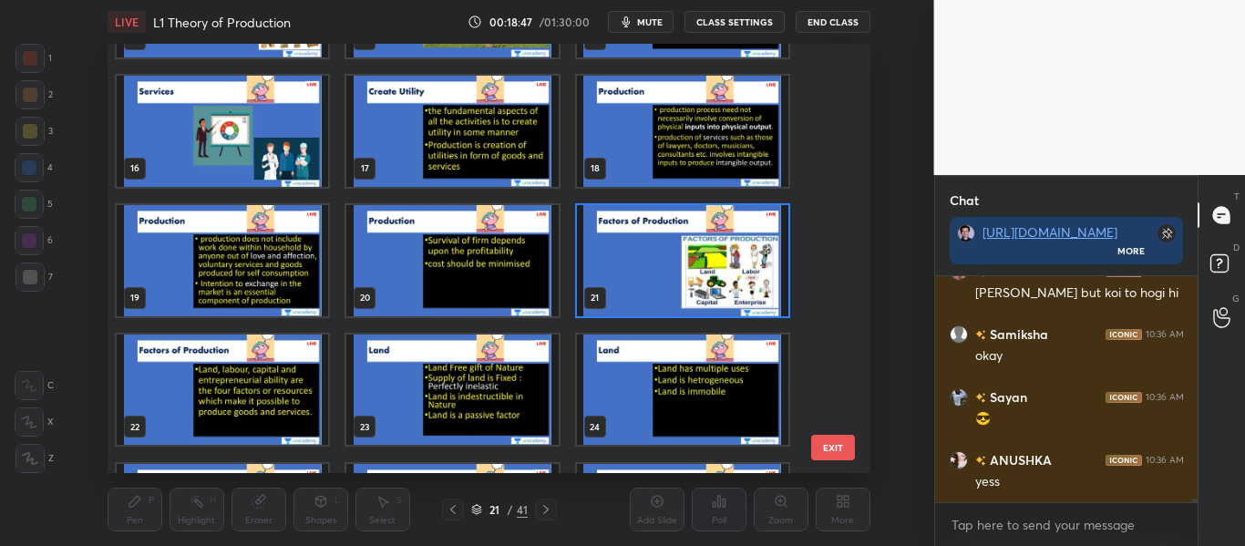
scroll to position [626, 0]
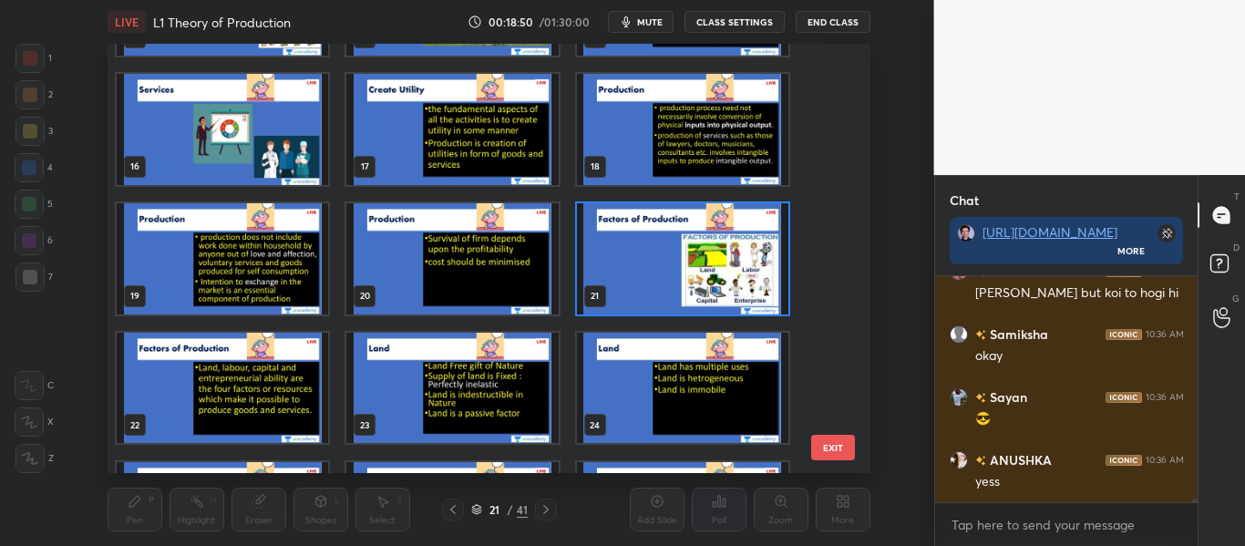
click at [386, 393] on img "grid" at bounding box center [451, 388] width 211 height 111
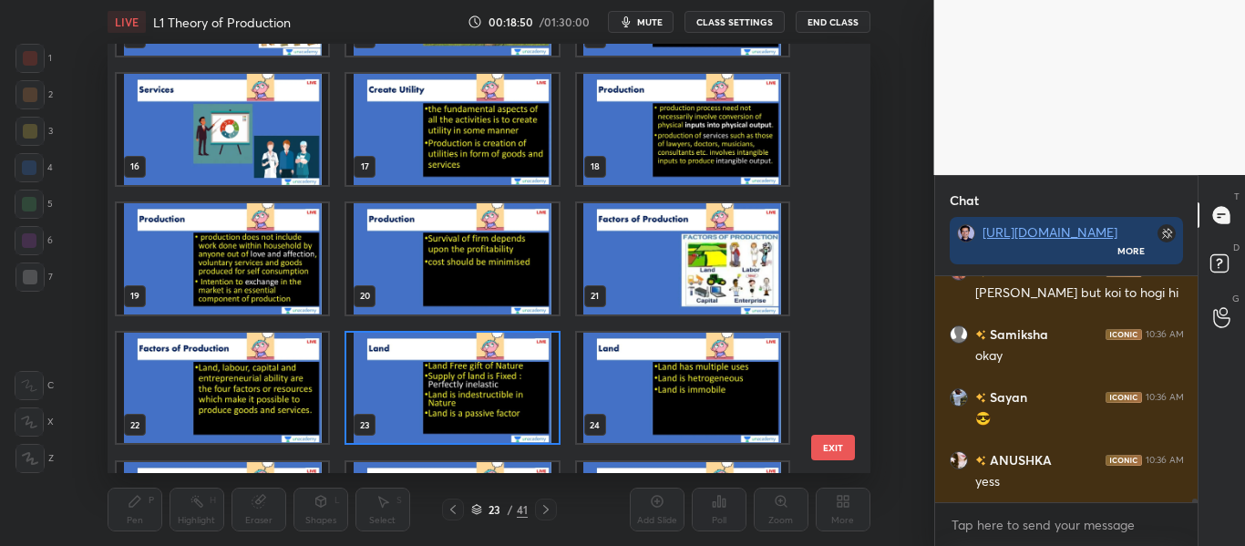
click at [386, 393] on img "grid" at bounding box center [451, 388] width 211 height 111
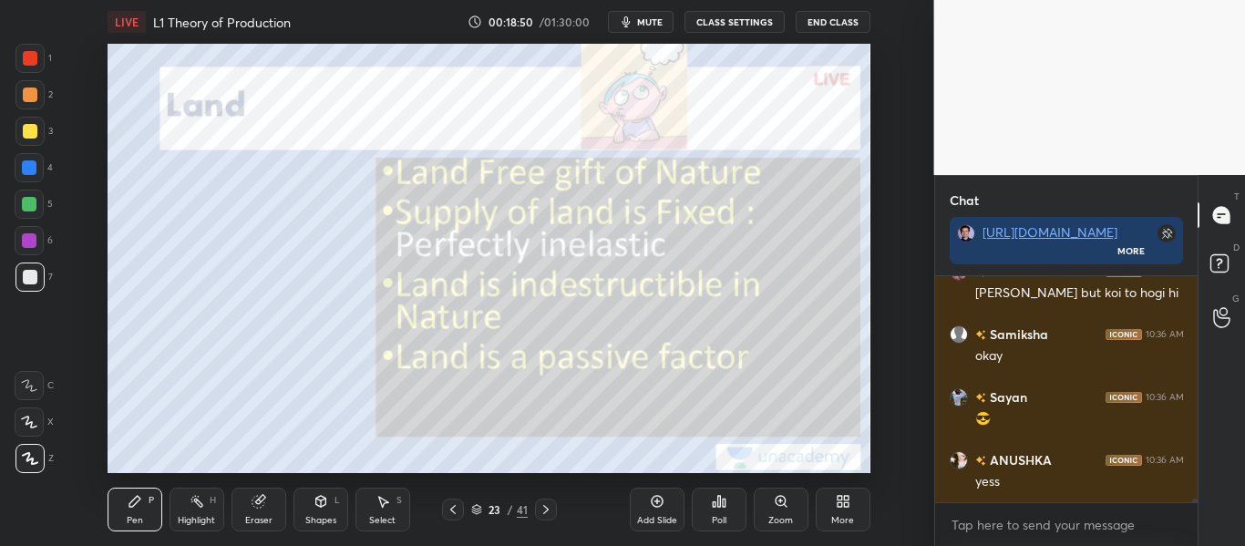
click at [386, 393] on img "grid" at bounding box center [451, 388] width 211 height 111
click at [32, 57] on div at bounding box center [30, 58] width 15 height 15
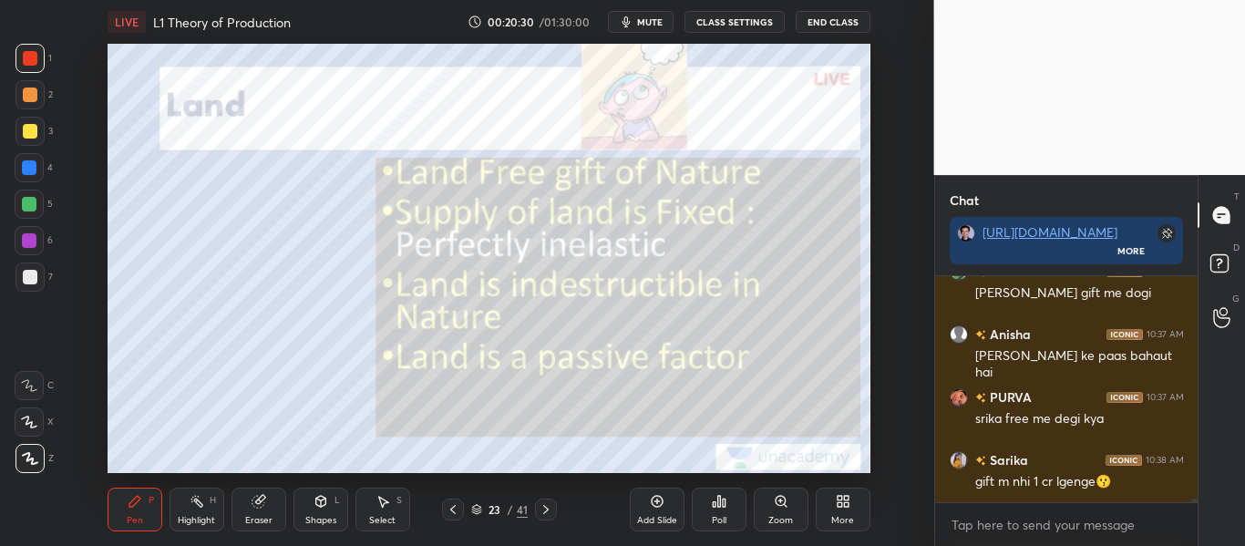
scroll to position [13807, 0]
click at [316, 518] on div "Shapes" at bounding box center [320, 520] width 31 height 9
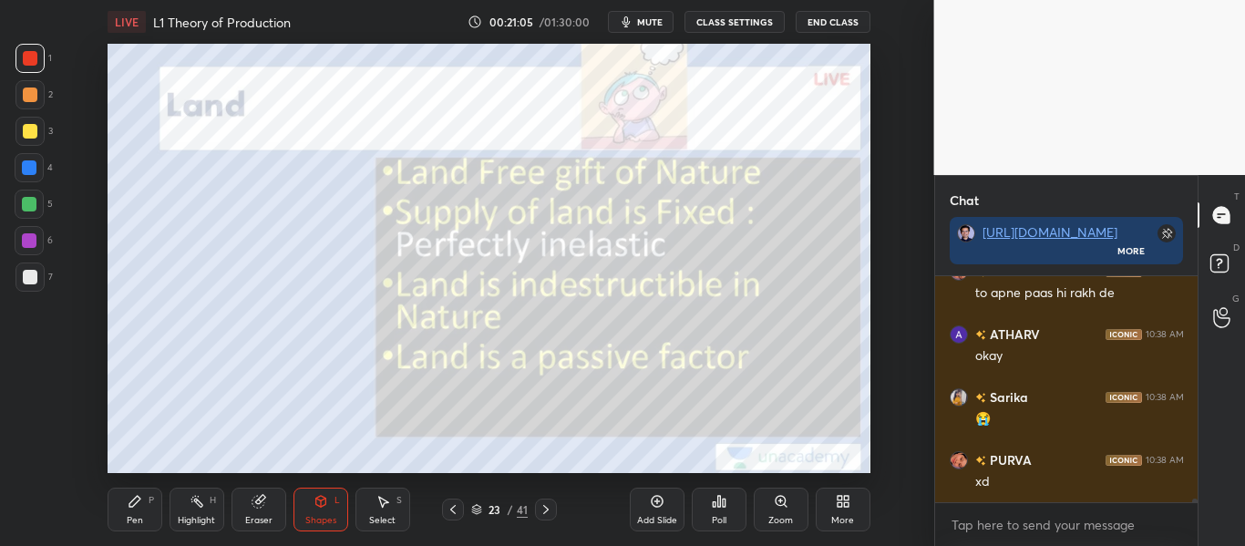
scroll to position [14184, 0]
drag, startPoint x: 262, startPoint y: 520, endPoint x: 261, endPoint y: 507, distance: 13.8
click at [264, 519] on div "Eraser" at bounding box center [258, 520] width 27 height 9
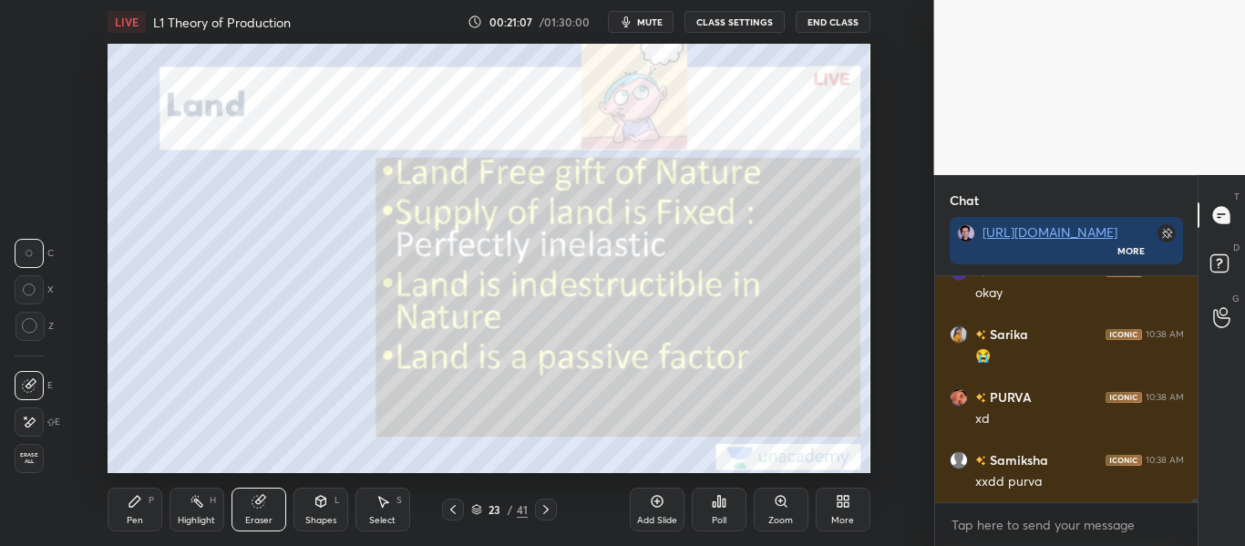
click at [30, 418] on icon at bounding box center [29, 422] width 15 height 15
click at [27, 387] on icon at bounding box center [31, 383] width 10 height 9
click at [317, 519] on div "Shapes" at bounding box center [320, 520] width 31 height 9
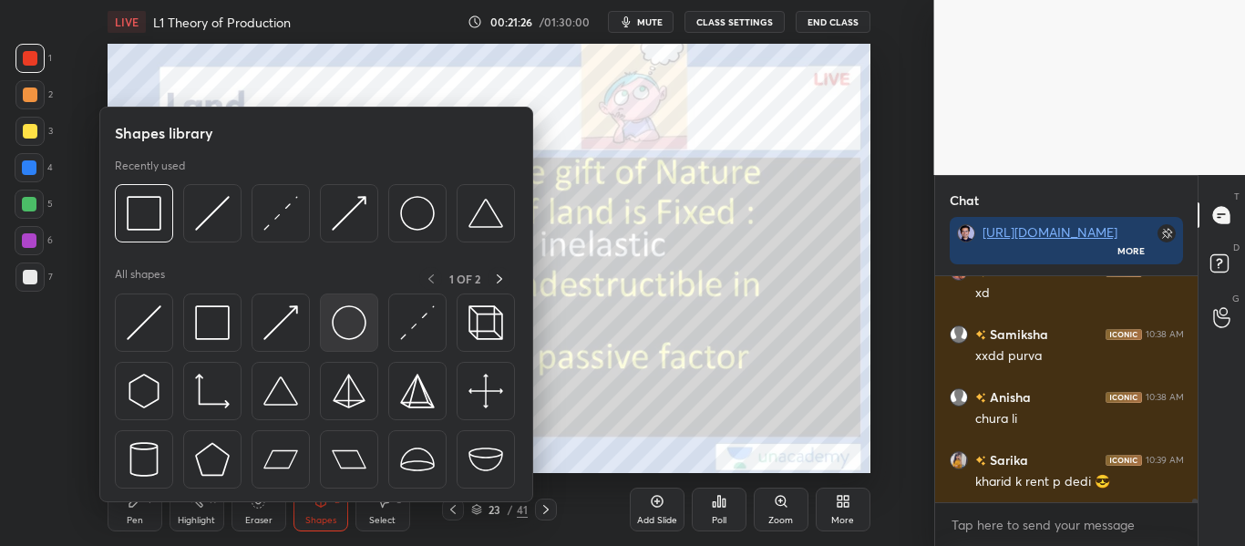
click at [330, 324] on div at bounding box center [349, 322] width 58 height 58
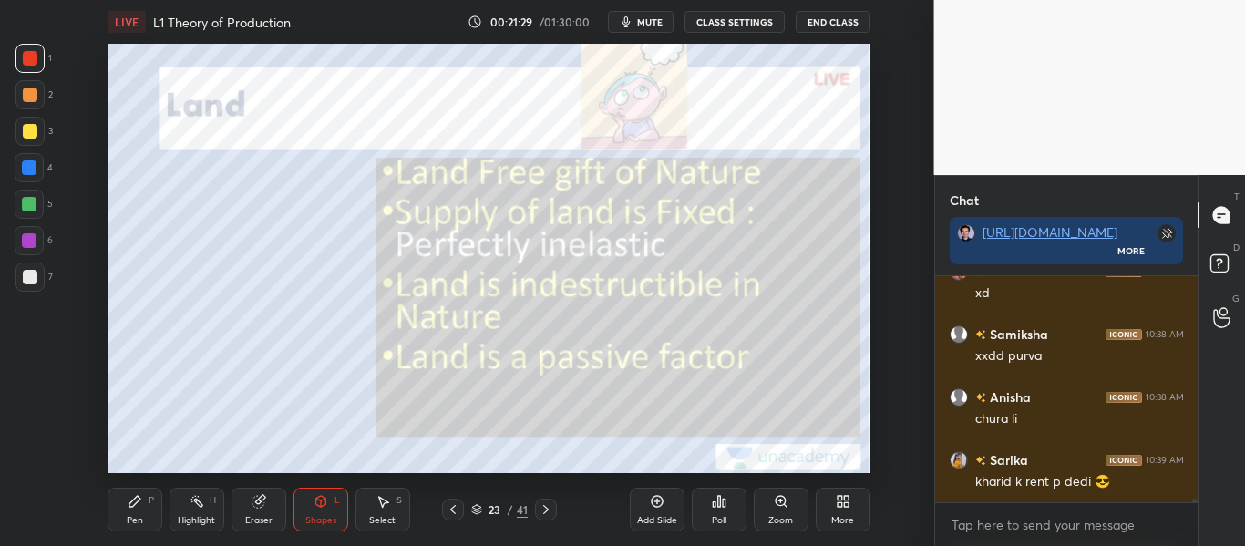
scroll to position [14373, 0]
click at [313, 518] on div "Shapes" at bounding box center [320, 520] width 31 height 9
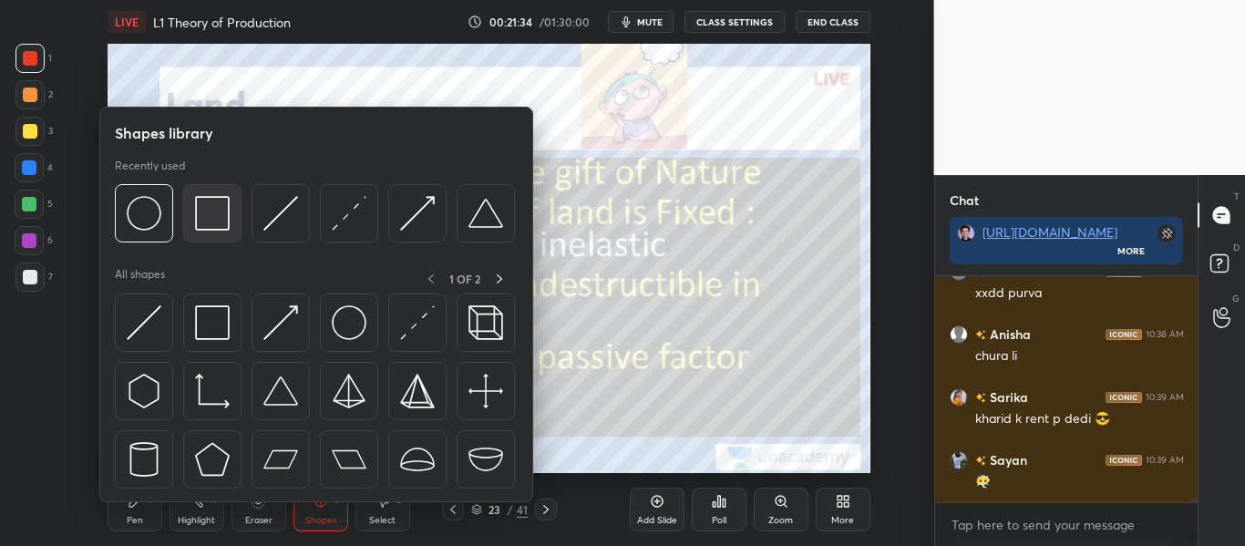
scroll to position [14436, 0]
click at [213, 222] on img at bounding box center [212, 213] width 35 height 35
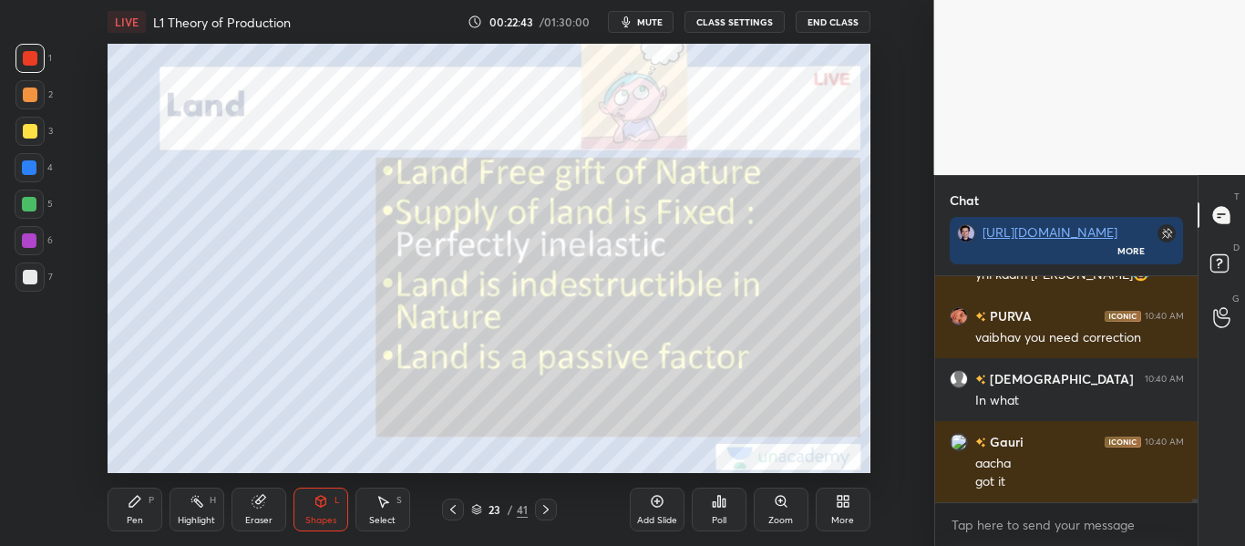
scroll to position [15540, 0]
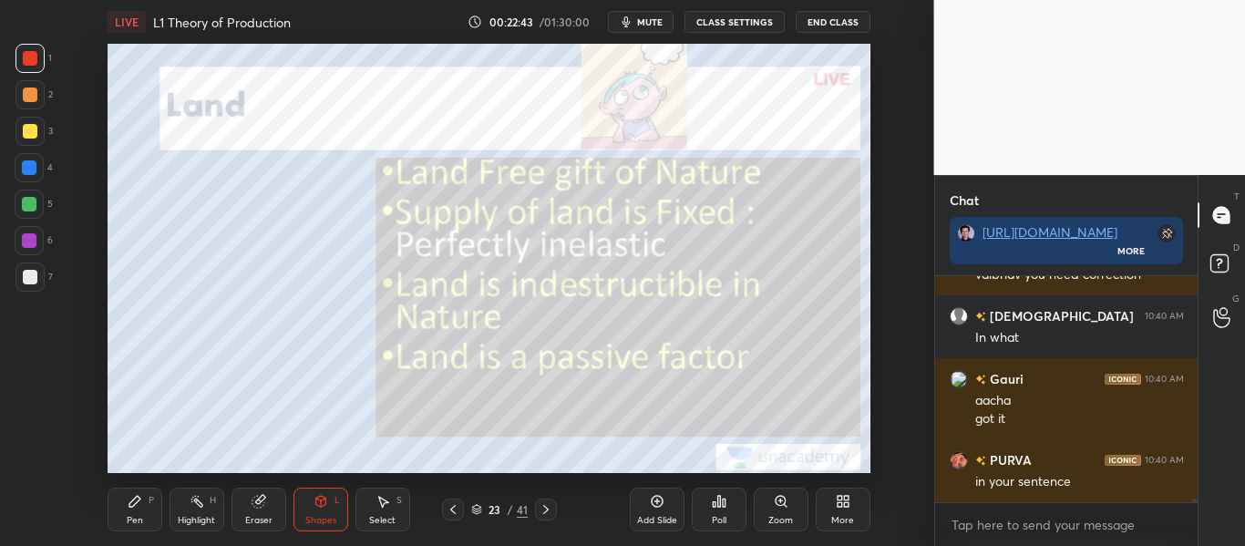
click at [125, 516] on div "Pen P" at bounding box center [135, 510] width 55 height 44
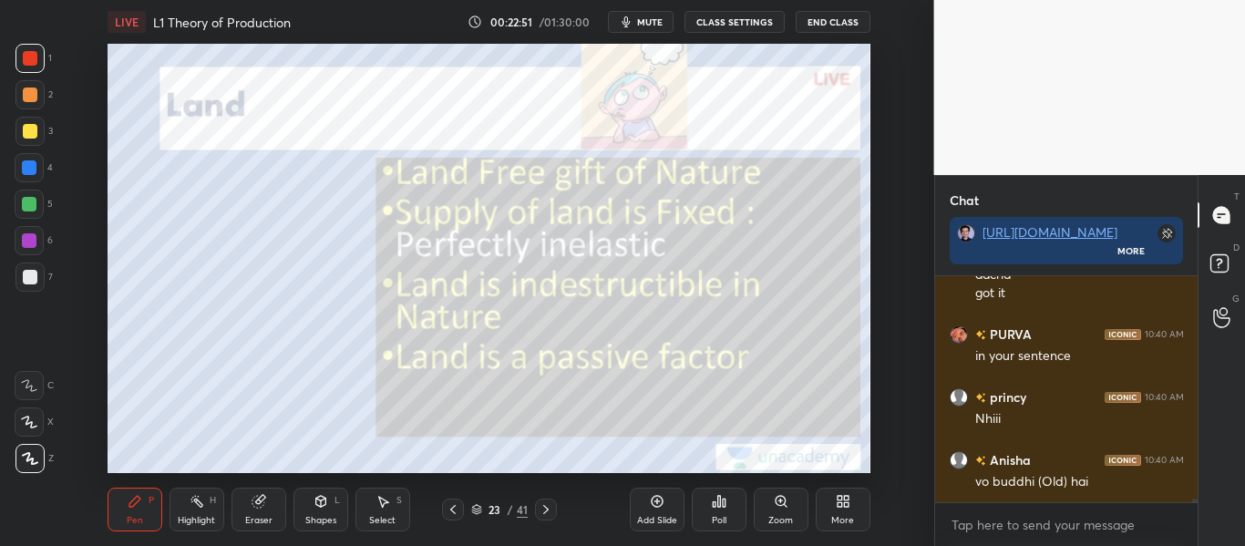
scroll to position [15728, 0]
click at [257, 515] on div "Eraser" at bounding box center [258, 510] width 55 height 44
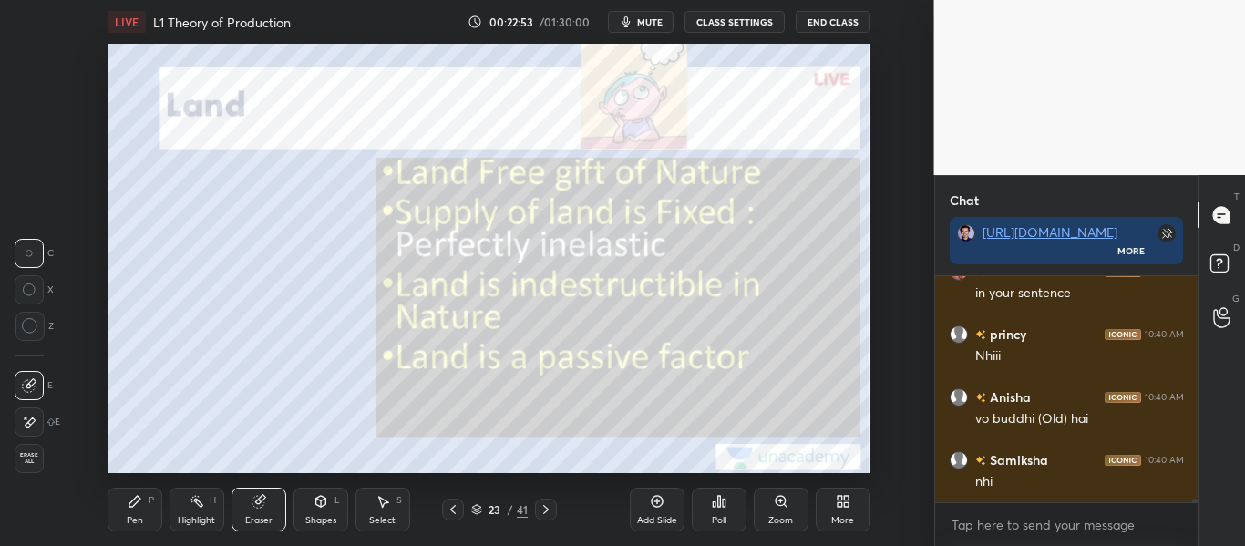
scroll to position [15791, 0]
click at [34, 418] on icon at bounding box center [31, 421] width 10 height 9
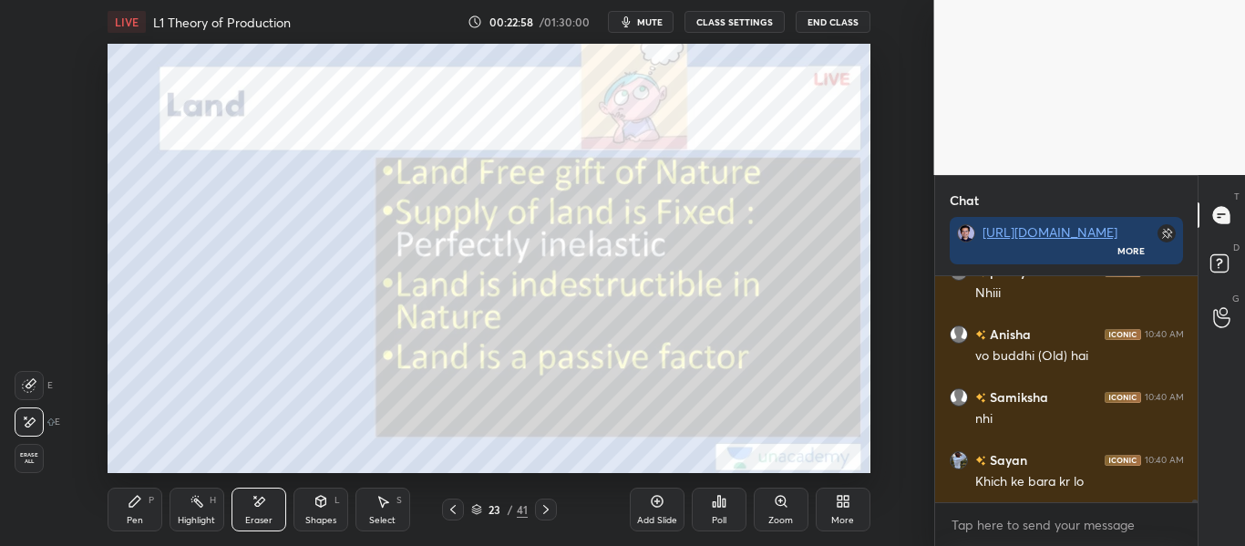
click at [129, 511] on div "Pen P" at bounding box center [135, 510] width 55 height 44
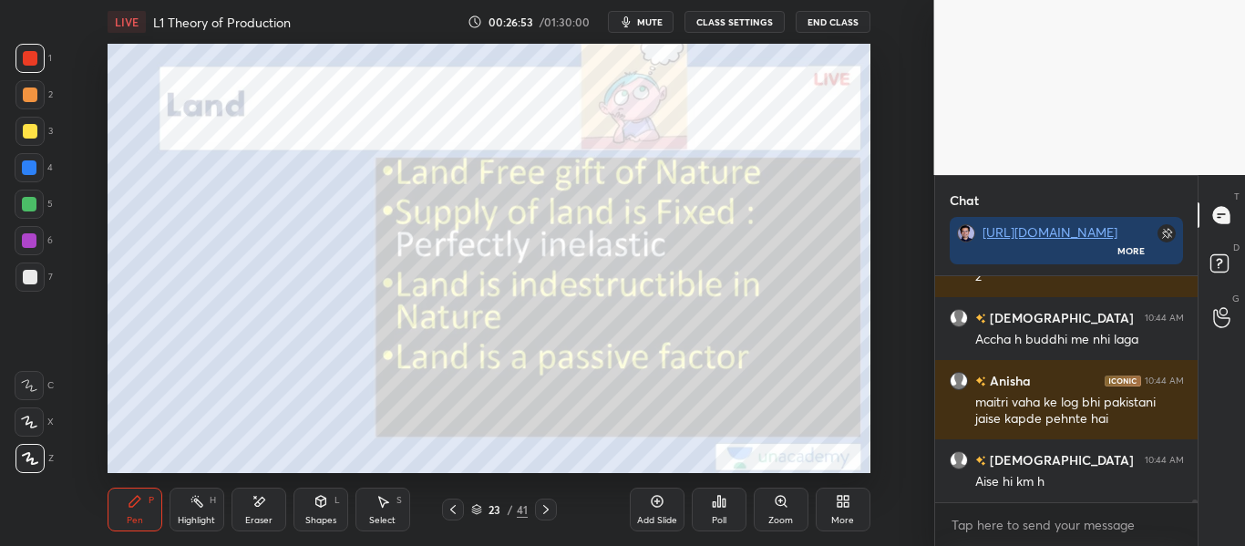
scroll to position [16434, 0]
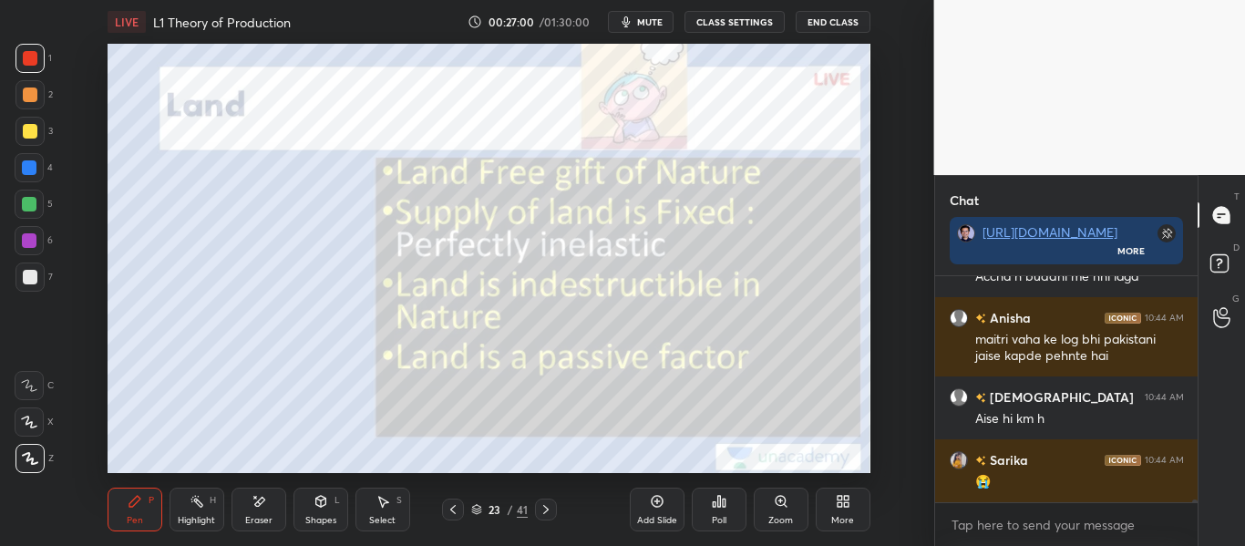
drag, startPoint x: 265, startPoint y: 511, endPoint x: 256, endPoint y: 474, distance: 38.5
click at [265, 512] on div "Eraser" at bounding box center [258, 510] width 55 height 44
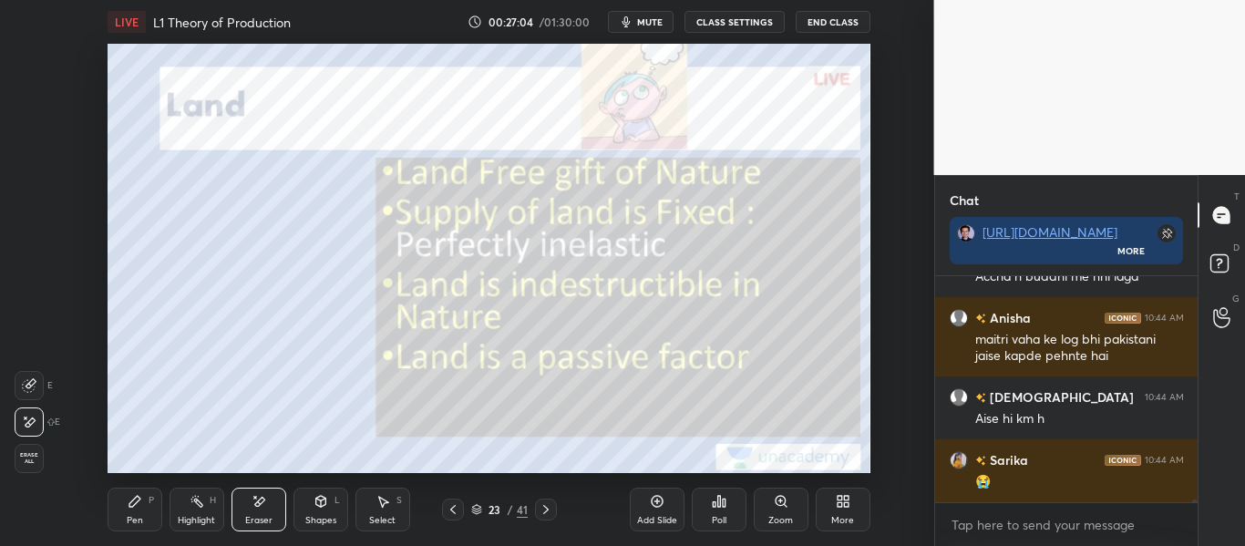
click at [146, 501] on div "Pen P" at bounding box center [135, 510] width 55 height 44
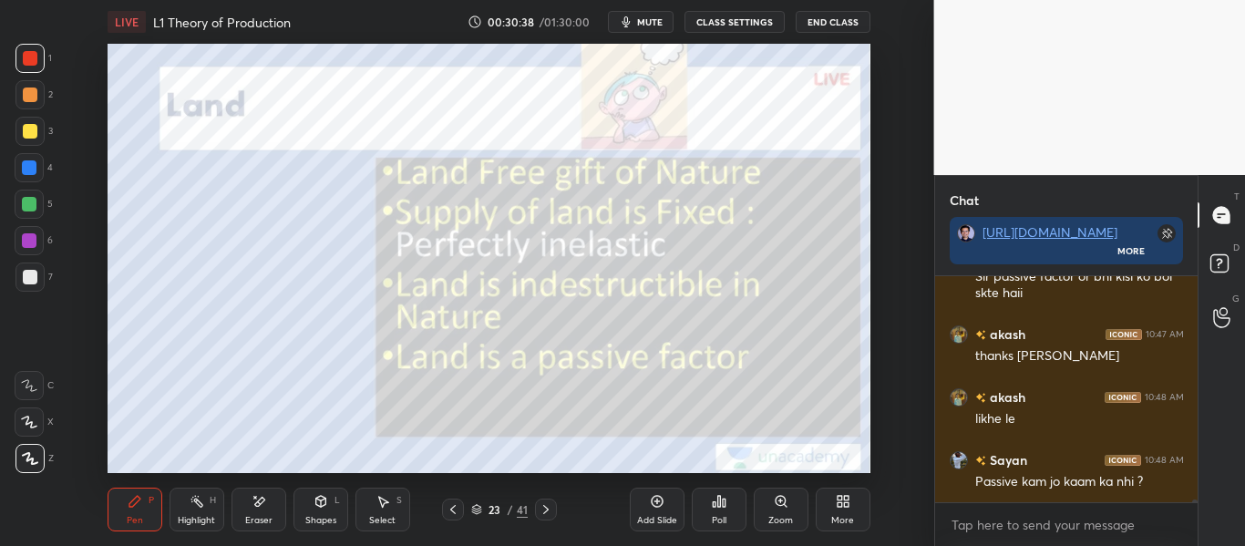
scroll to position [18894, 0]
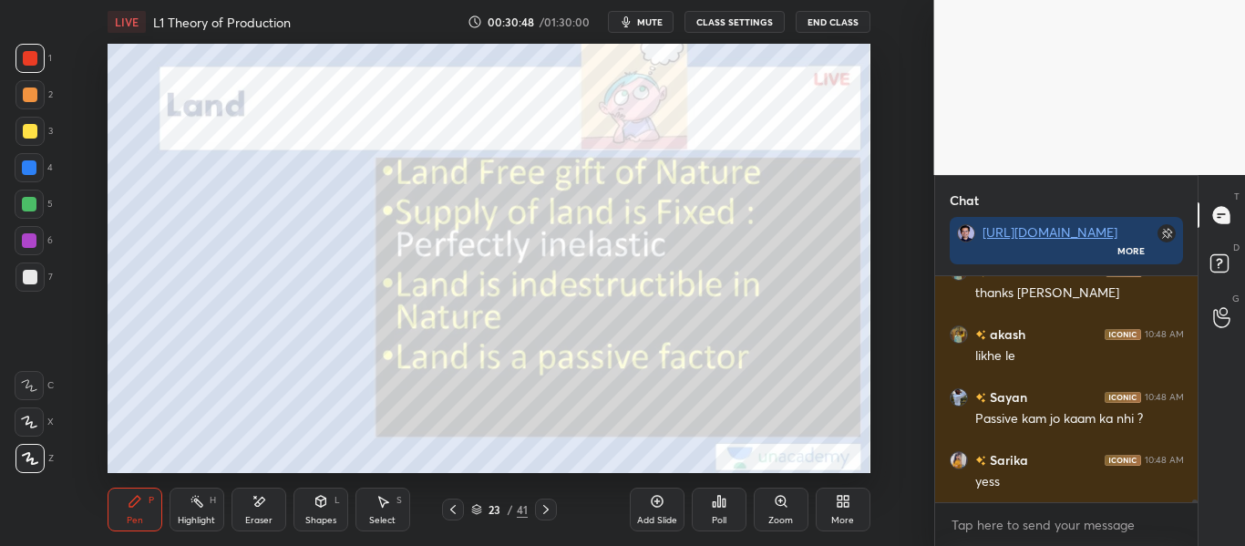
click at [663, 506] on icon at bounding box center [657, 501] width 15 height 15
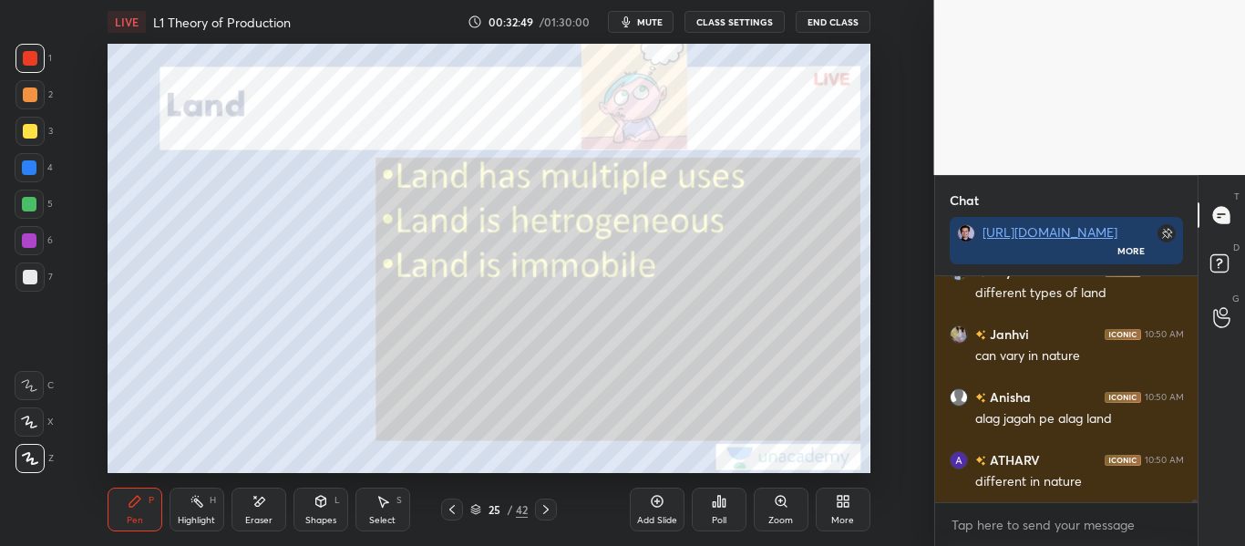
scroll to position [21398, 0]
click at [272, 511] on div "Eraser" at bounding box center [258, 510] width 55 height 44
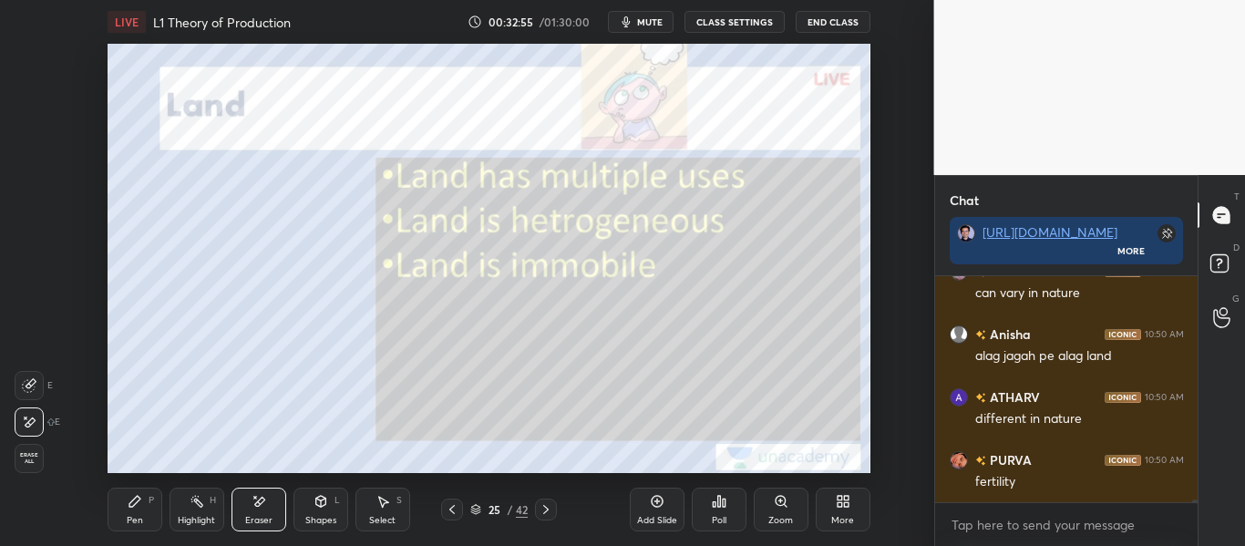
click at [137, 510] on div "Pen P" at bounding box center [135, 510] width 55 height 44
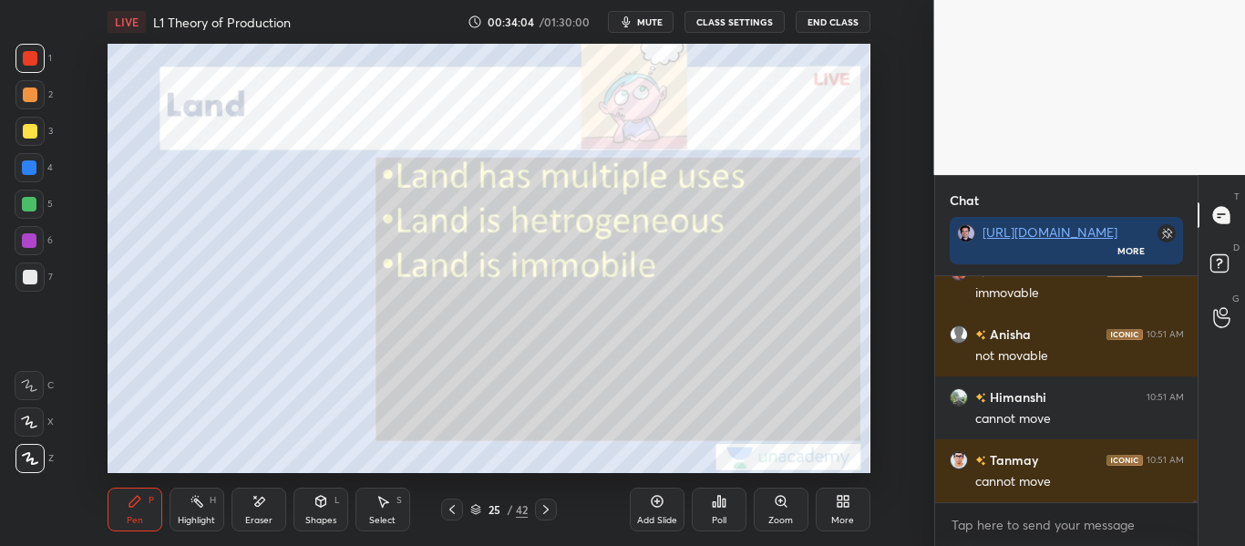
scroll to position [22940, 0]
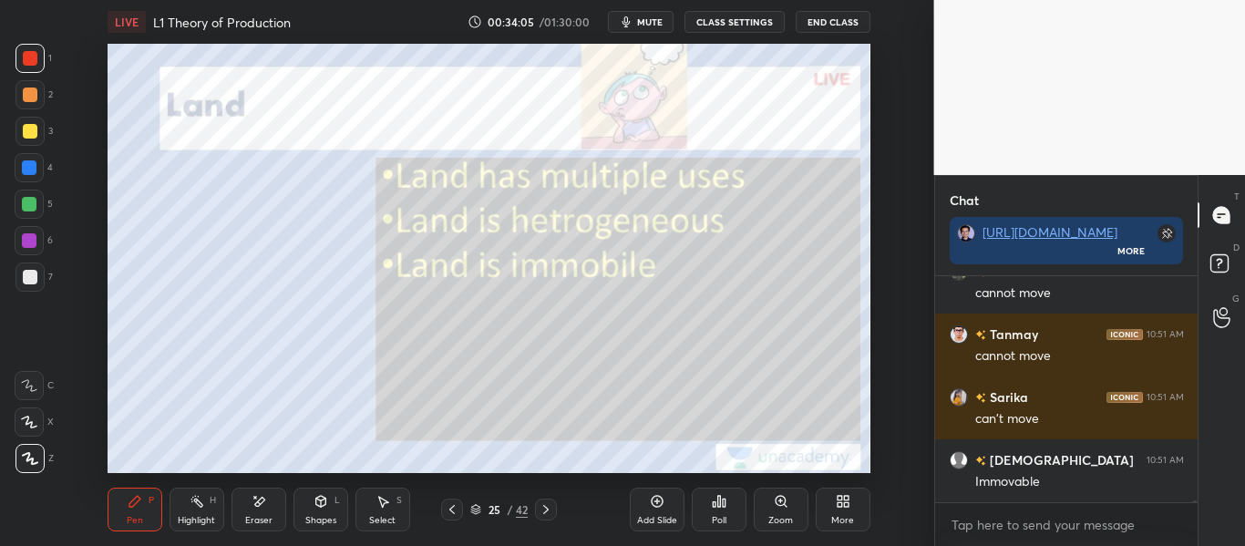
drag, startPoint x: 259, startPoint y: 517, endPoint x: 326, endPoint y: 497, distance: 70.4
click at [262, 519] on div "Eraser" at bounding box center [258, 520] width 27 height 9
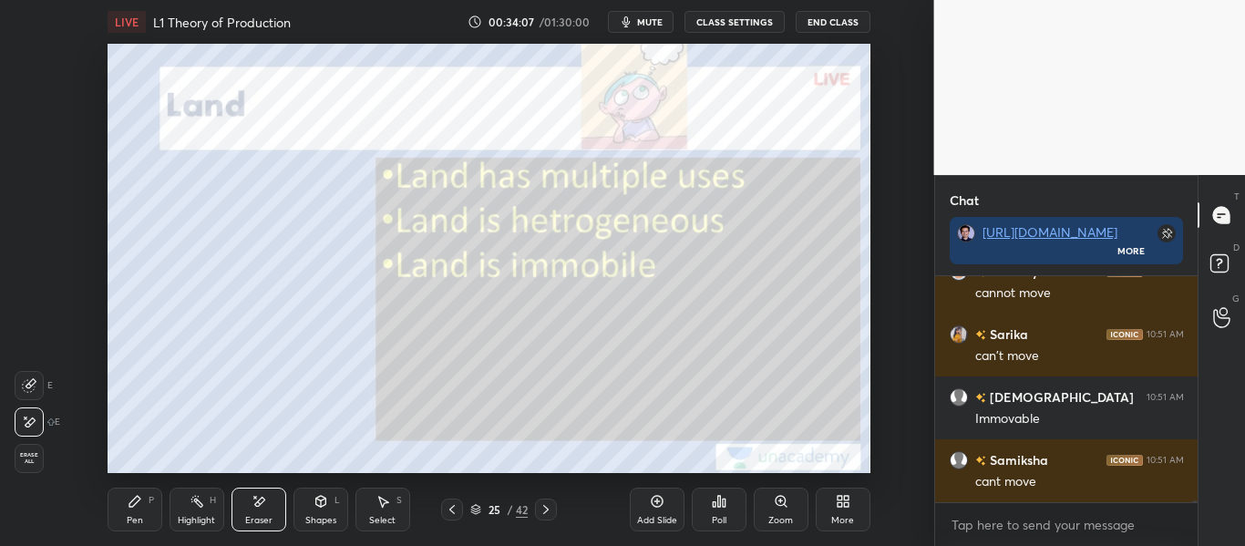
scroll to position [23066, 0]
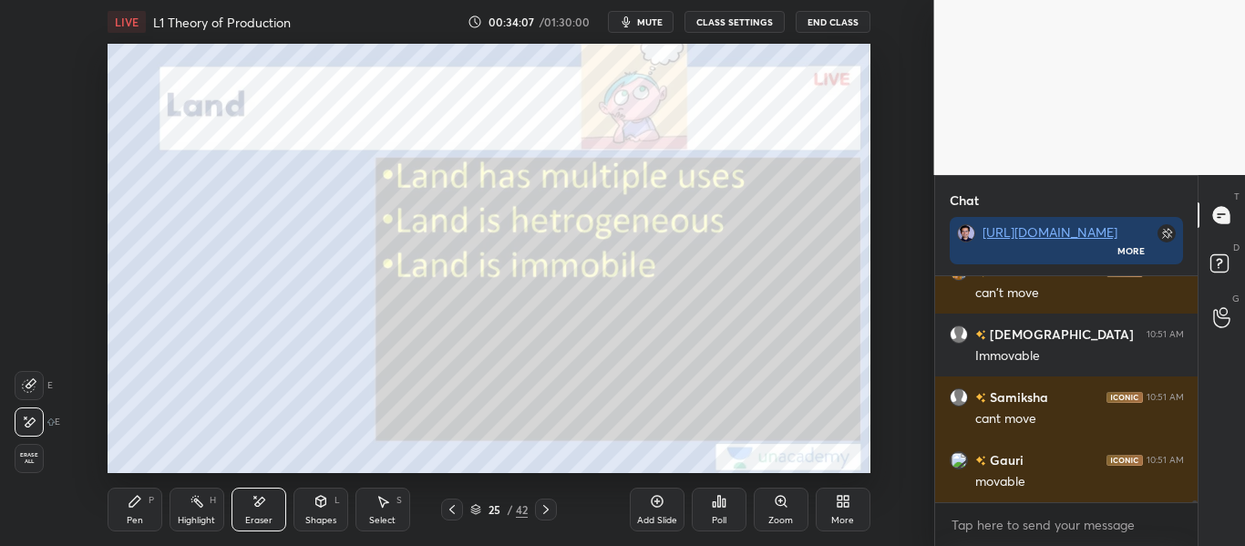
drag, startPoint x: 139, startPoint y: 504, endPoint x: 194, endPoint y: 476, distance: 62.4
click at [142, 504] on div "Pen P" at bounding box center [135, 510] width 55 height 44
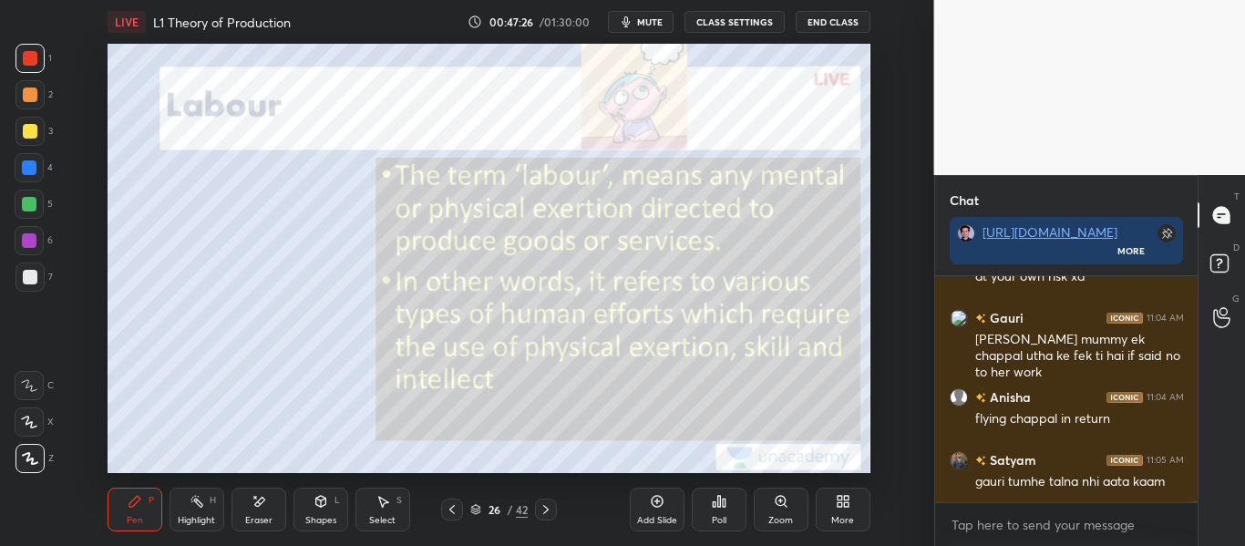
scroll to position [31014, 0]
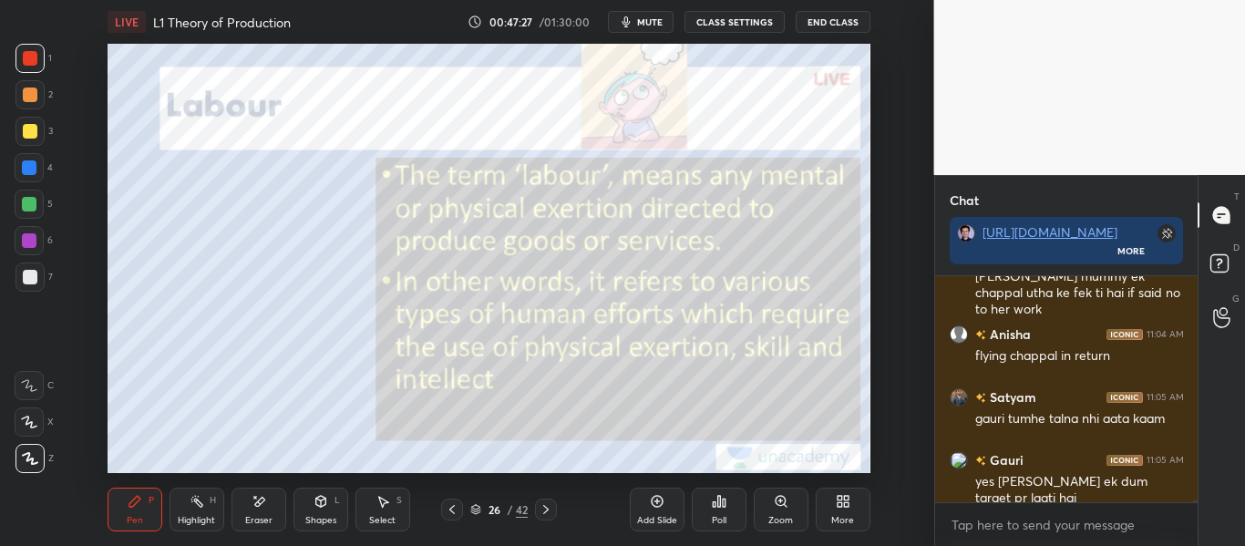
click at [550, 507] on icon at bounding box center [546, 509] width 15 height 15
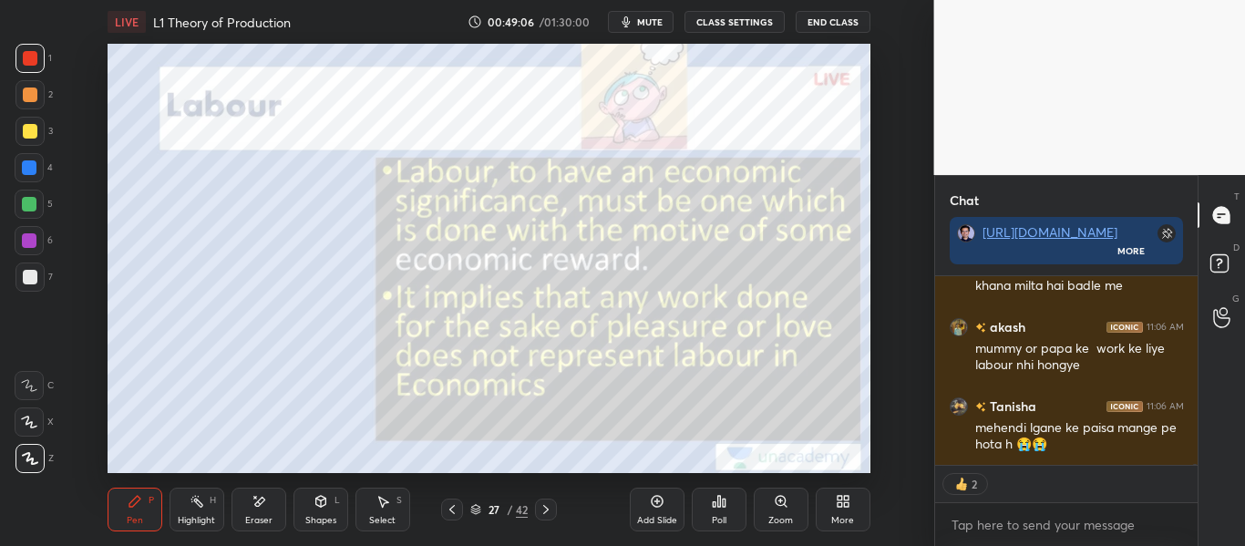
scroll to position [32505, 0]
type textarea "x"
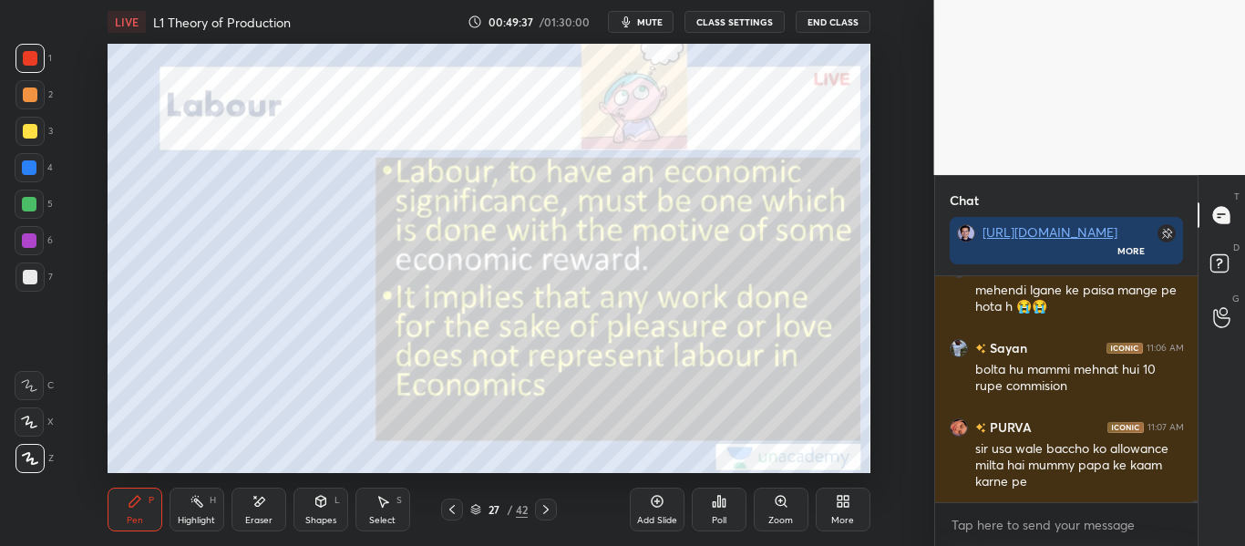
scroll to position [32626, 0]
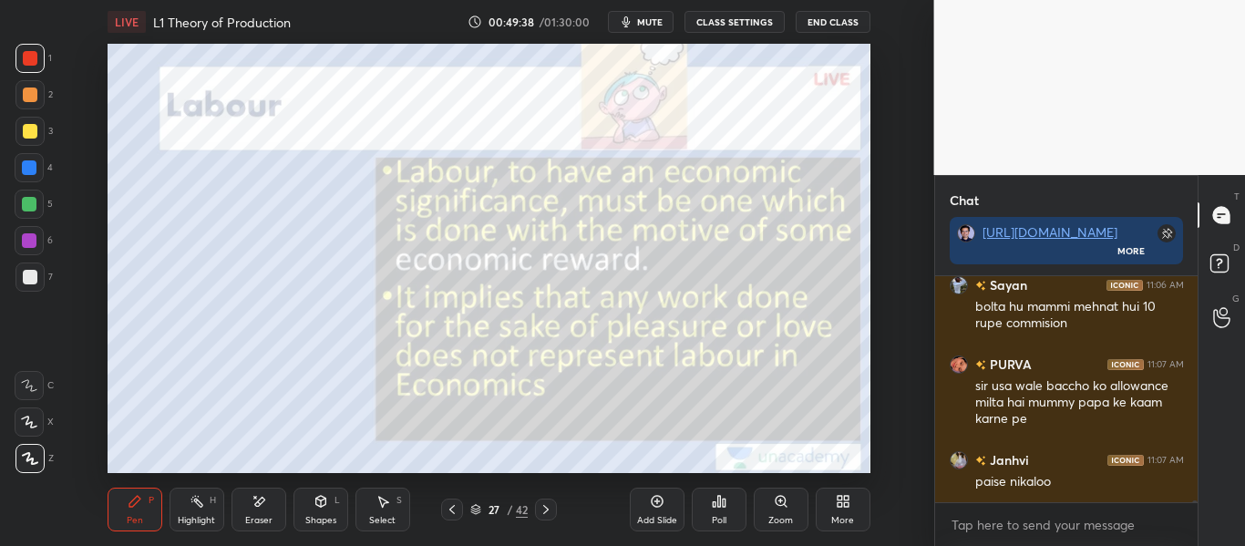
click at [650, 20] on span "mute" at bounding box center [650, 21] width 26 height 13
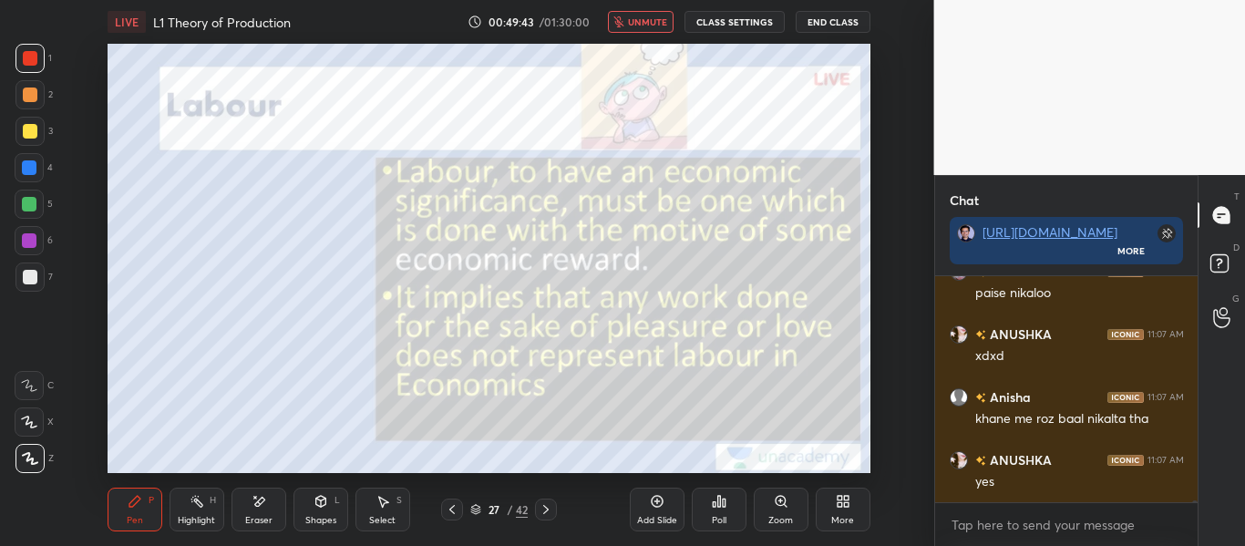
scroll to position [32940, 0]
click at [454, 509] on icon at bounding box center [452, 509] width 15 height 15
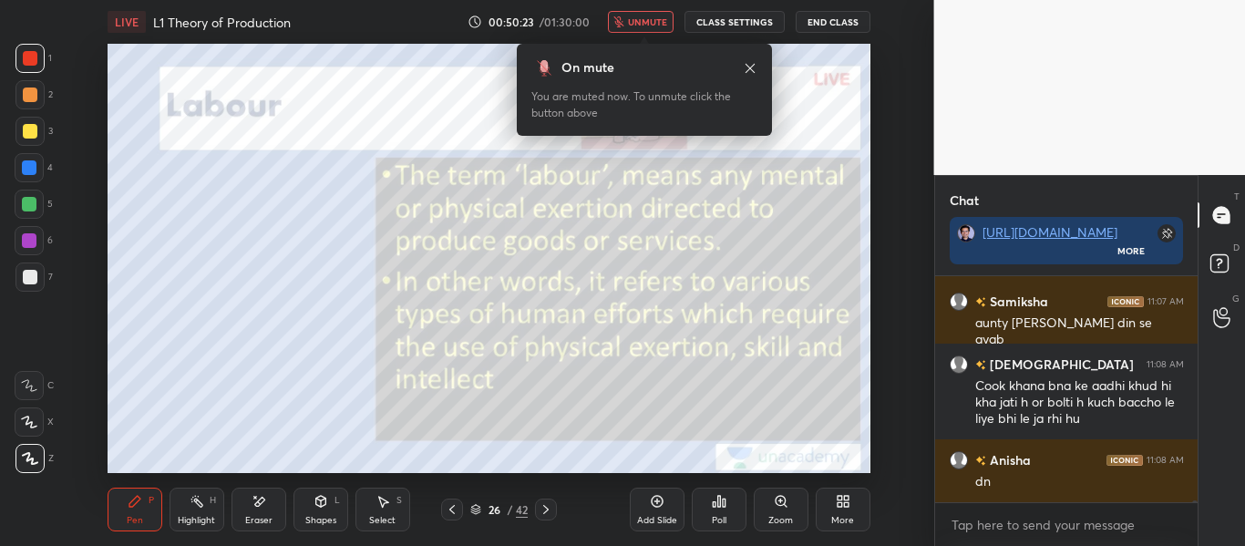
scroll to position [33225, 0]
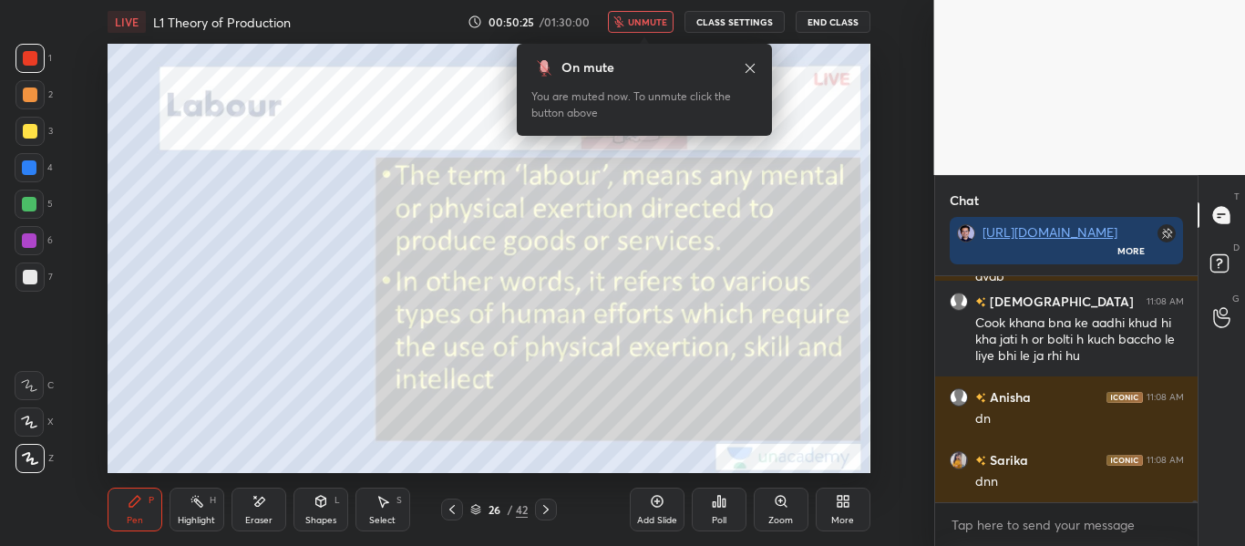
click at [655, 16] on span "unmute" at bounding box center [647, 21] width 39 height 13
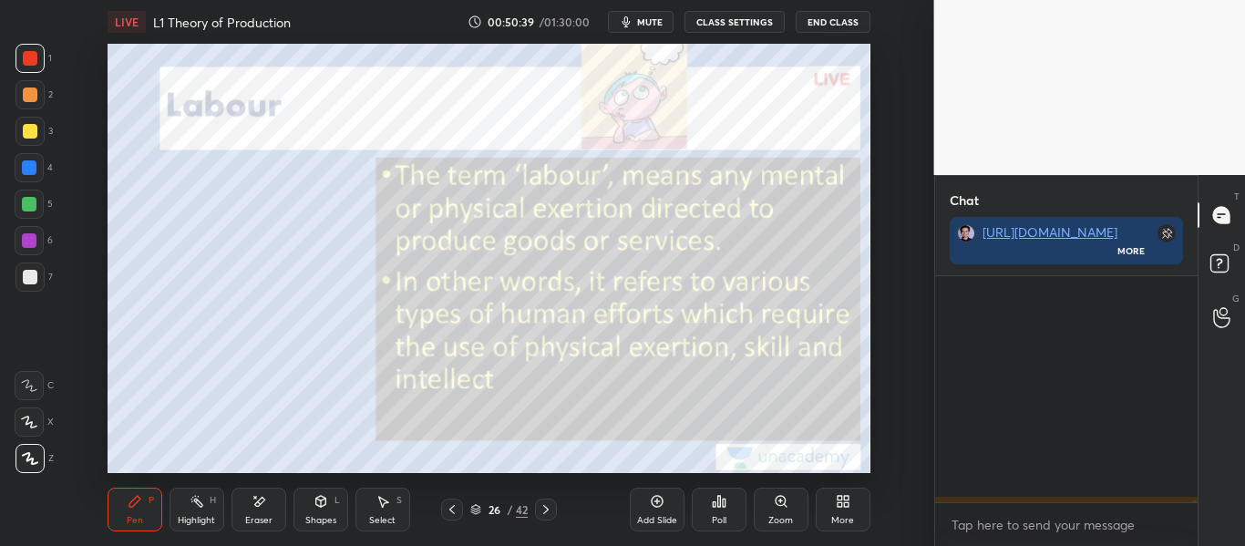
scroll to position [33431, 0]
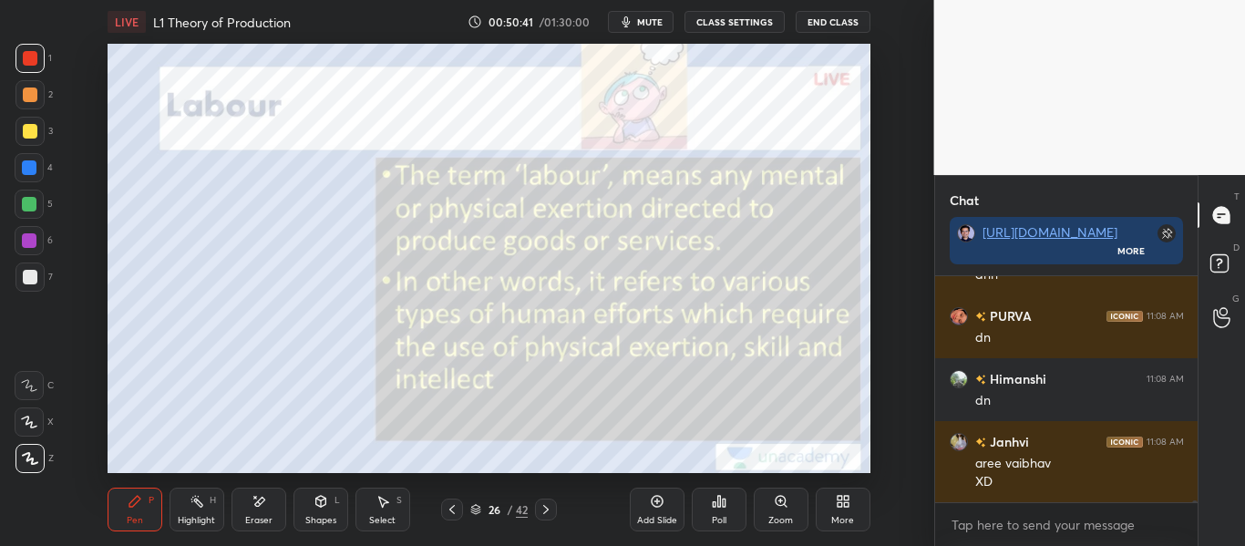
click at [262, 517] on div "Eraser" at bounding box center [258, 520] width 27 height 9
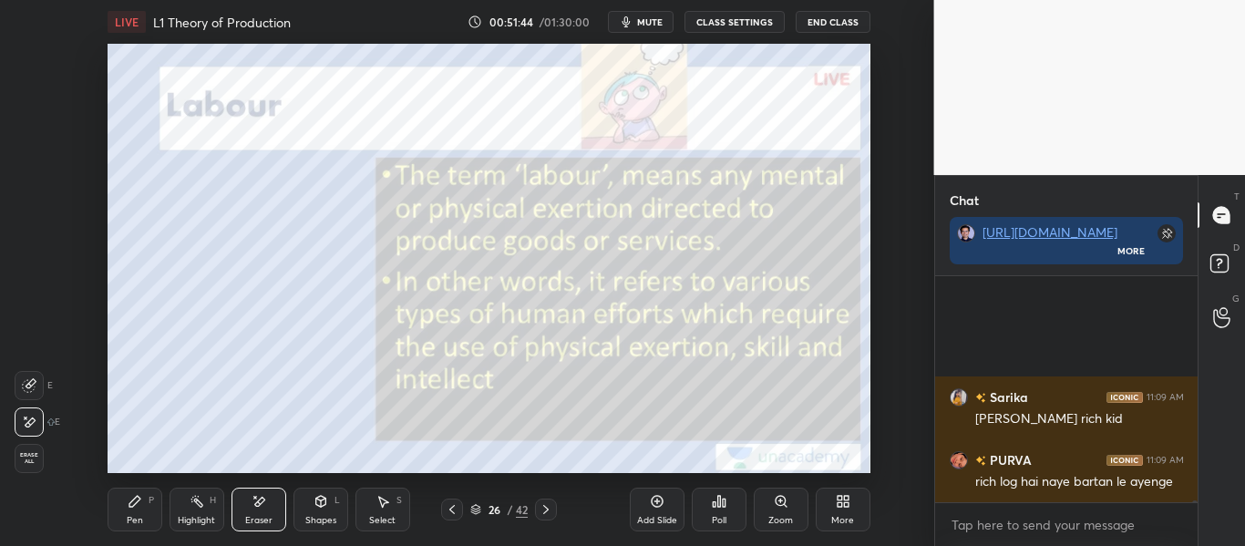
scroll to position [34110, 0]
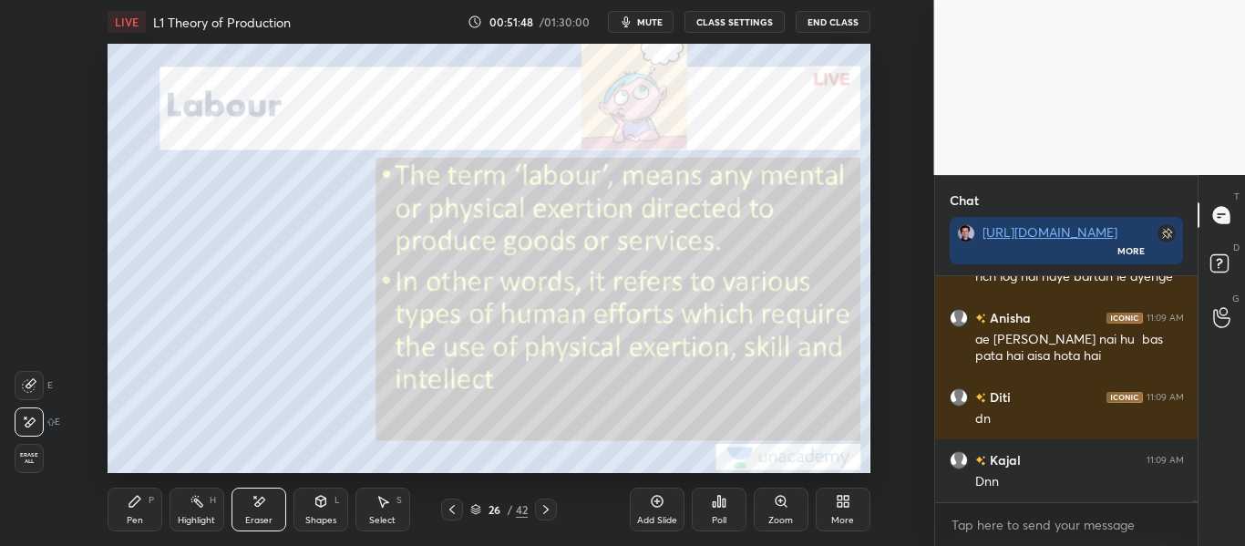
click at [655, 21] on span "mute" at bounding box center [650, 21] width 26 height 13
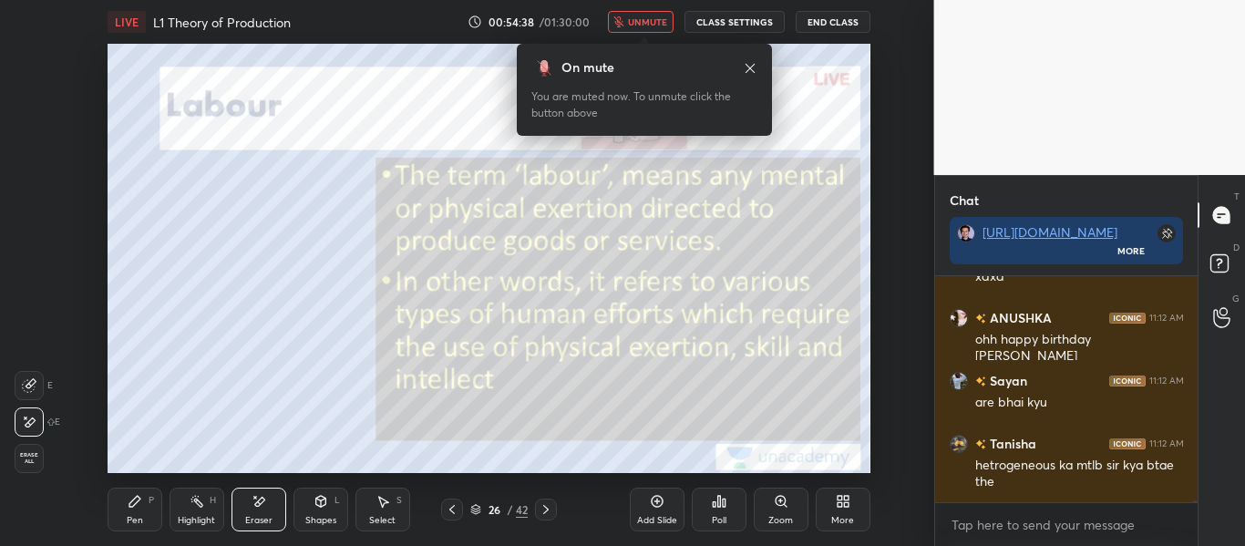
scroll to position [37138, 0]
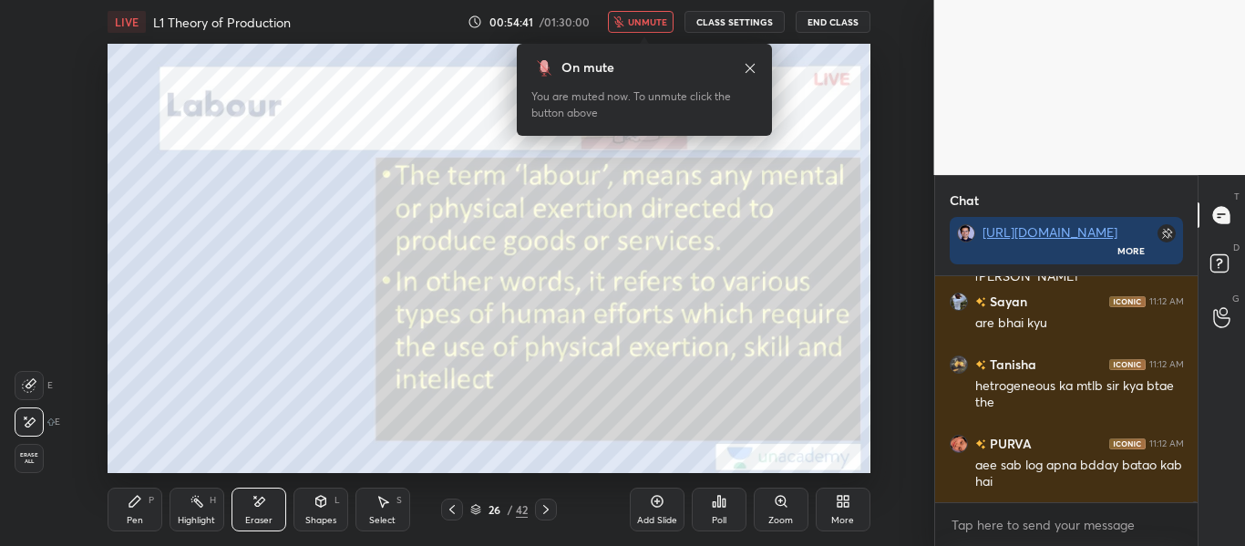
click at [649, 17] on span "unmute" at bounding box center [647, 21] width 39 height 13
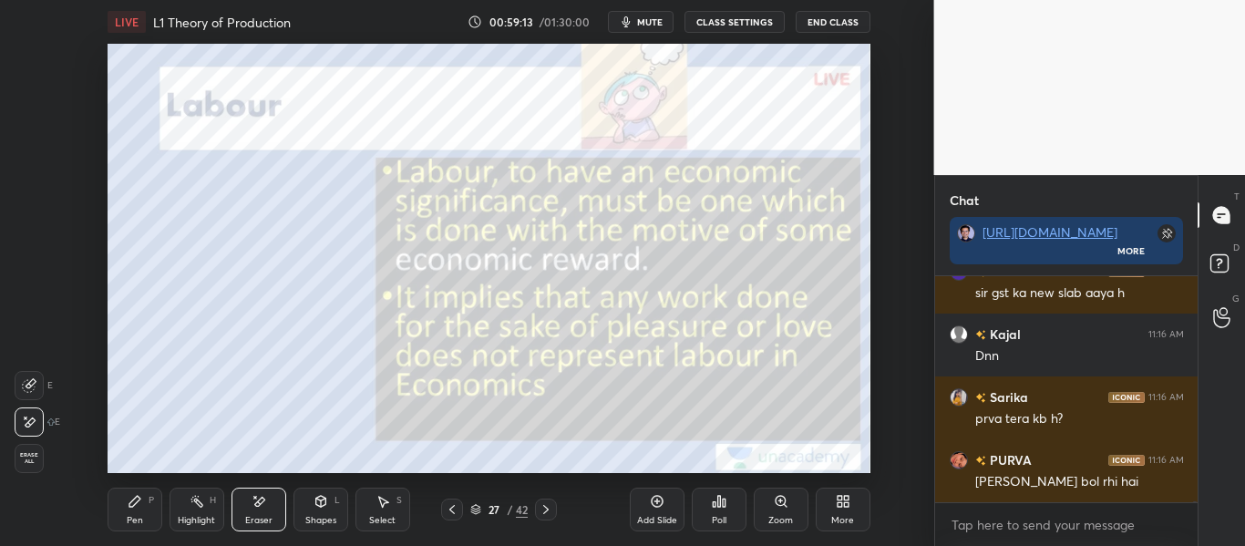
scroll to position [42585, 0]
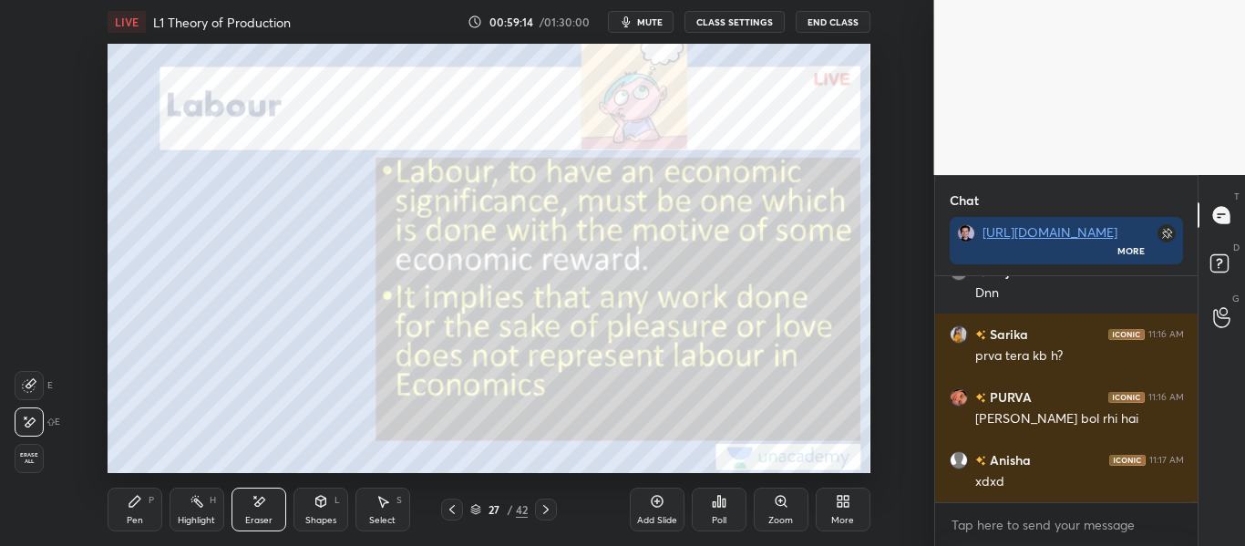
click at [464, 511] on div "27 / 42" at bounding box center [499, 510] width 116 height 22
click at [460, 514] on div at bounding box center [452, 510] width 22 height 22
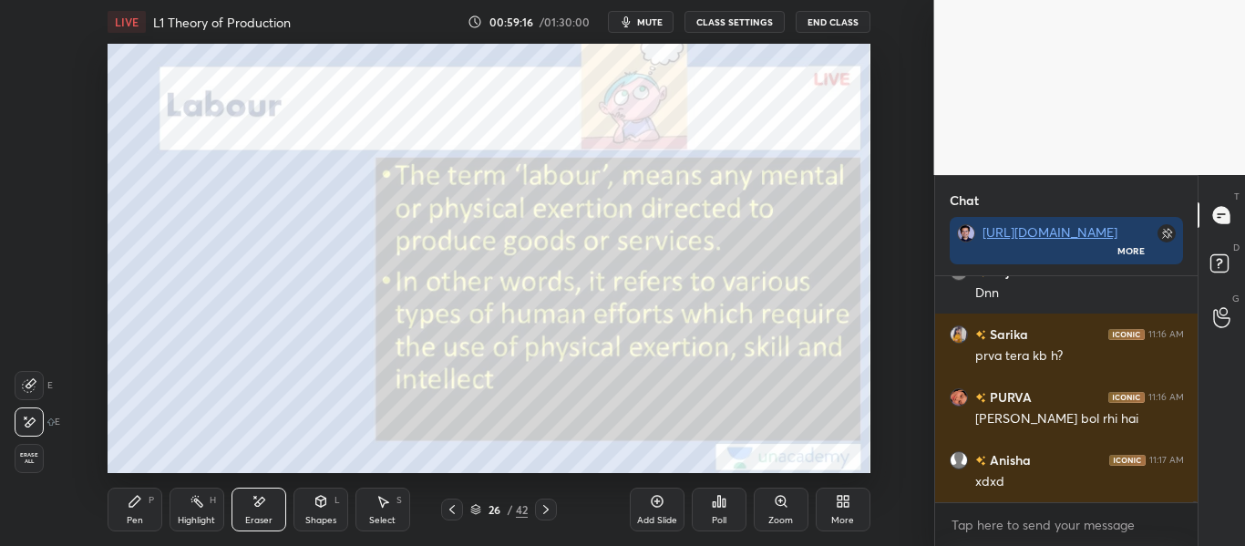
scroll to position [42648, 0]
click at [546, 511] on icon at bounding box center [545, 509] width 5 height 9
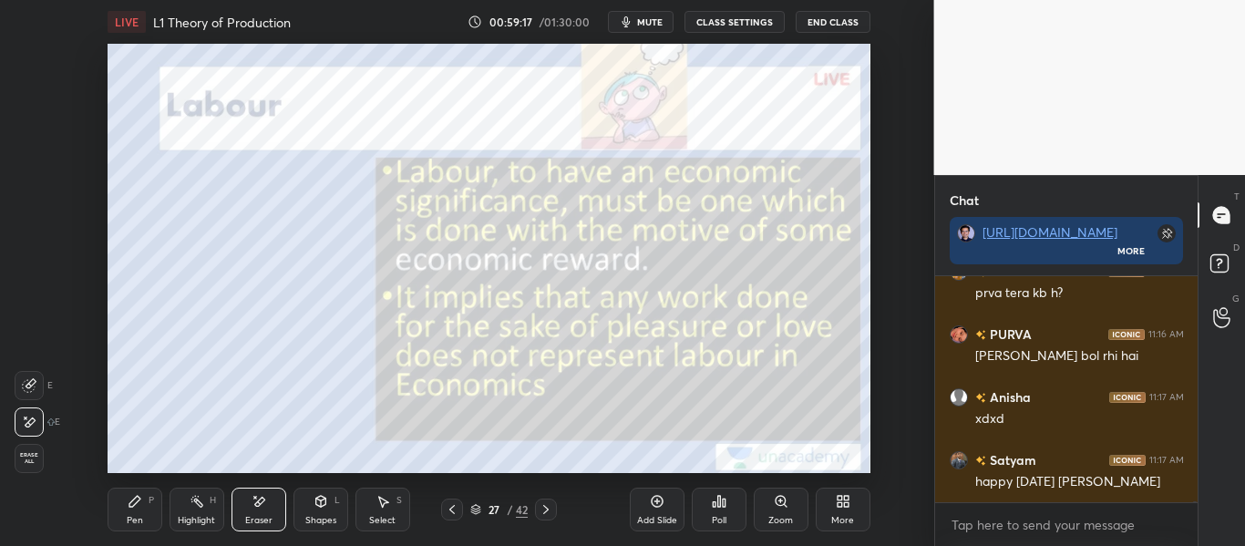
click at [546, 508] on icon at bounding box center [545, 509] width 5 height 9
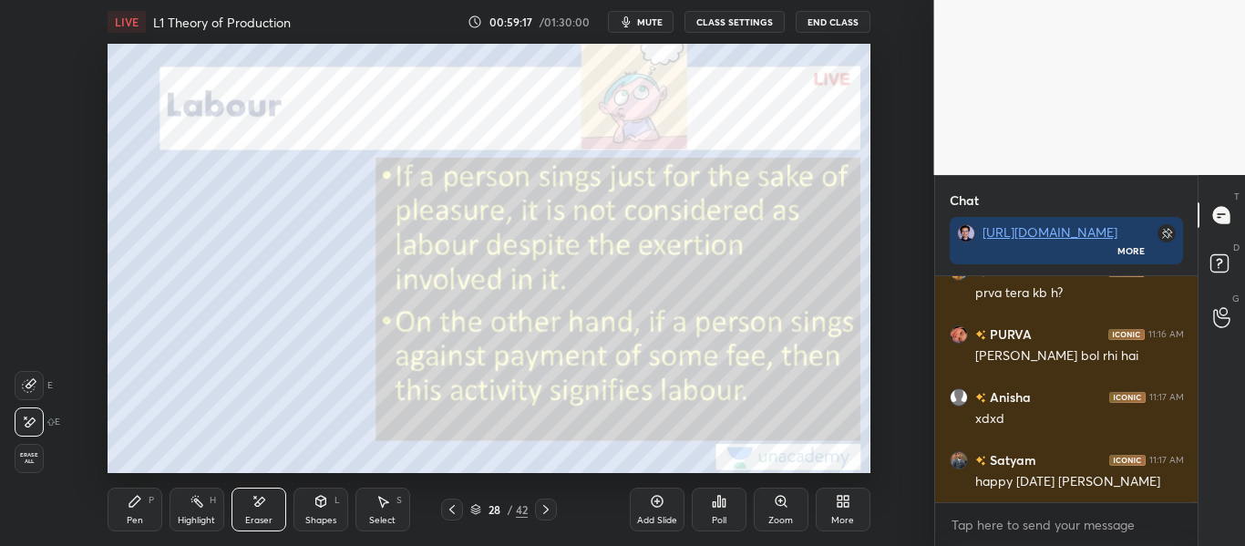
scroll to position [42774, 0]
click at [456, 508] on icon at bounding box center [452, 509] width 15 height 15
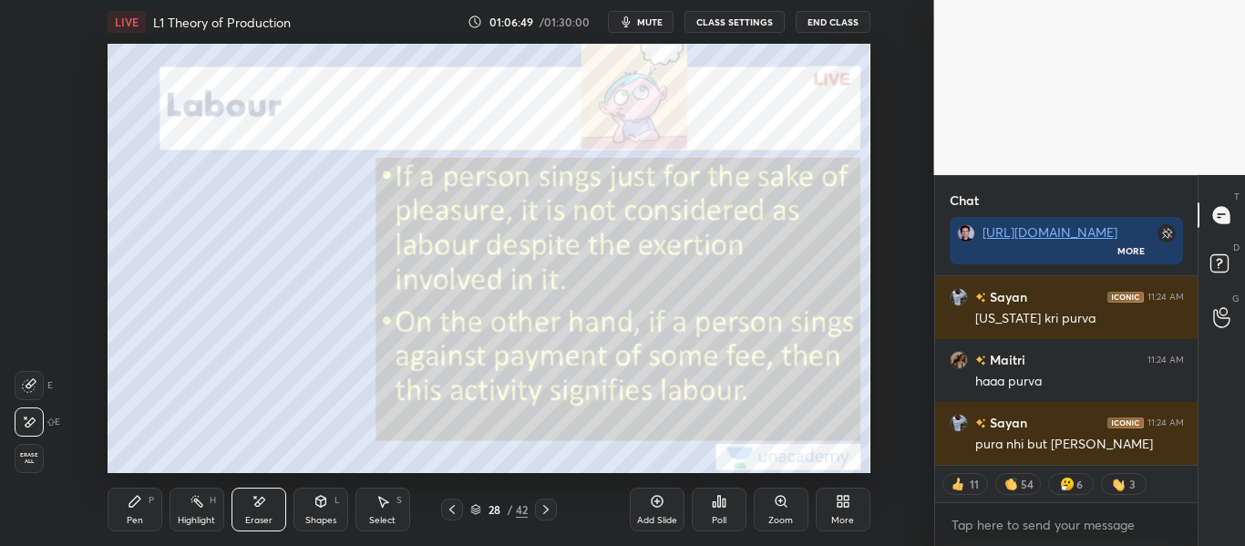
scroll to position [50072, 0]
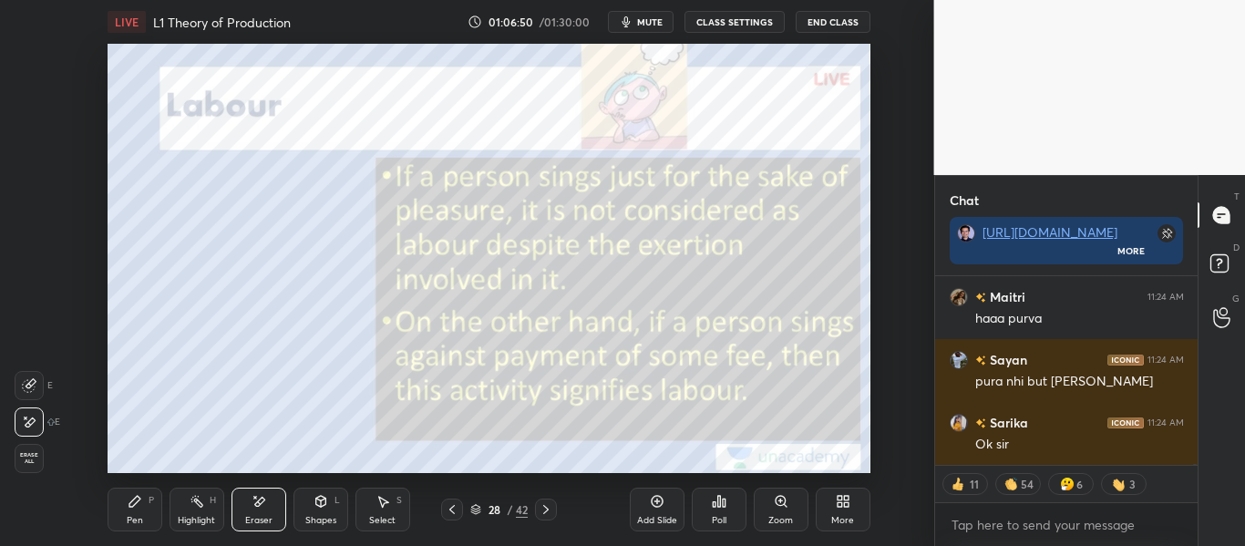
drag, startPoint x: 136, startPoint y: 513, endPoint x: 132, endPoint y: 499, distance: 14.1
click at [137, 513] on div "Pen P" at bounding box center [135, 510] width 55 height 44
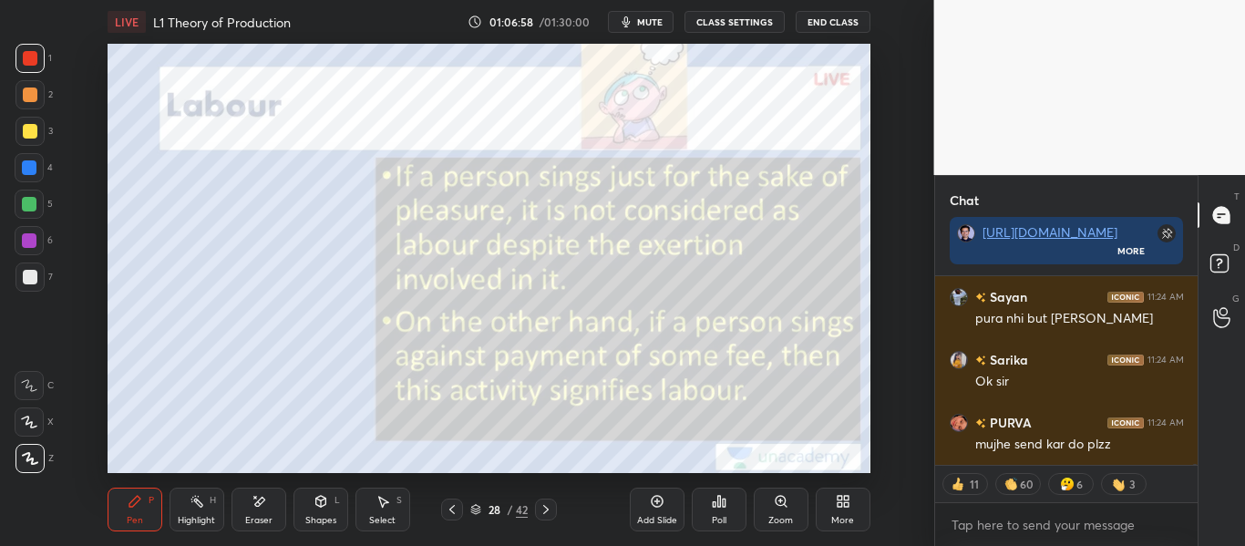
scroll to position [50198, 0]
click at [550, 517] on div at bounding box center [546, 510] width 22 height 22
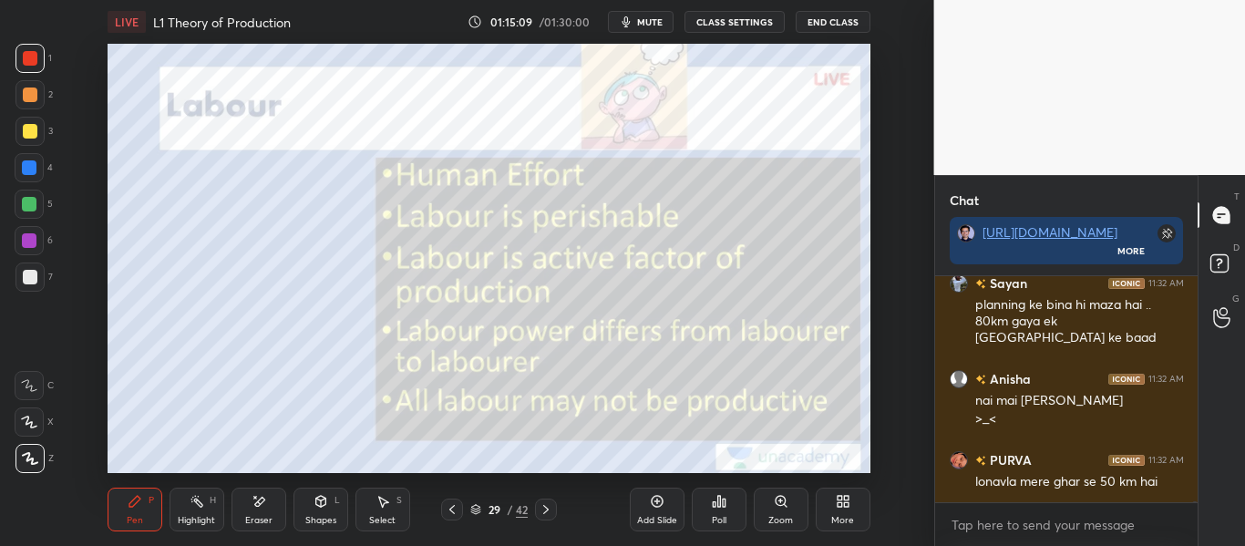
scroll to position [54541, 0]
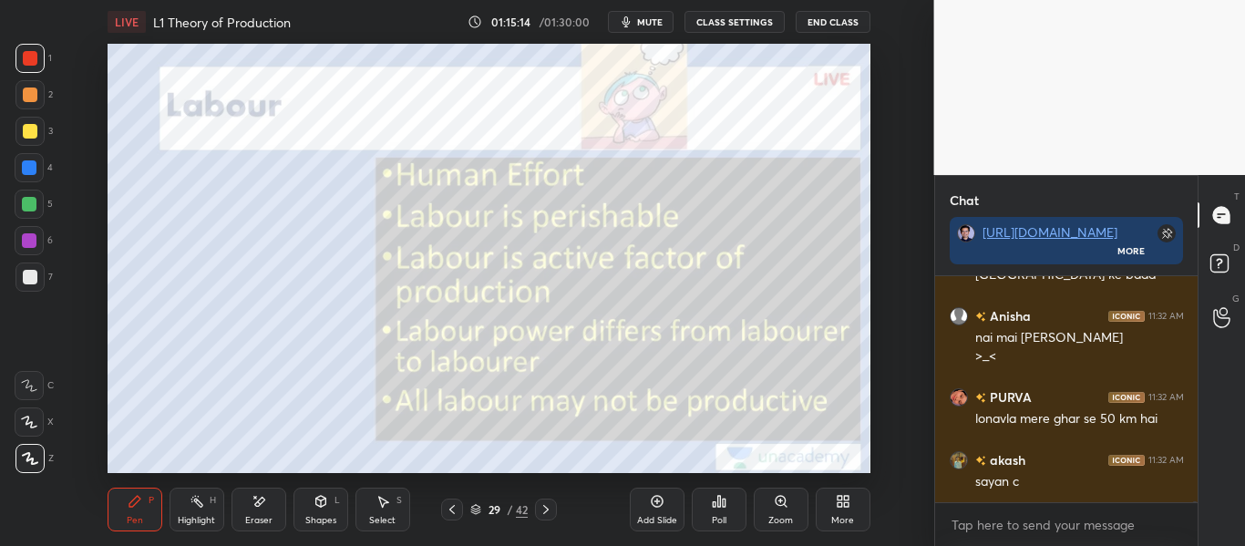
click at [552, 512] on icon at bounding box center [546, 509] width 15 height 15
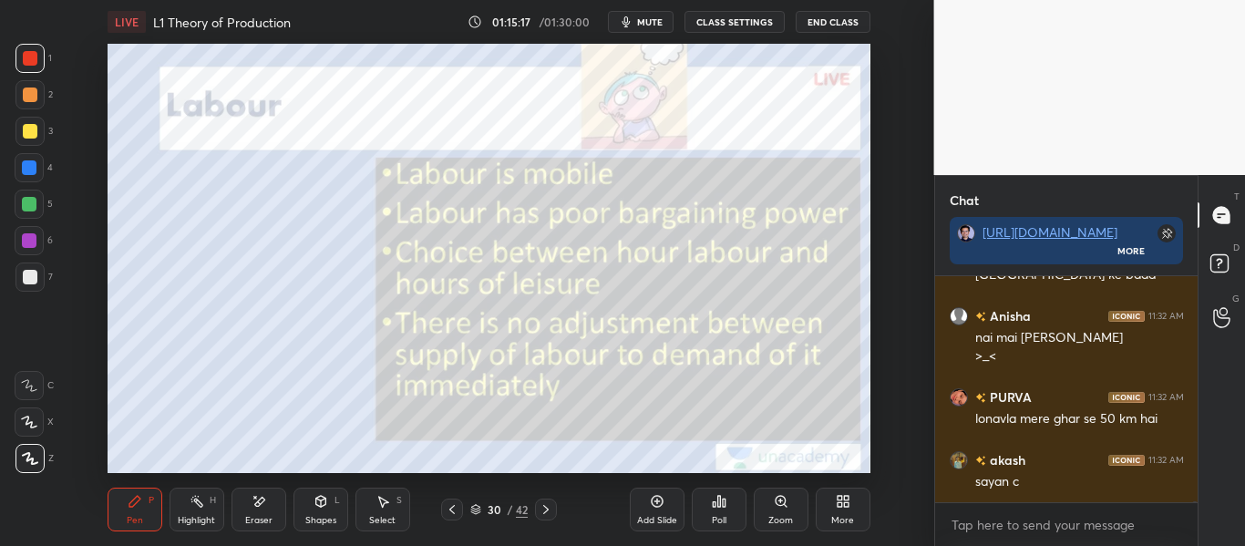
scroll to position [54604, 0]
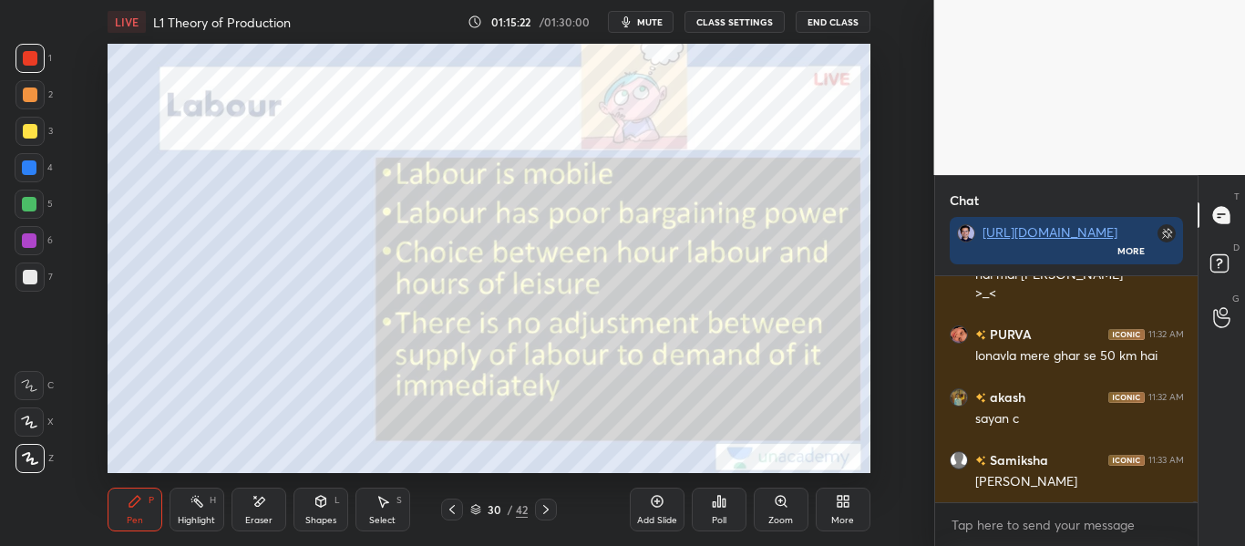
drag, startPoint x: 262, startPoint y: 514, endPoint x: 287, endPoint y: 488, distance: 36.1
click at [265, 509] on div "Eraser" at bounding box center [258, 510] width 55 height 44
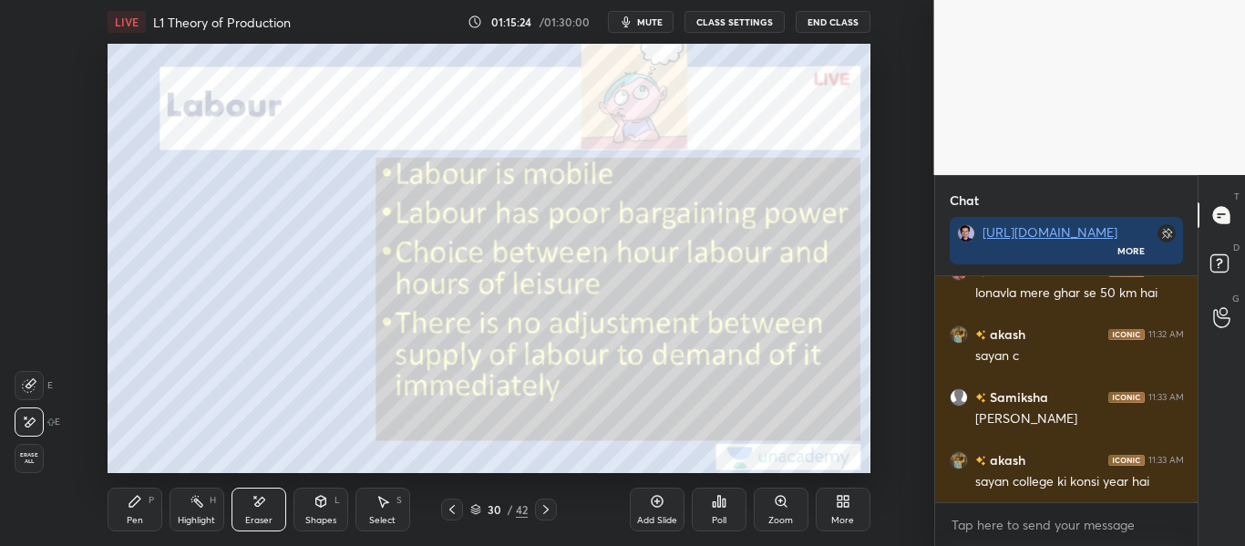
scroll to position [54746, 0]
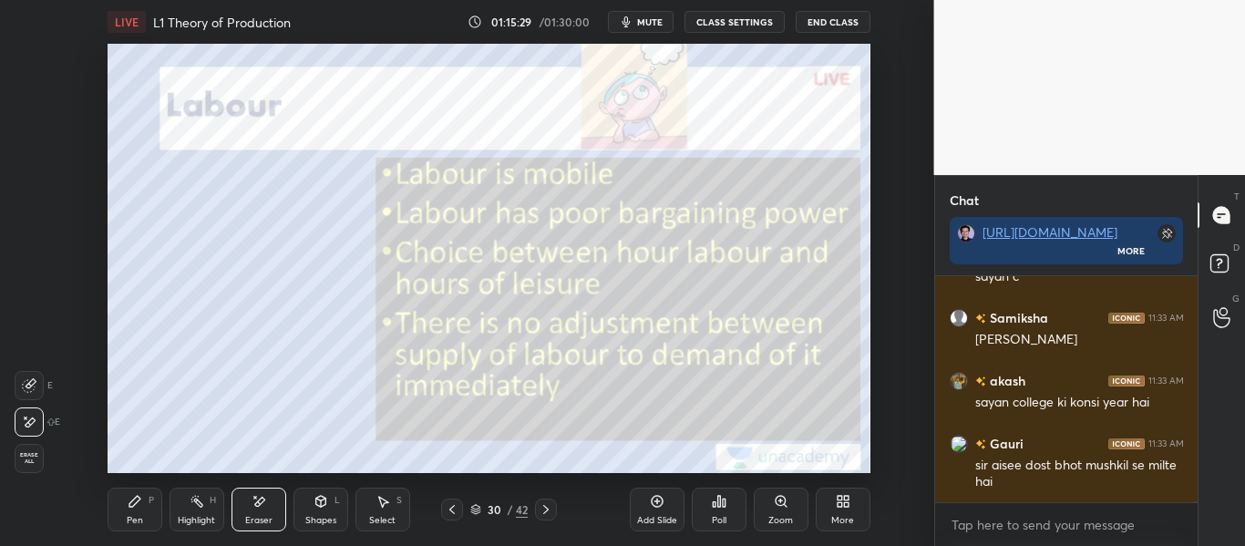
click at [139, 517] on div "Pen" at bounding box center [135, 520] width 16 height 9
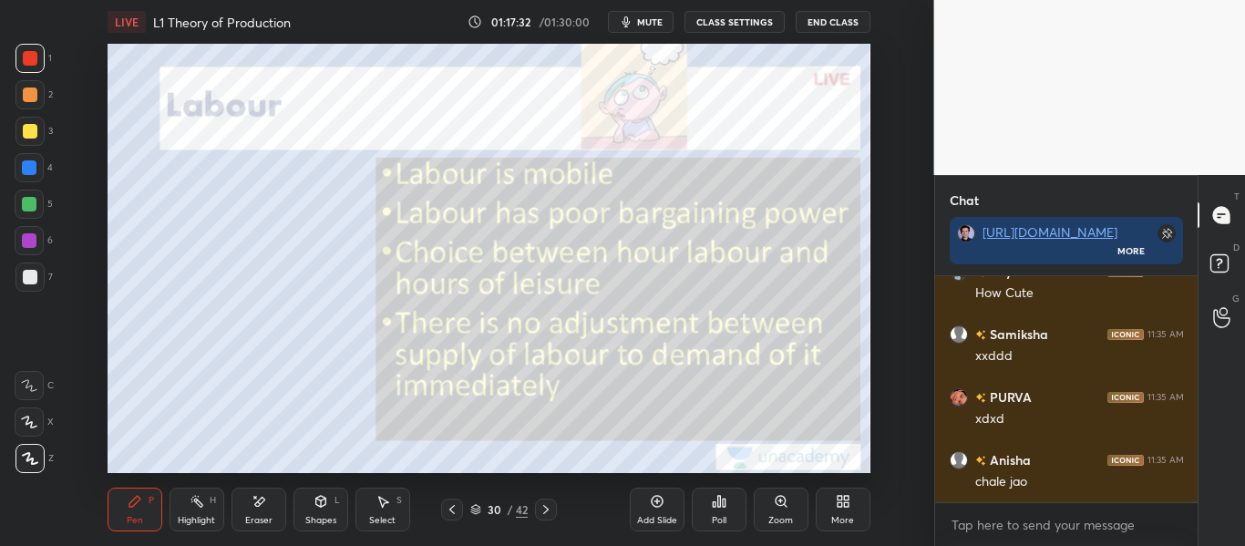
scroll to position [56146, 0]
click at [663, 23] on span "mute" at bounding box center [650, 21] width 26 height 13
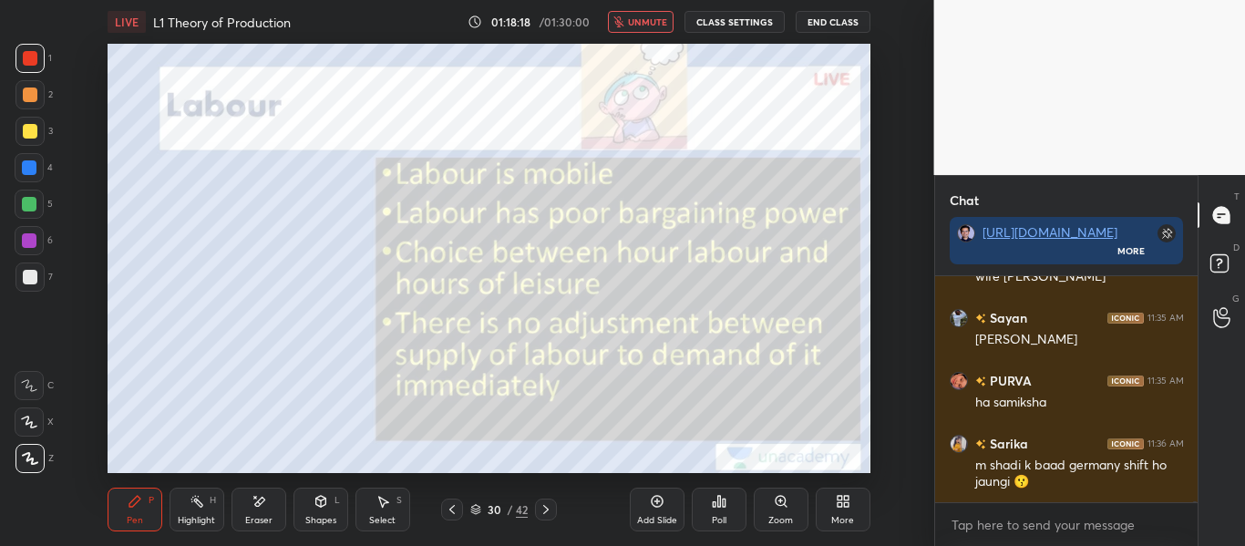
click at [653, 30] on button "unmute" at bounding box center [641, 22] width 66 height 22
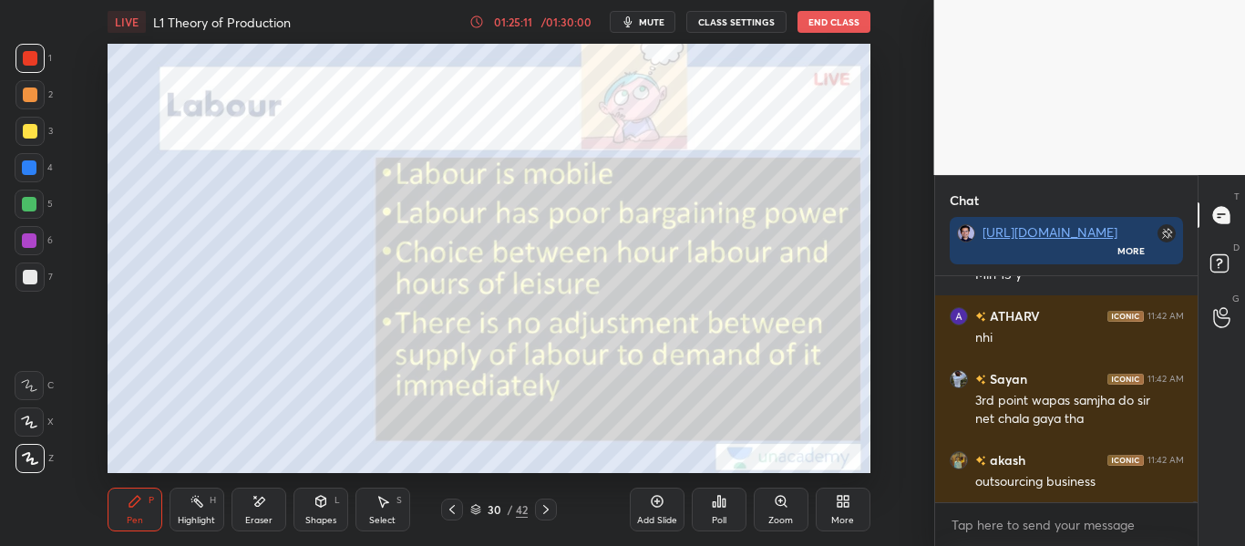
scroll to position [59148, 0]
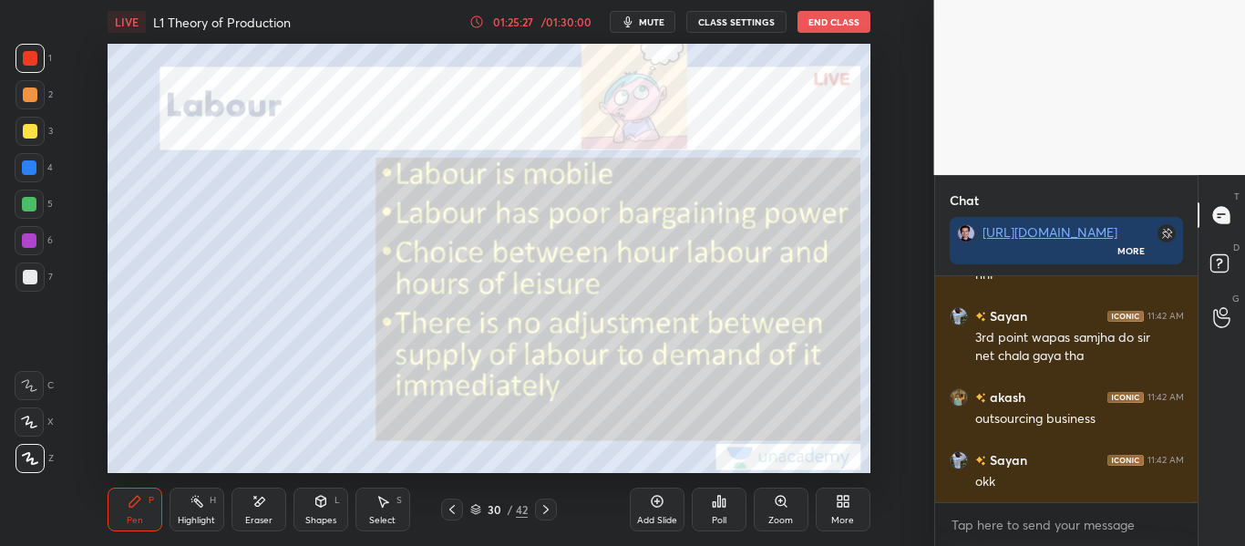
click at [449, 512] on icon at bounding box center [452, 509] width 15 height 15
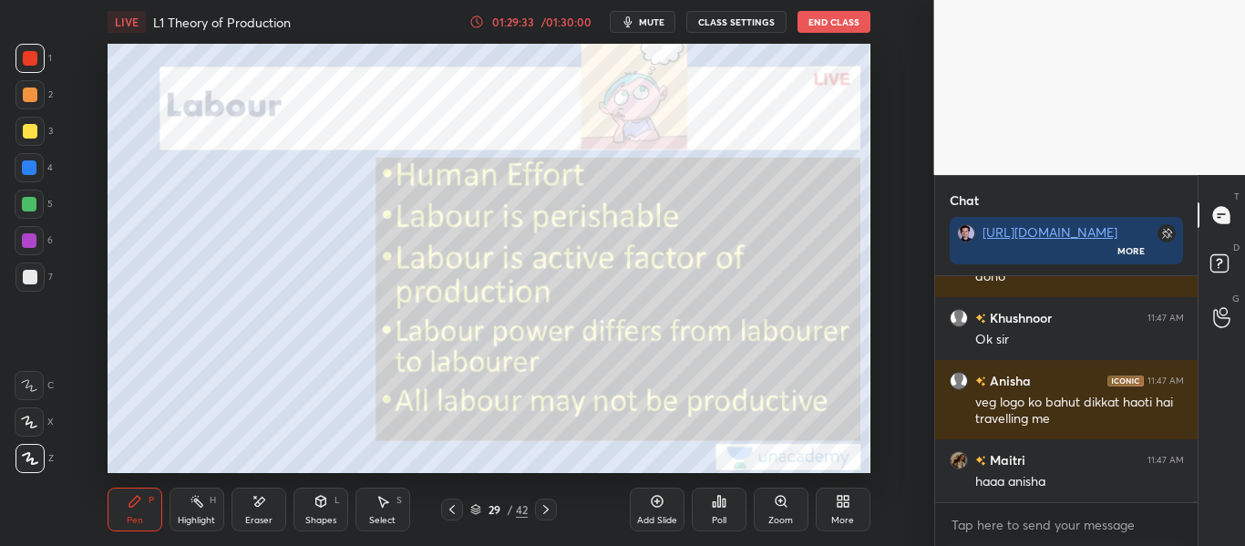
scroll to position [62157, 0]
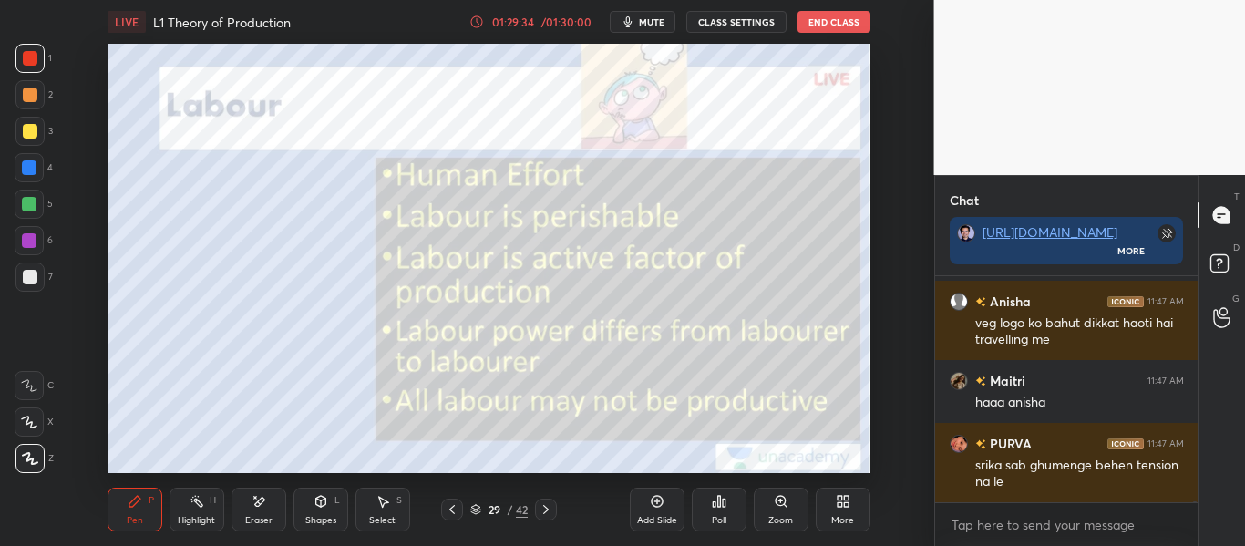
click at [255, 518] on div "Eraser" at bounding box center [258, 520] width 27 height 9
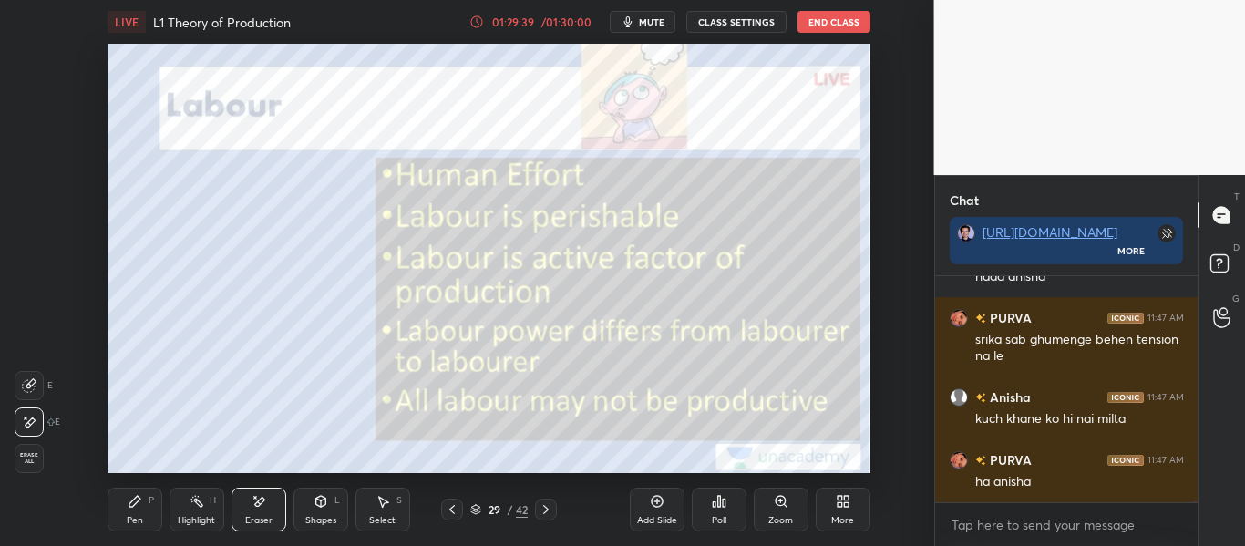
scroll to position [62345, 0]
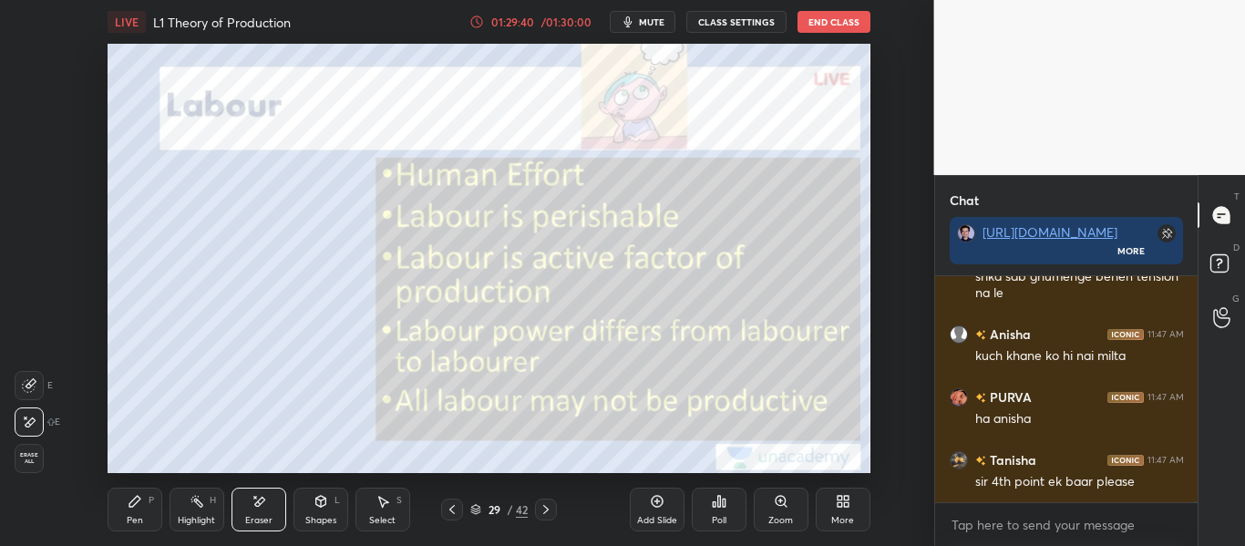
drag, startPoint x: 142, startPoint y: 498, endPoint x: 144, endPoint y: 482, distance: 15.6
click at [142, 496] on div "Pen P" at bounding box center [135, 510] width 55 height 44
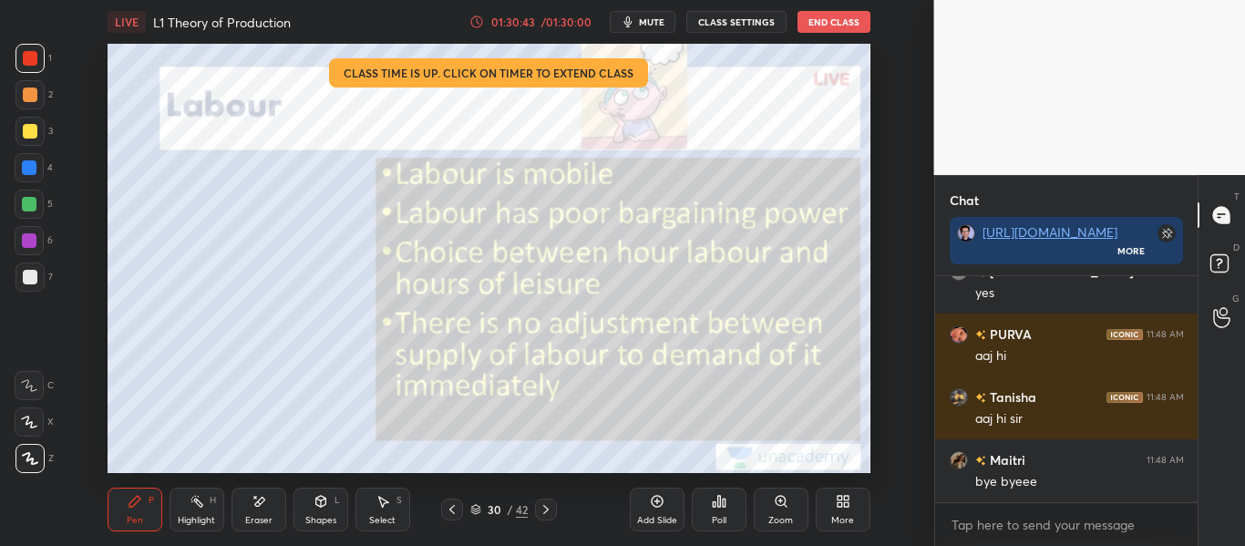
scroll to position [64786, 0]
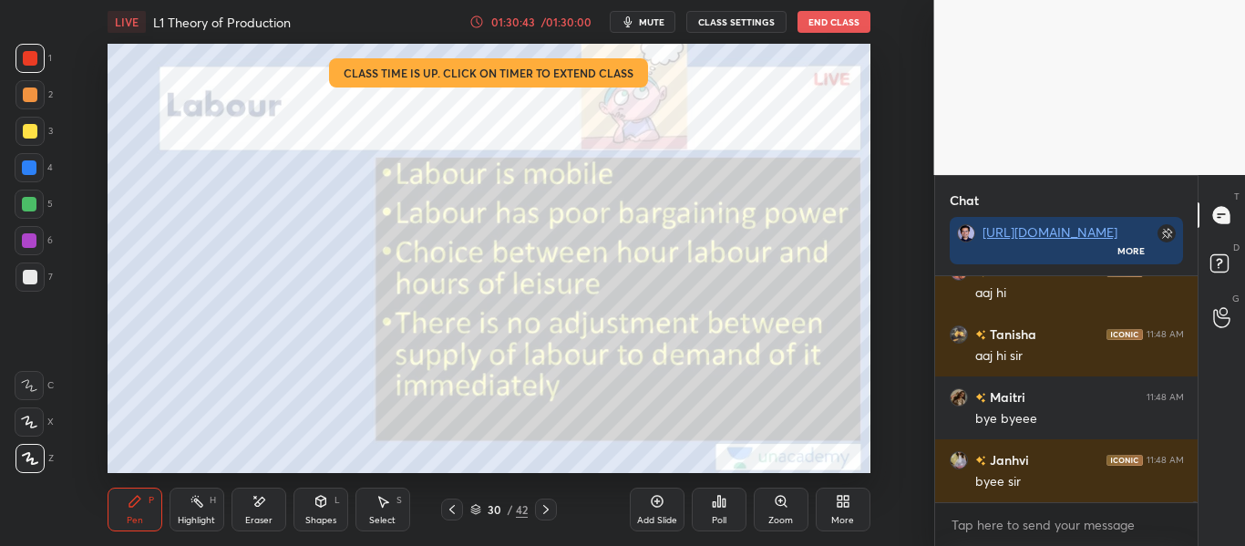
click at [840, 18] on button "End Class" at bounding box center [833, 22] width 73 height 22
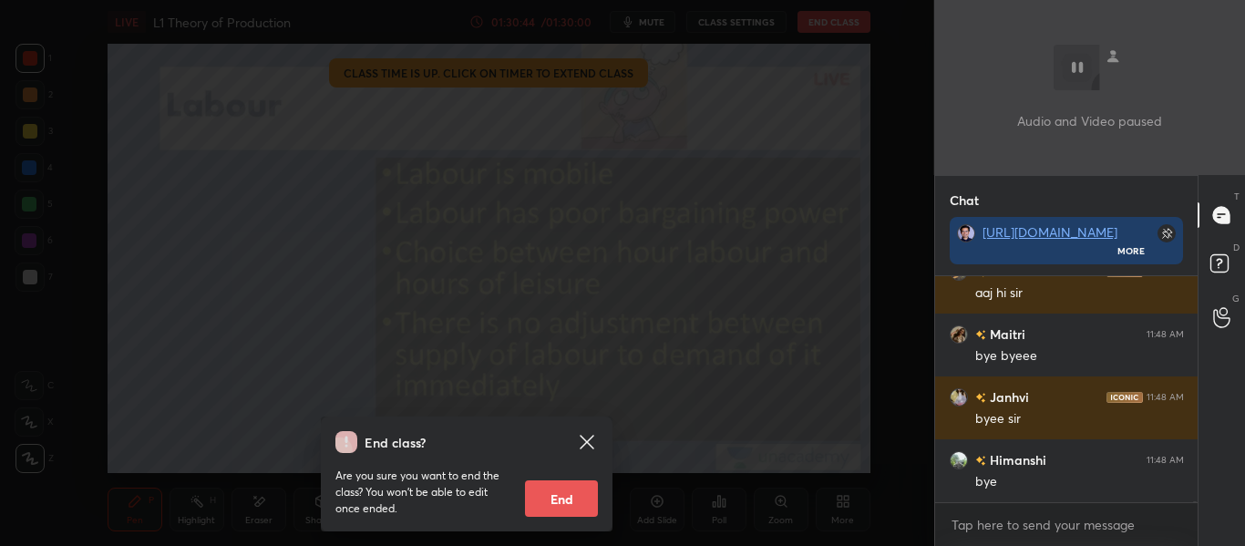
scroll to position [64912, 0]
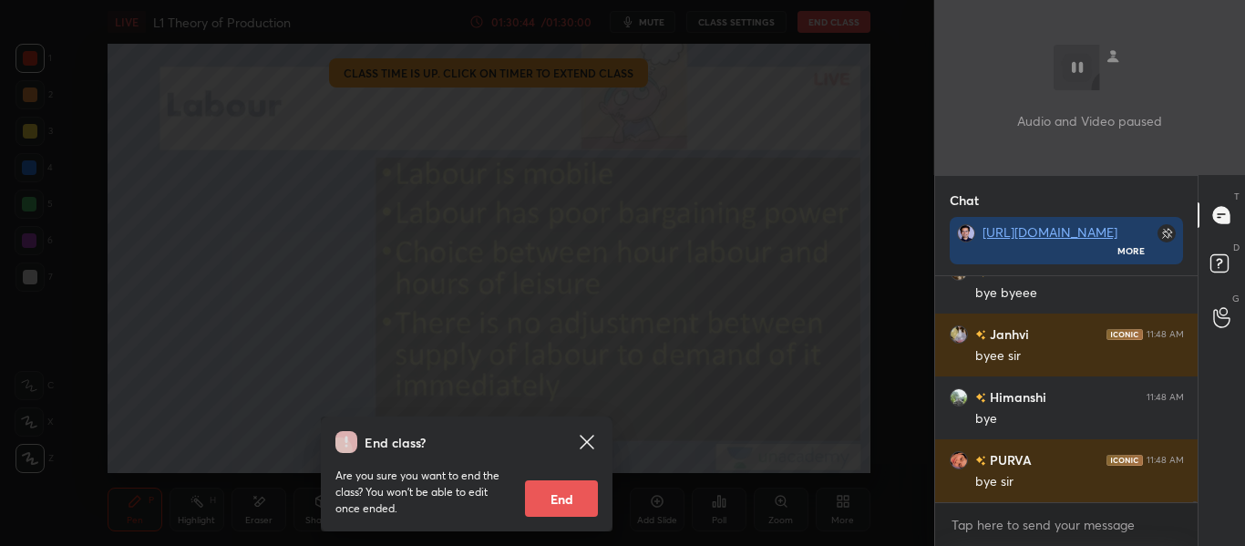
click at [562, 500] on button "End" at bounding box center [561, 498] width 73 height 36
type textarea "x"
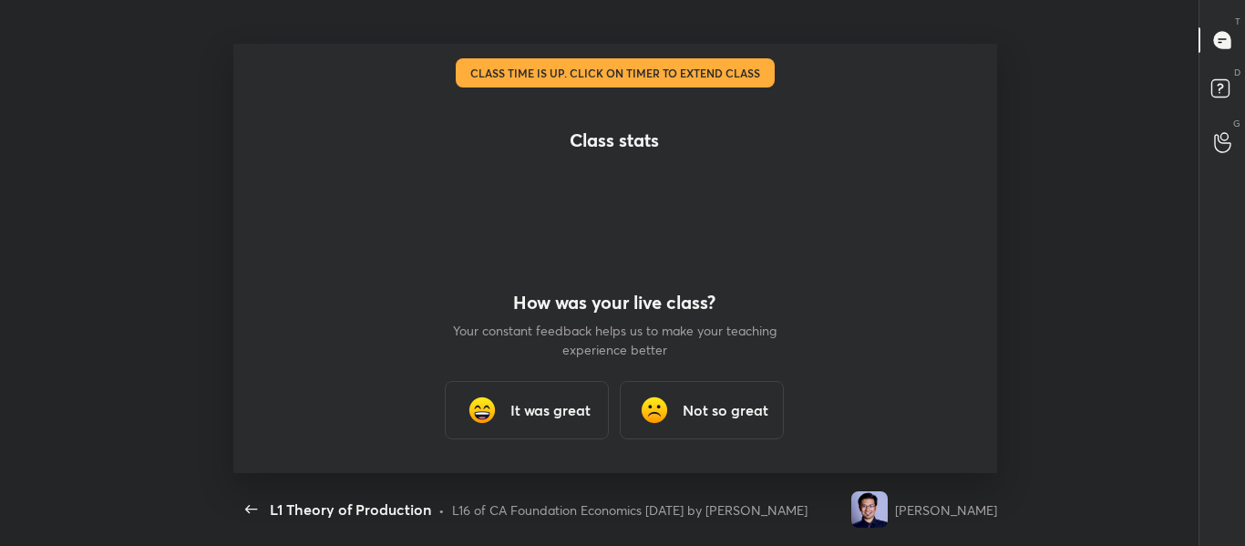
scroll to position [6, 1]
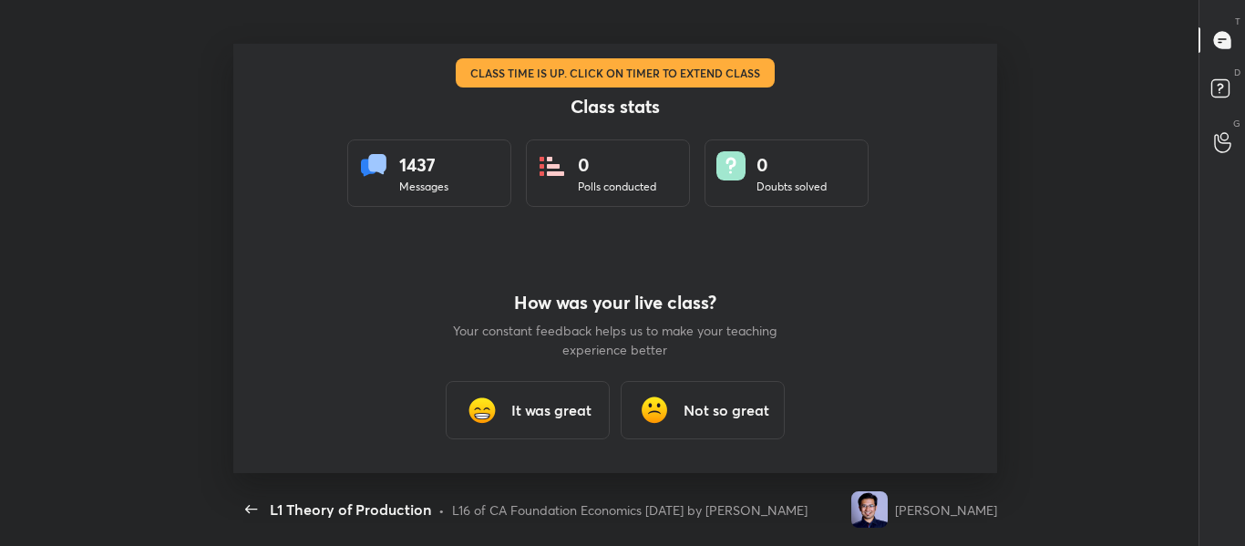
click at [615, 444] on div "How was your live class? Your constant feedback helps us to make your teaching …" at bounding box center [615, 366] width 328 height 215
click at [540, 401] on div "It was great" at bounding box center [528, 410] width 164 height 58
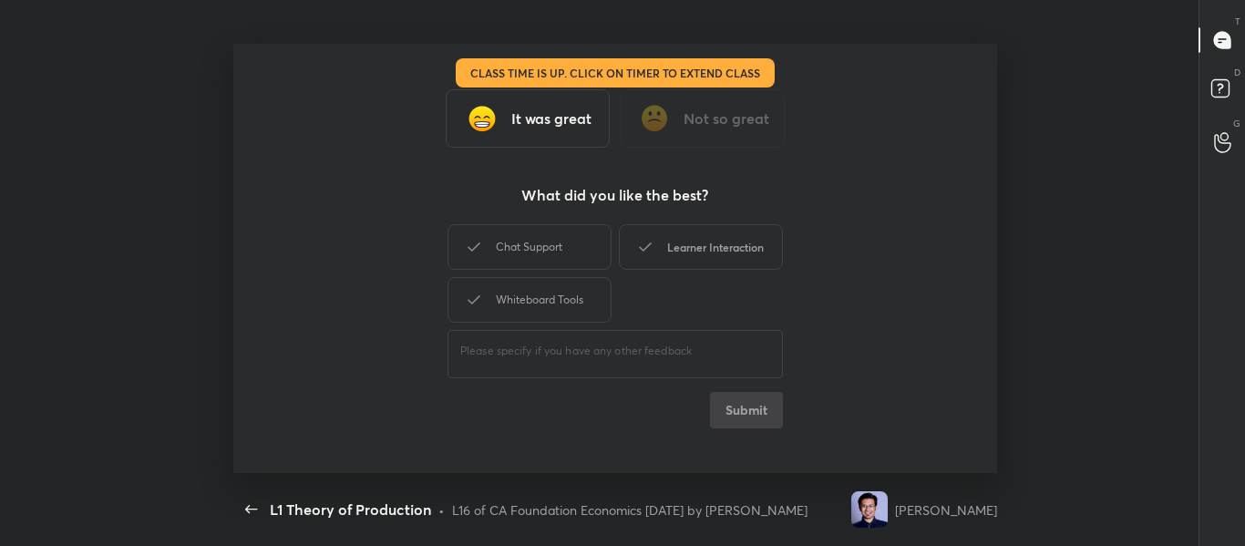
click at [665, 242] on div "Learner Interaction" at bounding box center [701, 247] width 164 height 46
click at [783, 405] on div "It was great Not so great What did you like the best? Chat Support Learner Inte…" at bounding box center [614, 258] width 763 height 429
click at [763, 412] on button "Submit" at bounding box center [746, 410] width 73 height 36
